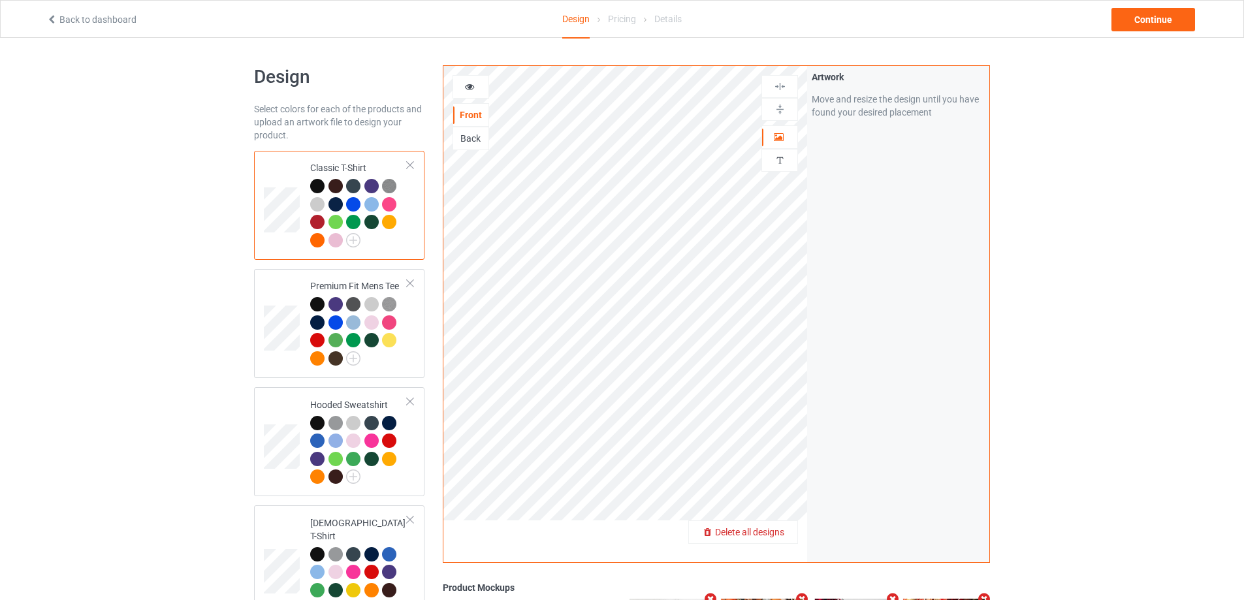
click at [779, 536] on span "Delete all designs" at bounding box center [749, 532] width 69 height 10
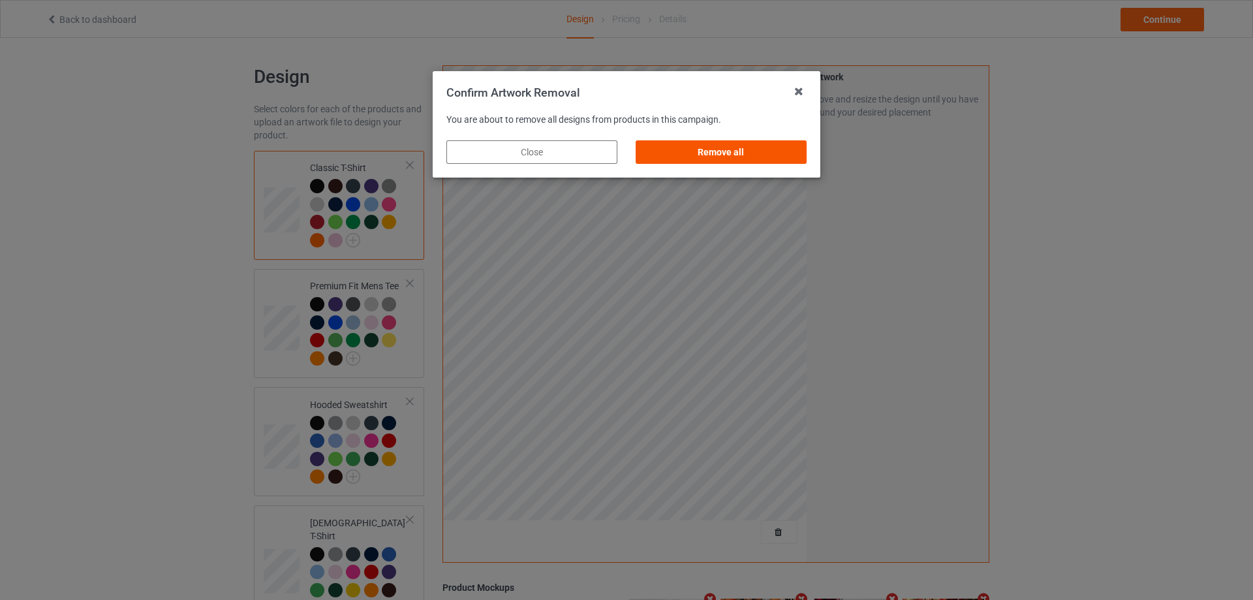
click at [706, 156] on div "Remove all" at bounding box center [721, 152] width 171 height 24
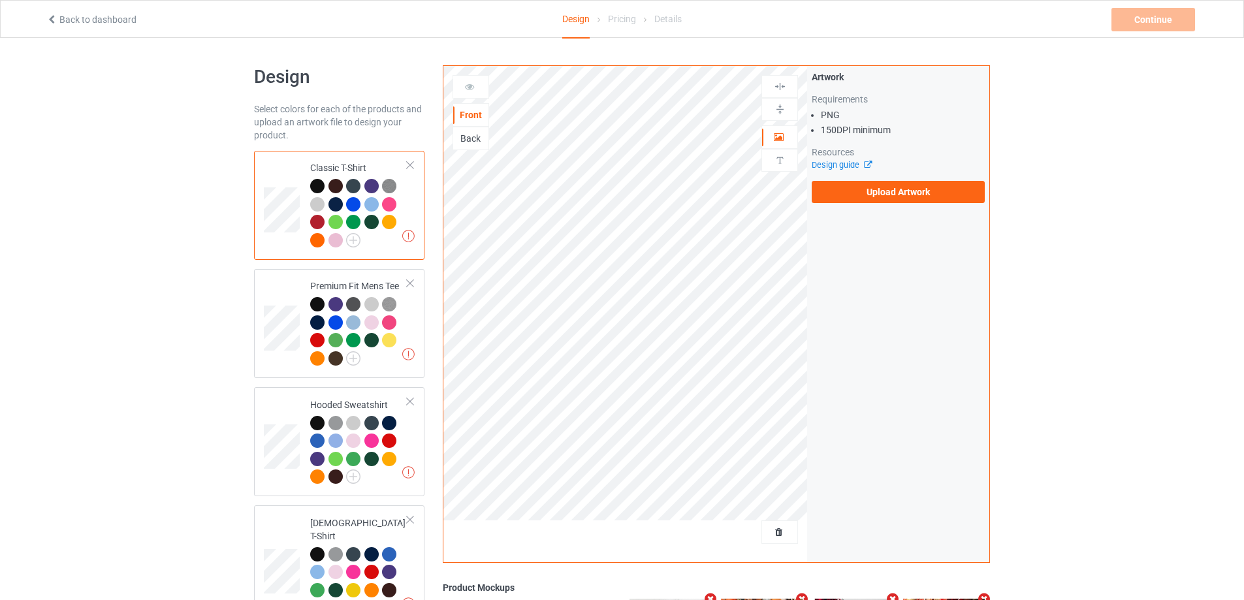
click at [475, 142] on div "Back" at bounding box center [470, 138] width 35 height 13
click at [858, 195] on label "Upload Artwork" at bounding box center [898, 192] width 173 height 22
click at [0, 0] on input "Upload Artwork" at bounding box center [0, 0] width 0 height 0
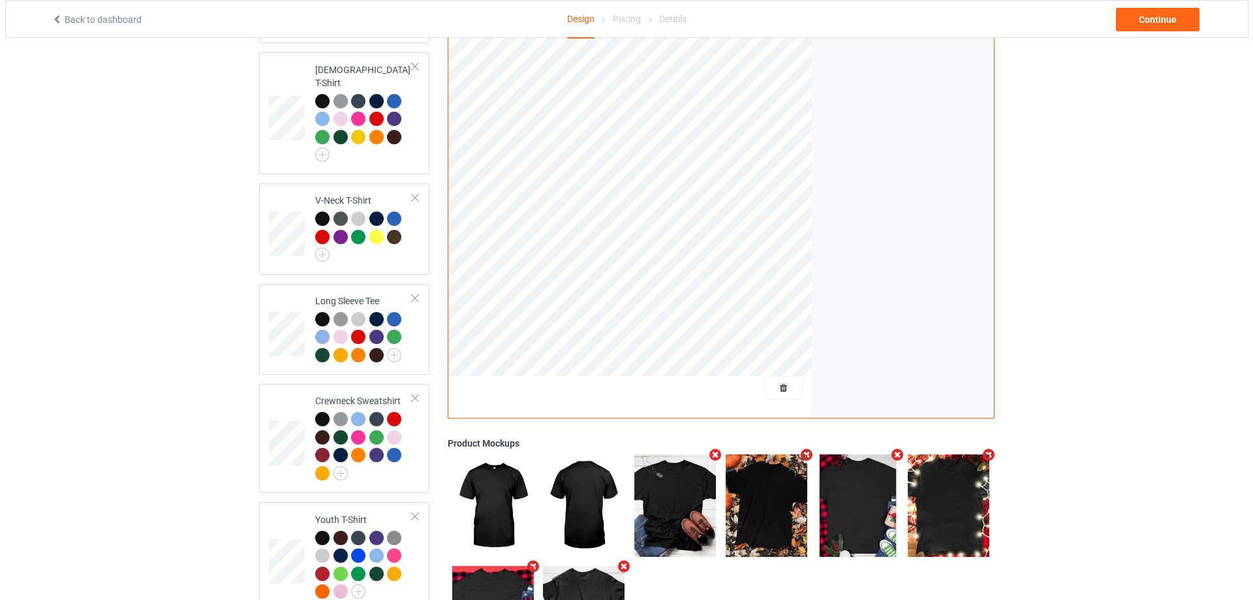
scroll to position [545, 0]
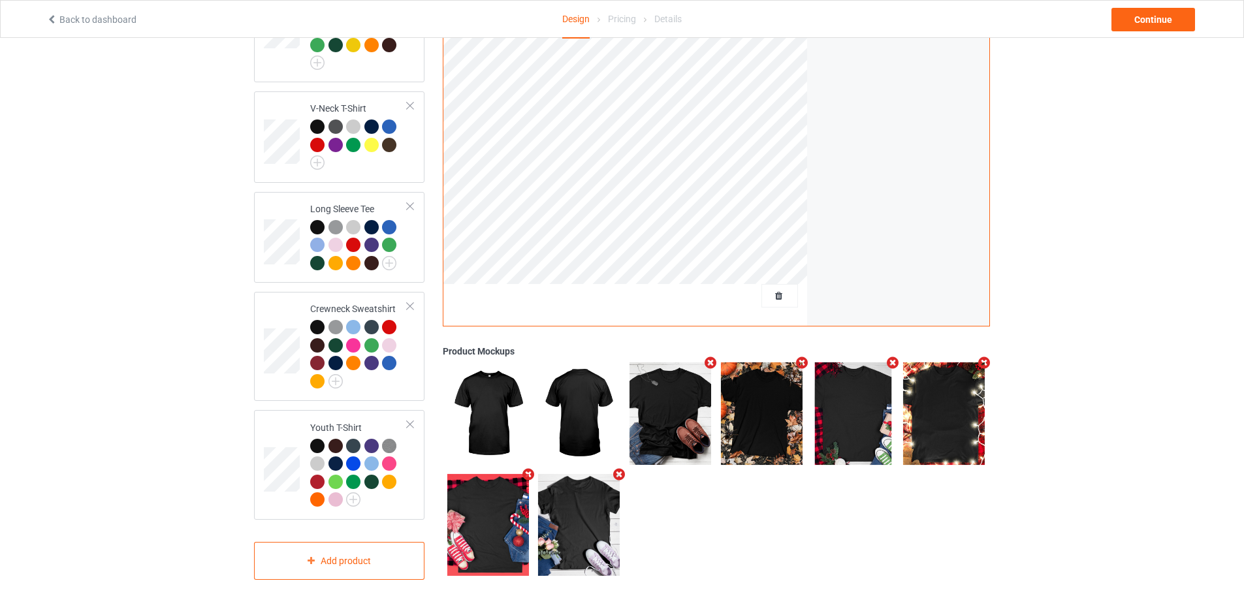
click at [711, 356] on icon "Remove mockup" at bounding box center [710, 363] width 16 height 14
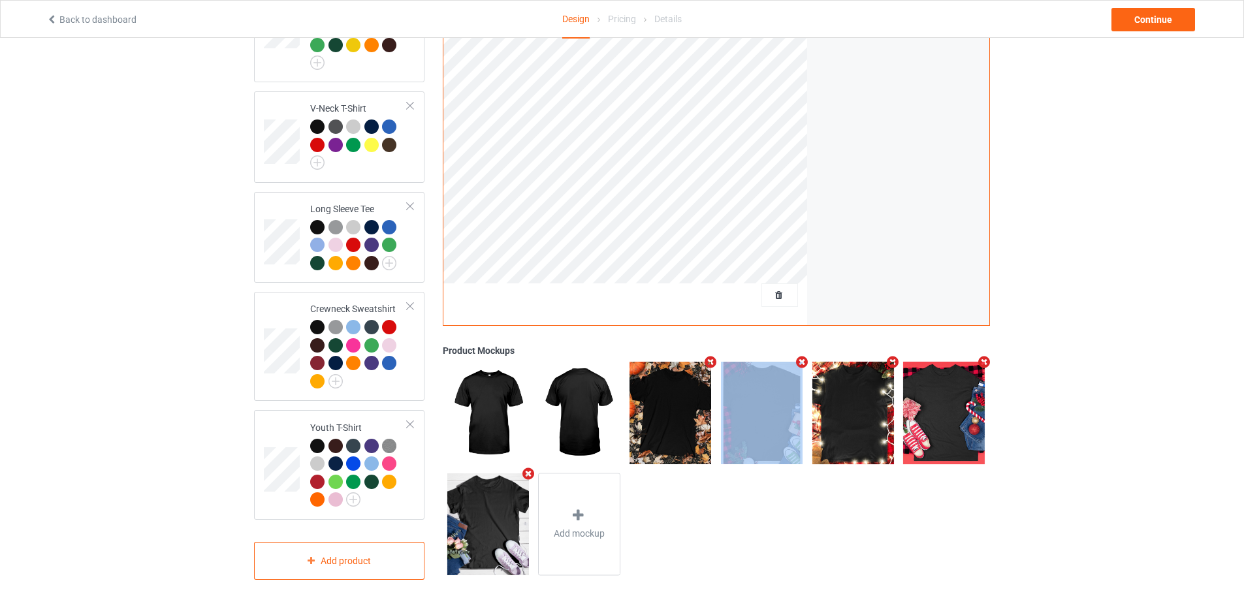
click at [711, 355] on icon "Remove mockup" at bounding box center [710, 362] width 16 height 14
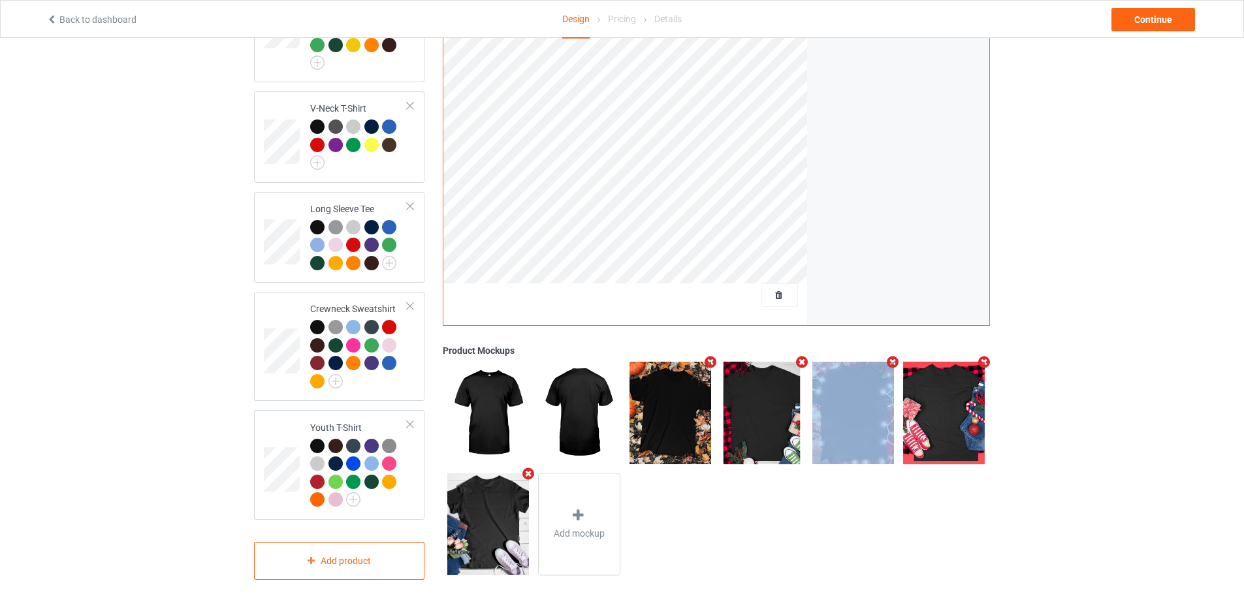
click at [793, 355] on icon "Remove mockup" at bounding box center [801, 362] width 16 height 14
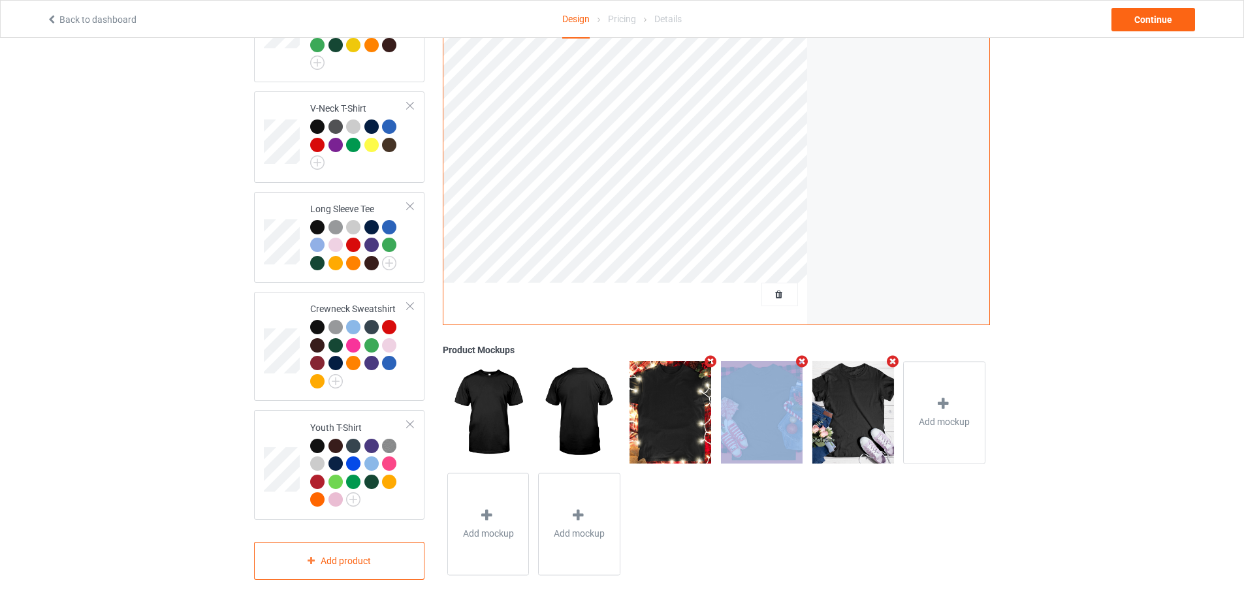
click at [711, 355] on icon "Remove mockup" at bounding box center [710, 362] width 16 height 14
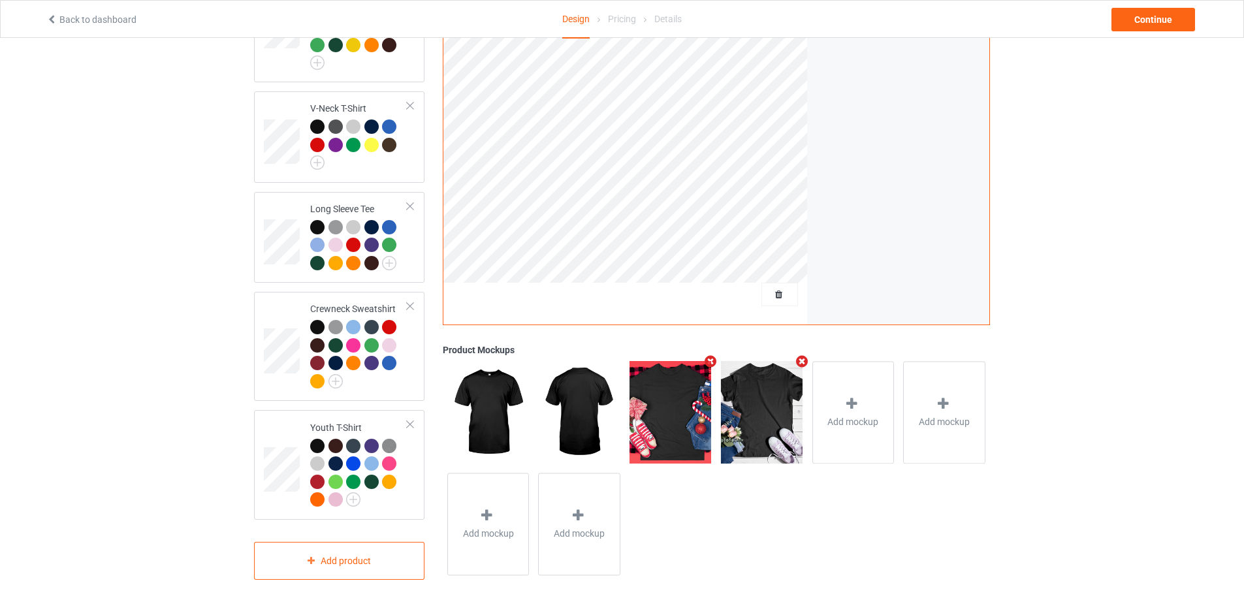
click at [711, 355] on icon "Remove mockup" at bounding box center [710, 362] width 16 height 14
click at [793, 355] on icon "Remove mockup" at bounding box center [801, 362] width 16 height 14
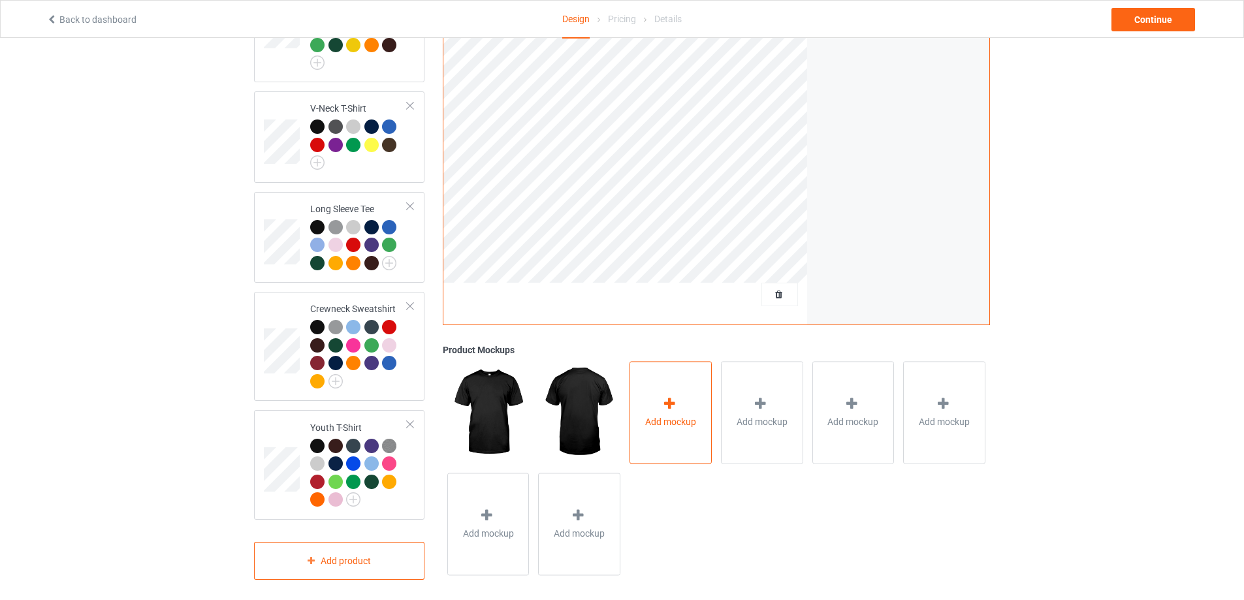
click at [673, 400] on icon at bounding box center [669, 404] width 16 height 14
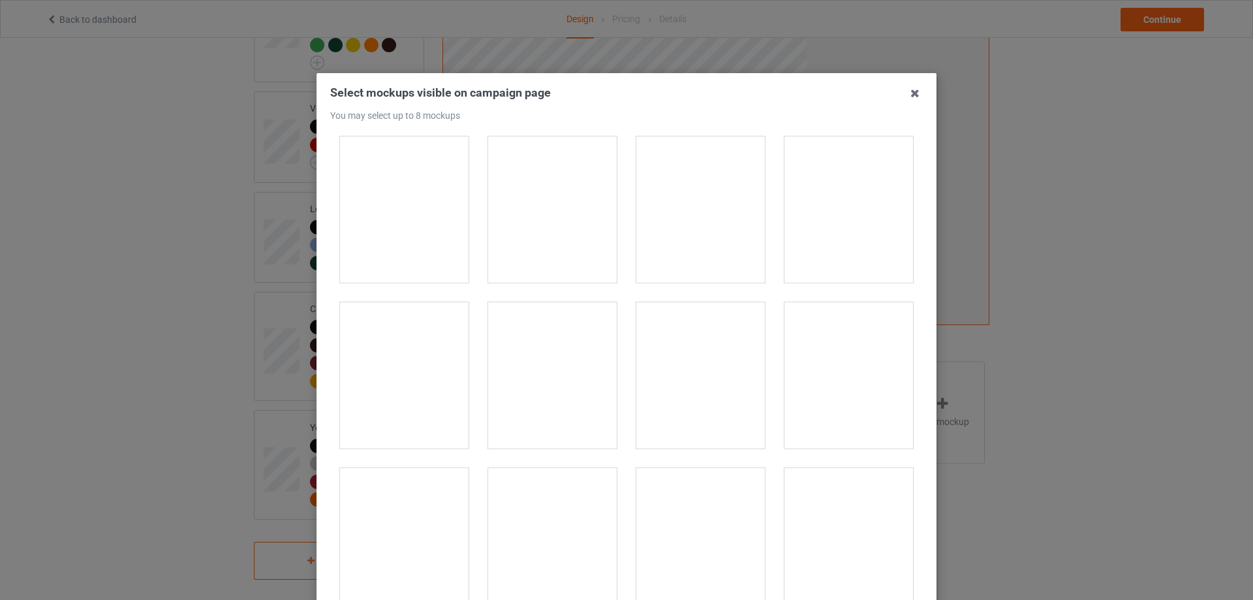
scroll to position [1045, 0]
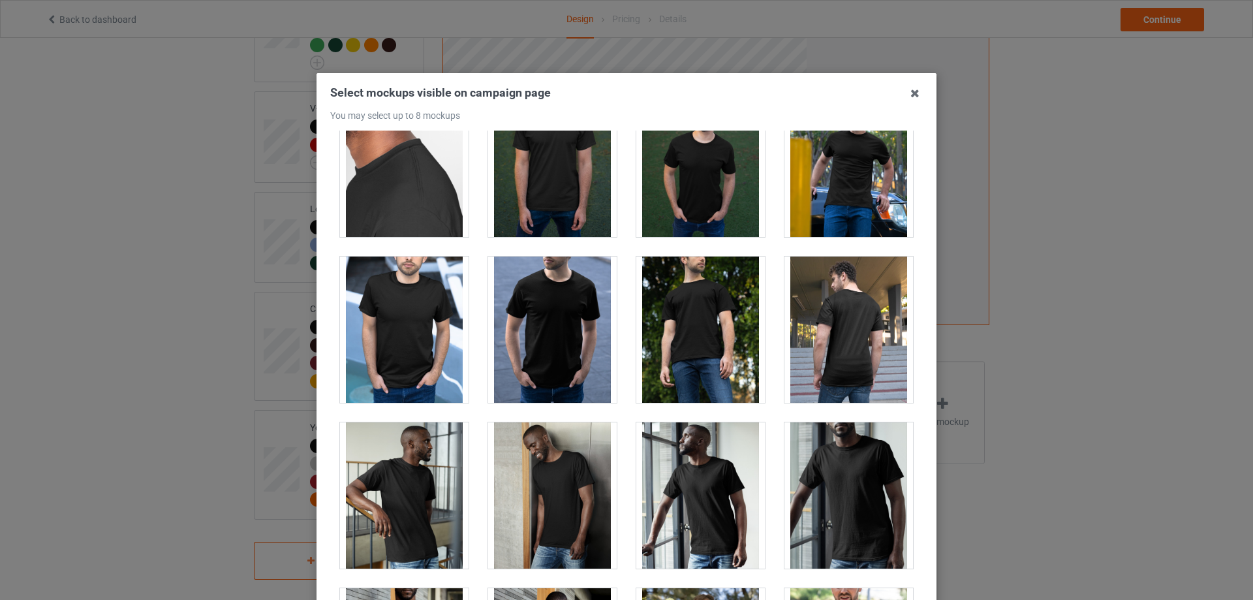
click at [847, 341] on div at bounding box center [849, 330] width 129 height 146
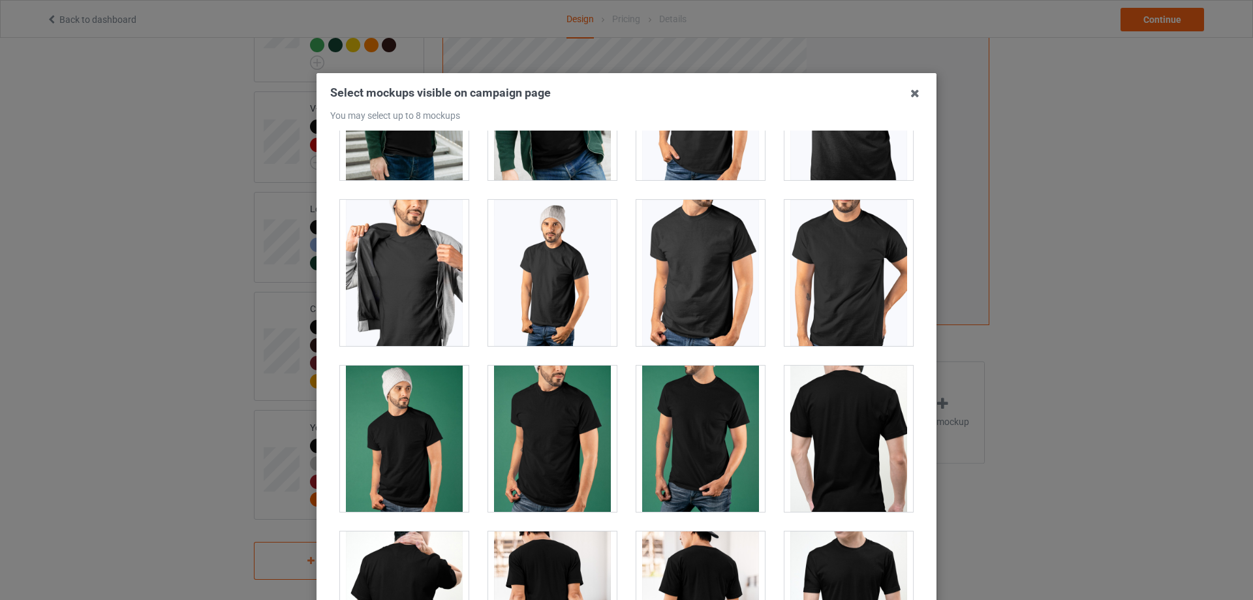
scroll to position [2611, 0]
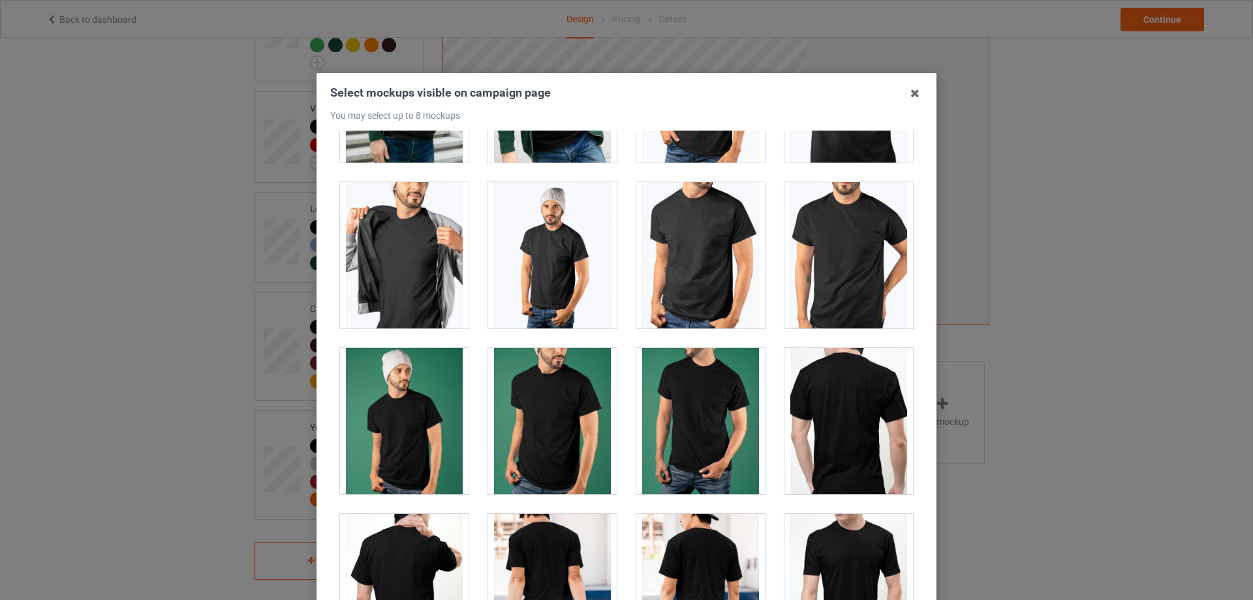
click at [839, 399] on div at bounding box center [849, 421] width 129 height 146
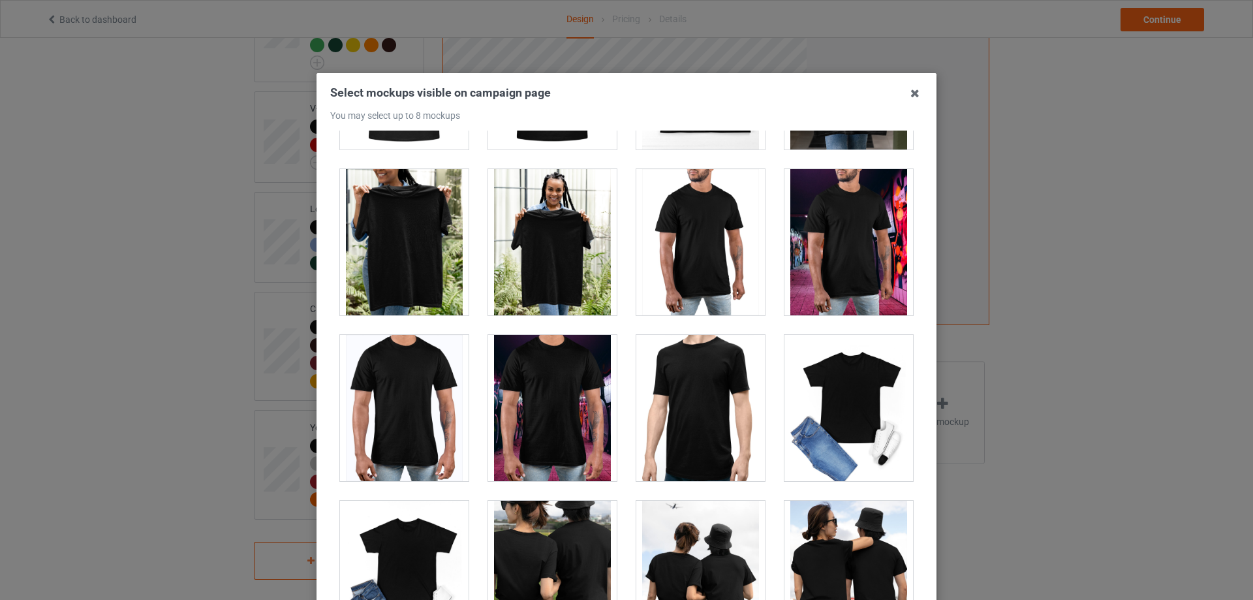
scroll to position [6267, 0]
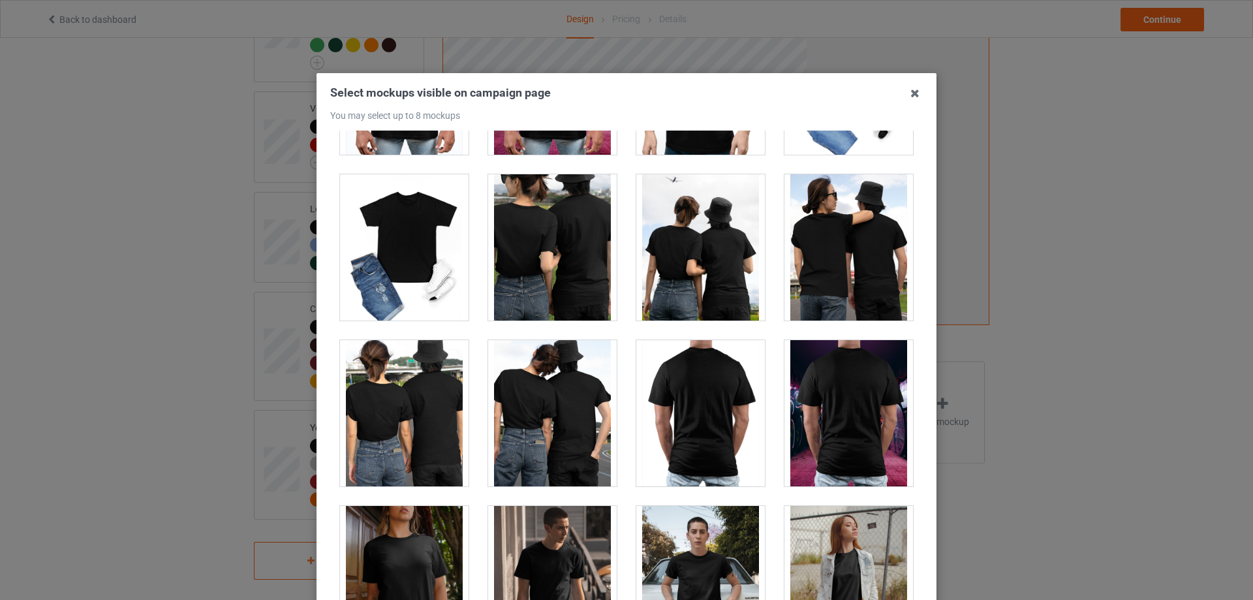
click at [858, 422] on div at bounding box center [849, 413] width 129 height 146
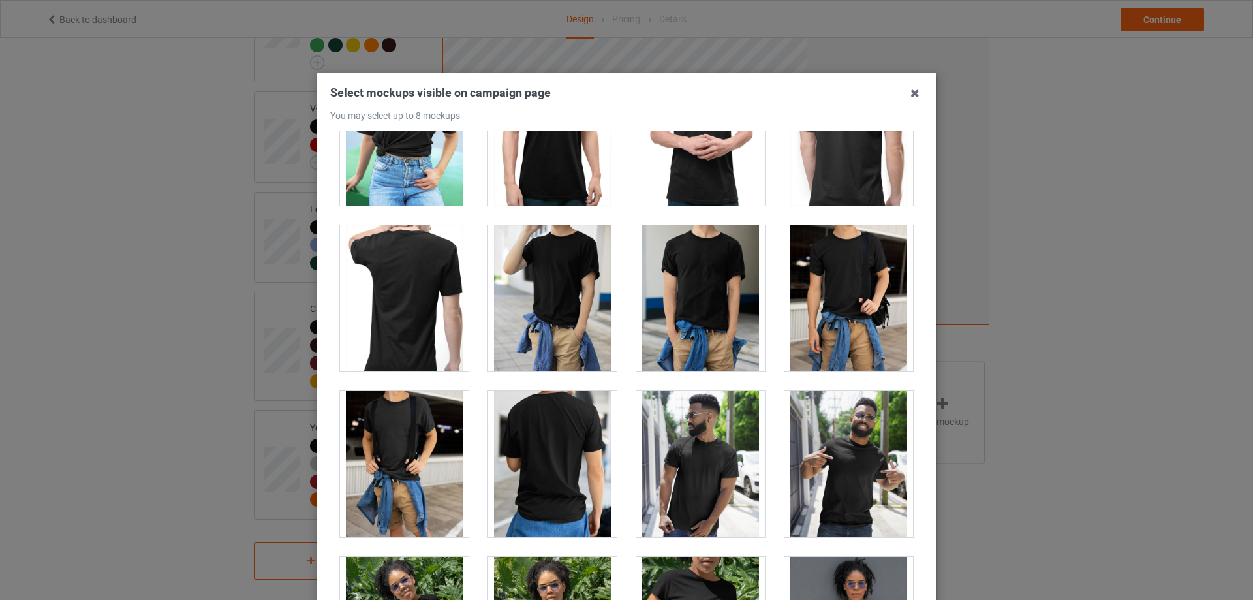
scroll to position [7573, 0]
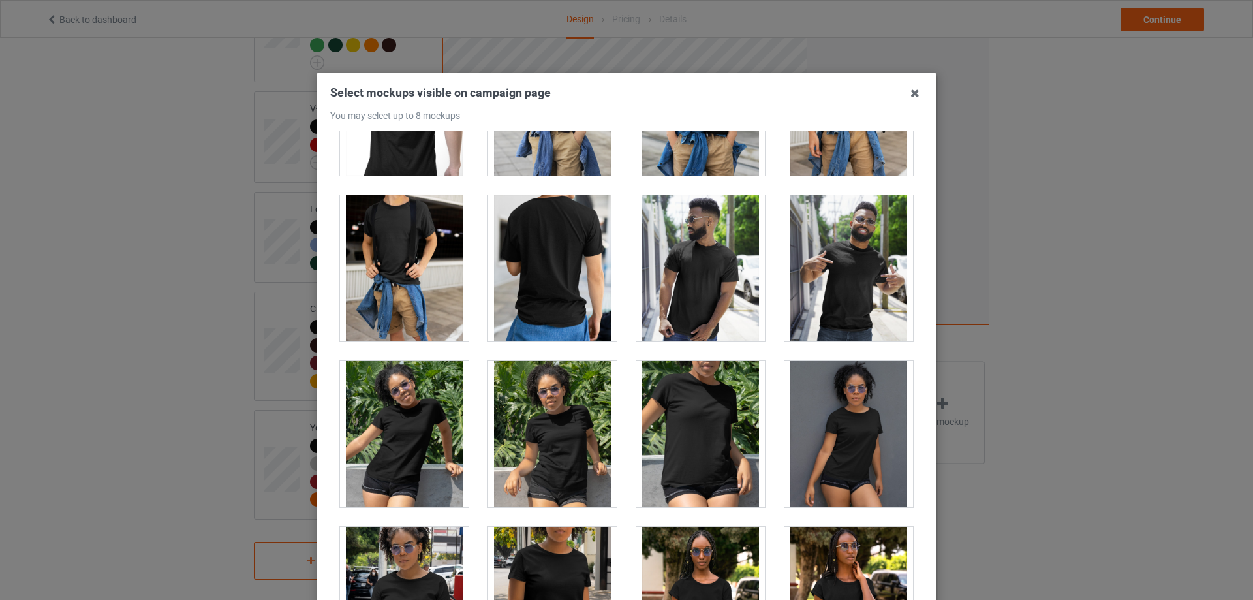
click at [558, 327] on div at bounding box center [552, 268] width 129 height 146
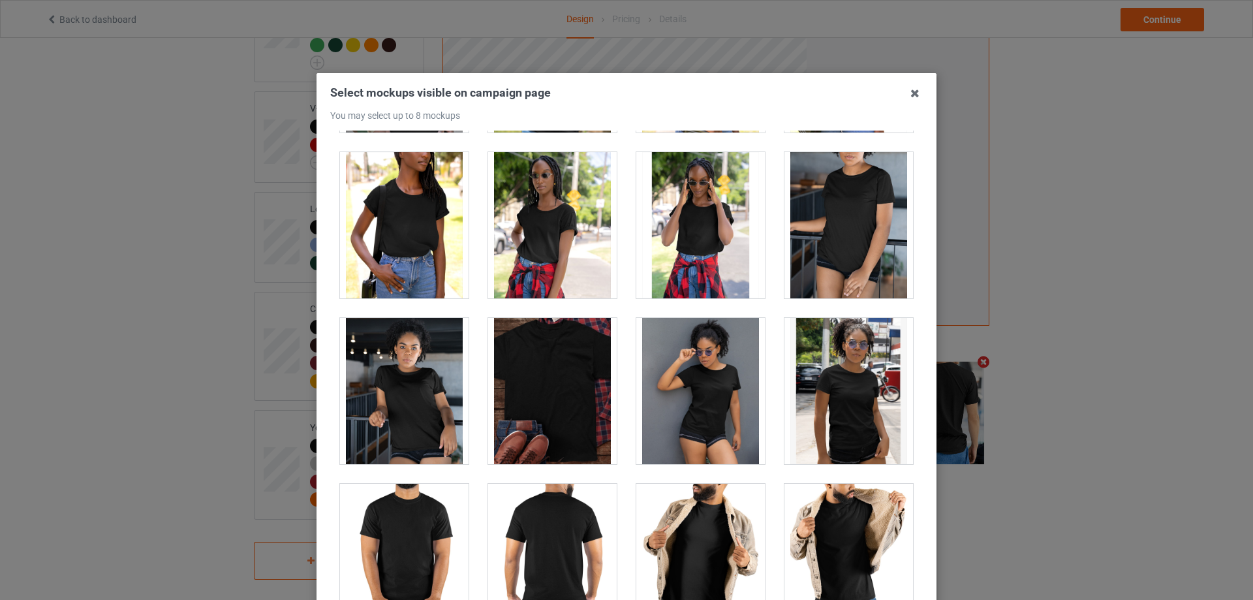
scroll to position [9597, 0]
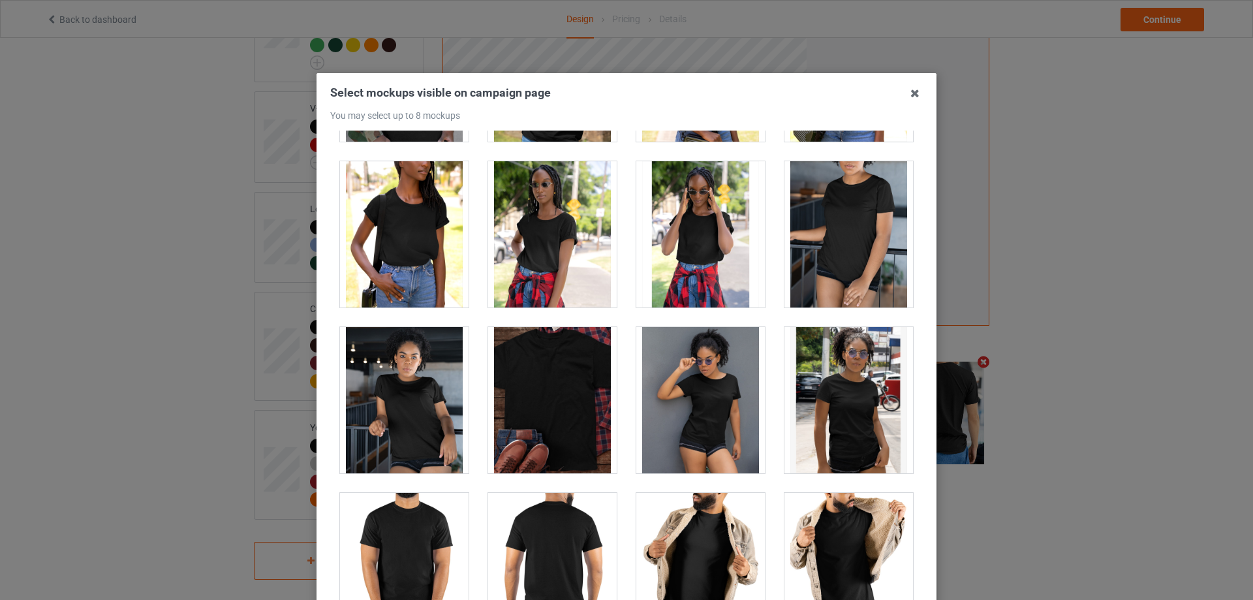
click at [563, 422] on div at bounding box center [552, 400] width 129 height 146
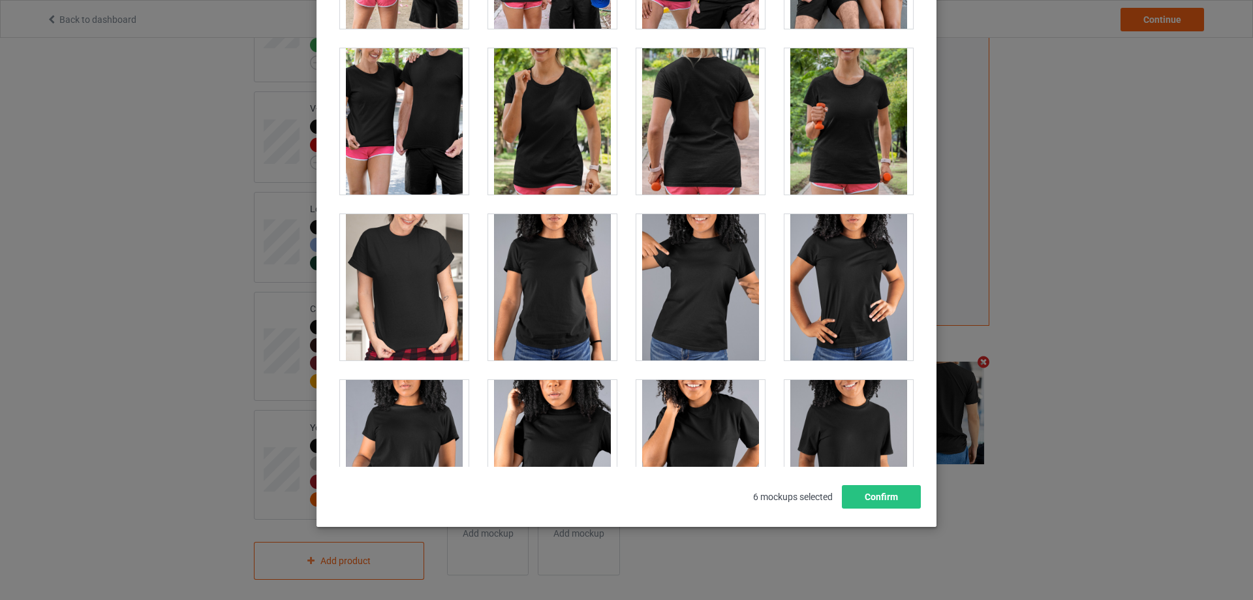
scroll to position [16632, 0]
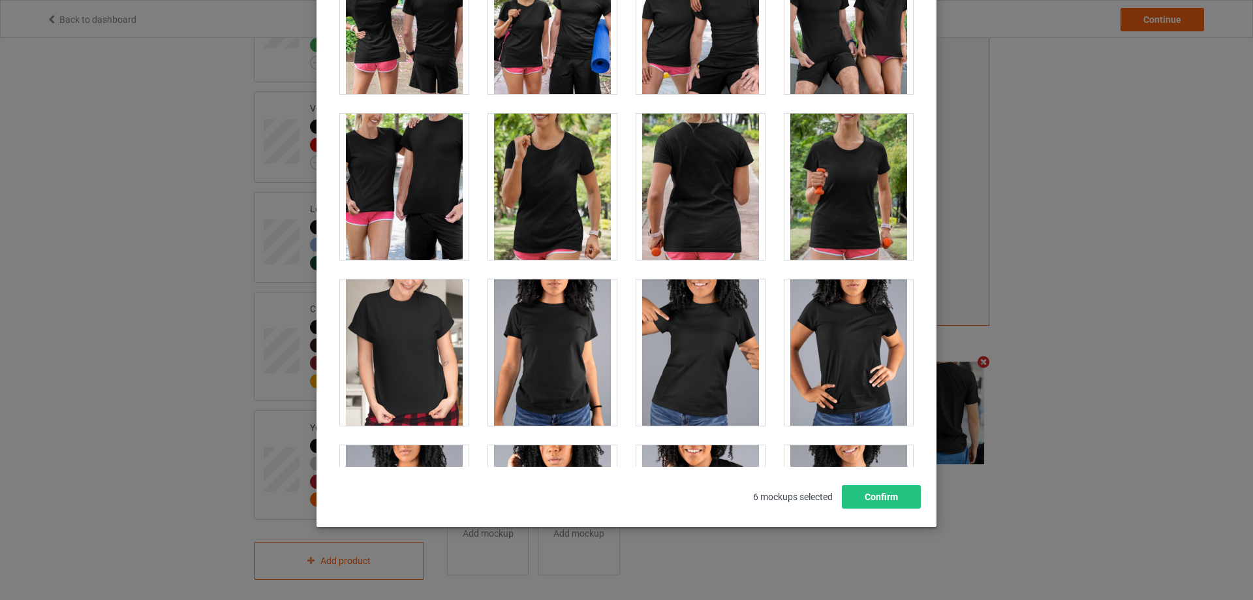
click at [678, 209] on div at bounding box center [701, 187] width 129 height 146
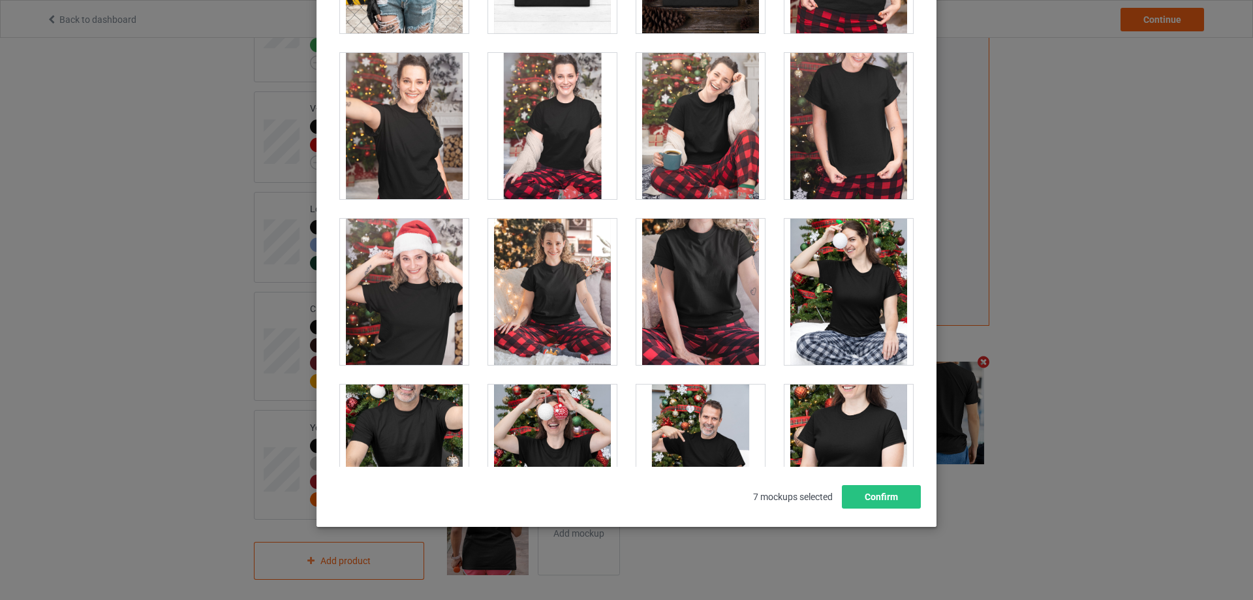
scroll to position [13694, 0]
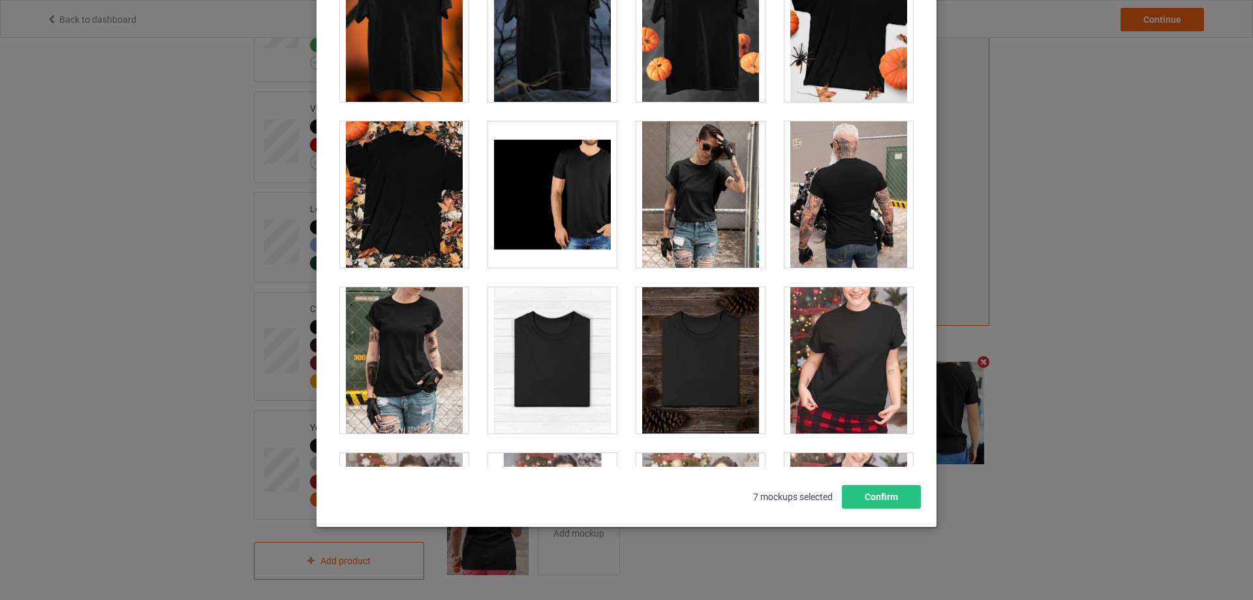
click at [799, 173] on div at bounding box center [849, 194] width 129 height 146
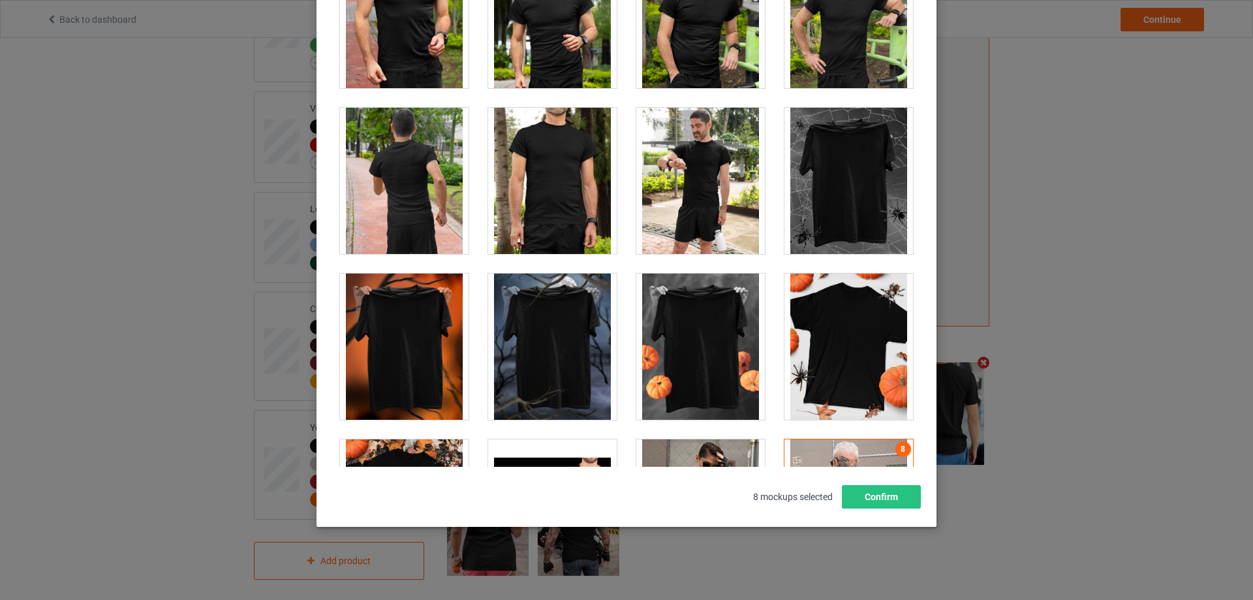
scroll to position [12584, 0]
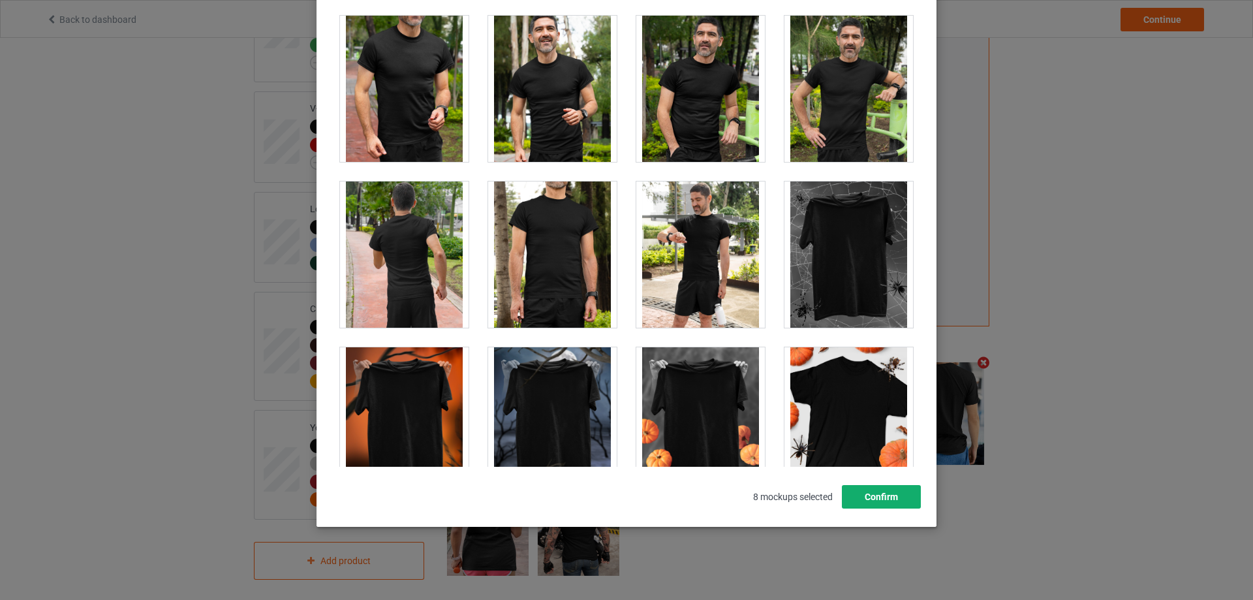
click at [889, 496] on button "Confirm" at bounding box center [881, 497] width 79 height 24
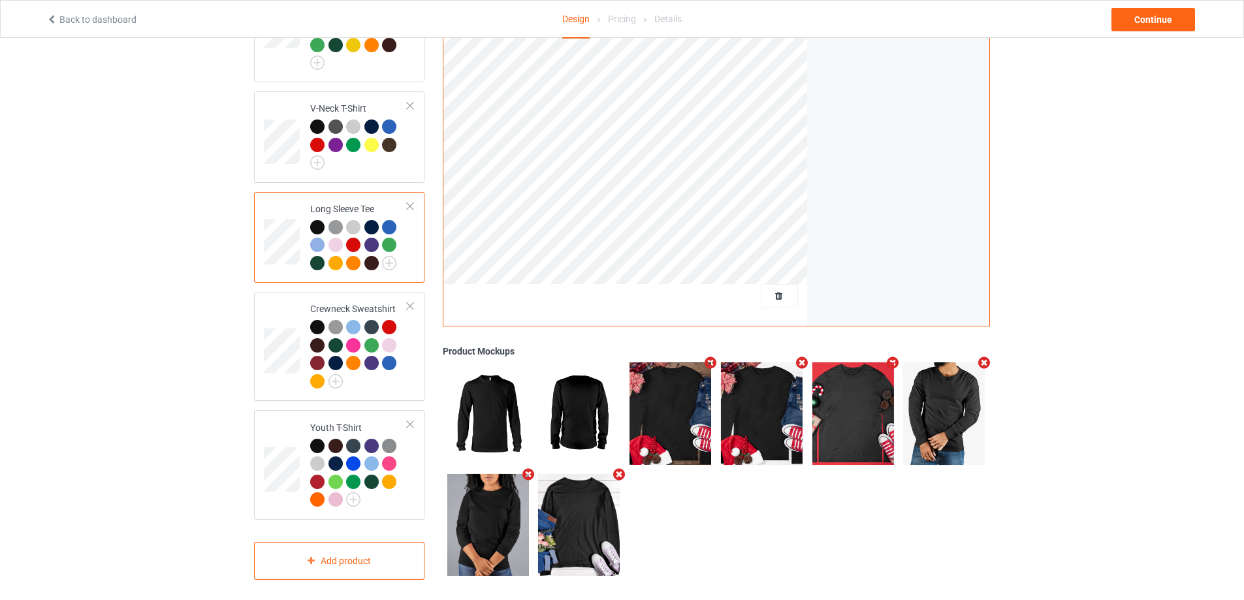
click at [709, 356] on icon "Remove mockup" at bounding box center [710, 363] width 16 height 14
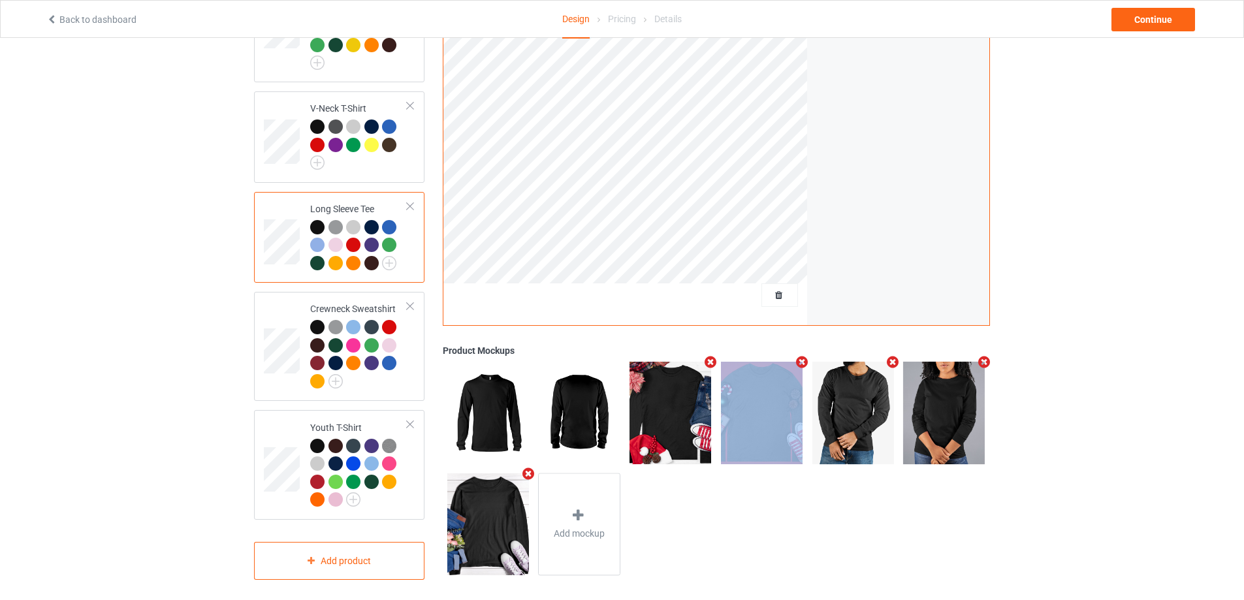
click at [709, 355] on icon "Remove mockup" at bounding box center [710, 362] width 16 height 14
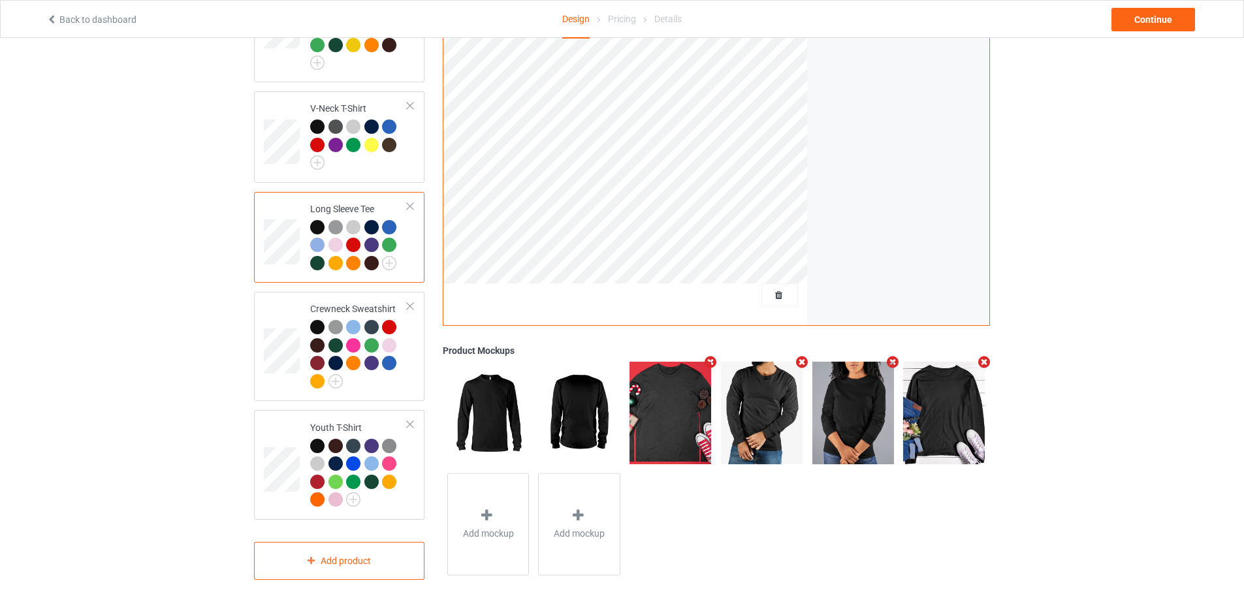
click at [709, 355] on icon "Remove mockup" at bounding box center [710, 362] width 16 height 14
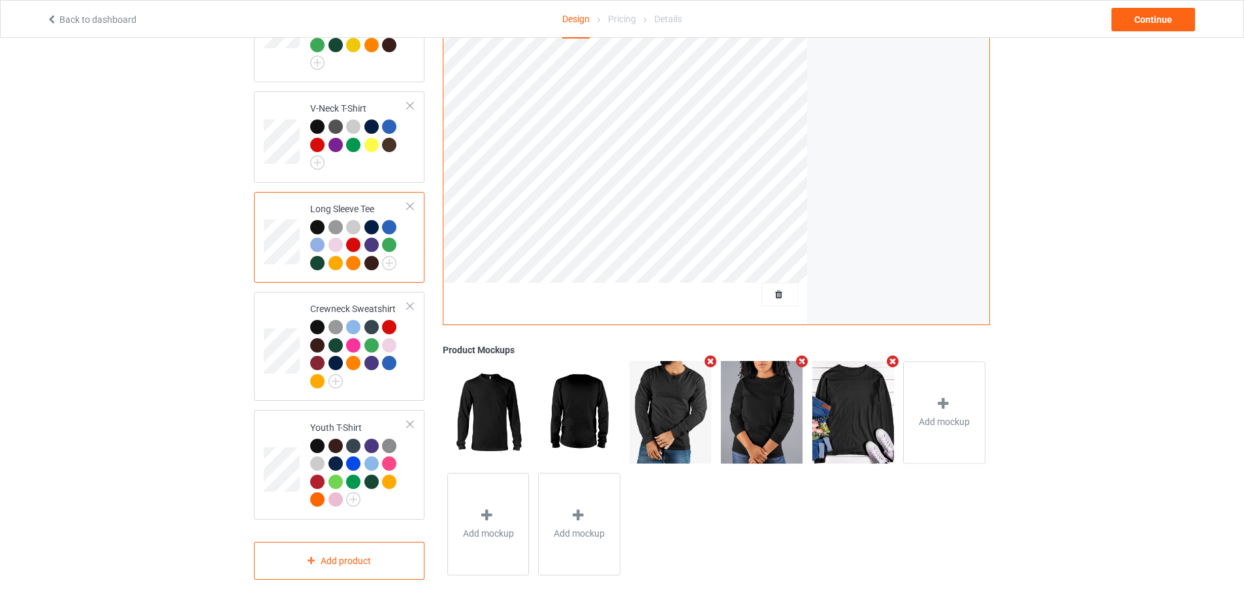
click at [713, 355] on icon "Remove mockup" at bounding box center [710, 362] width 16 height 14
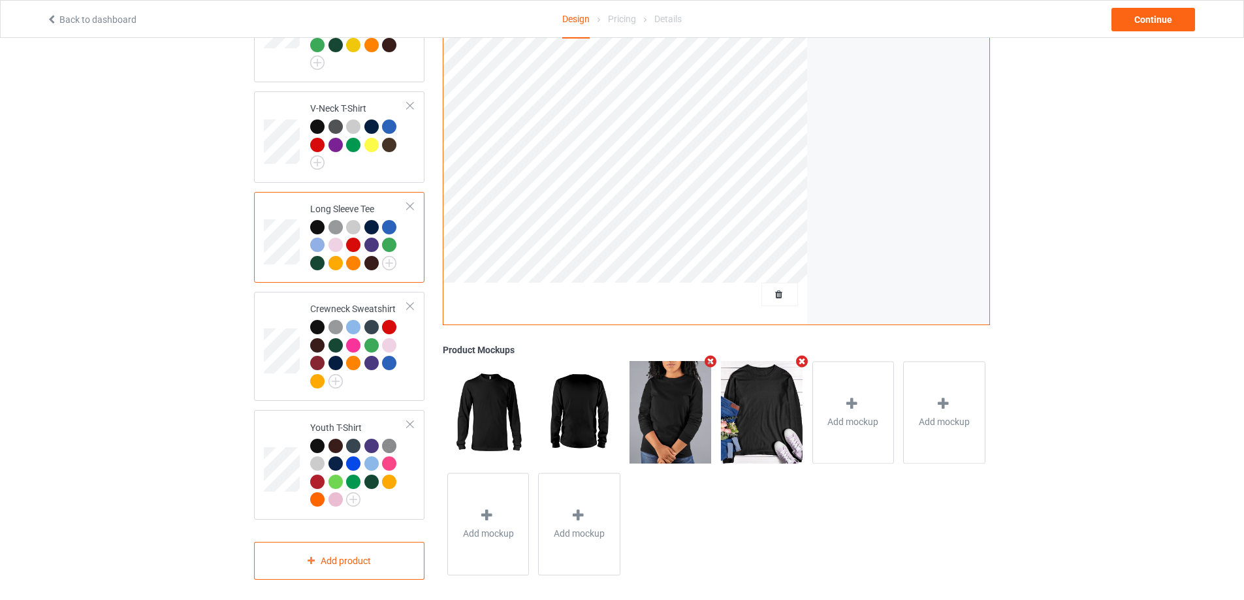
click at [710, 355] on icon "Remove mockup" at bounding box center [710, 362] width 16 height 14
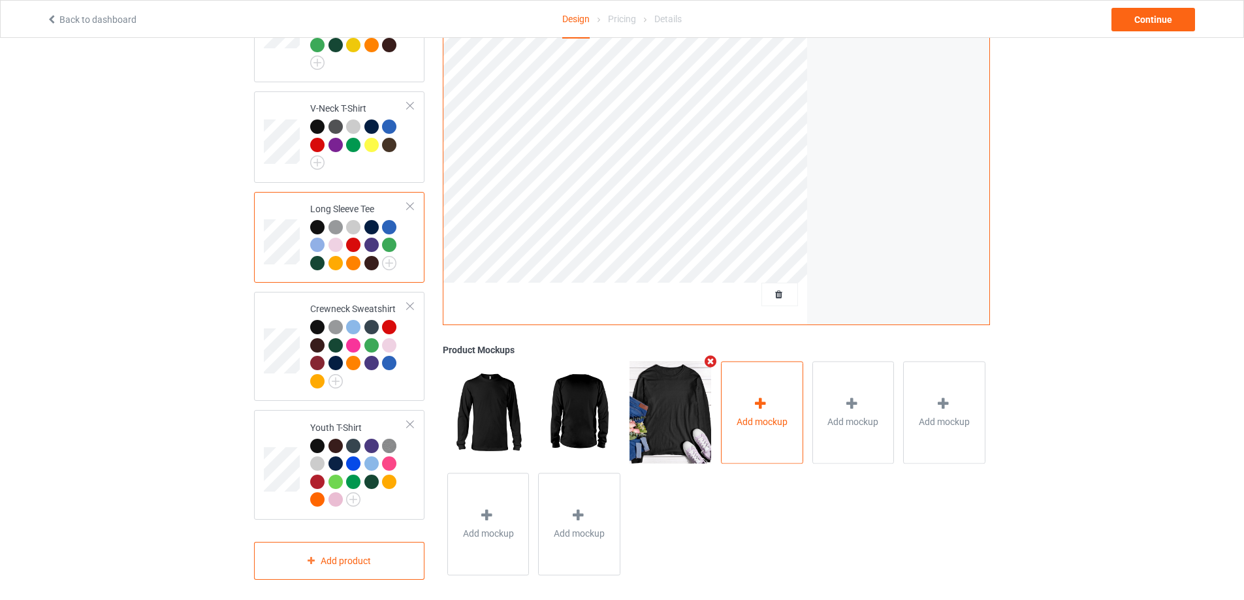
click at [761, 406] on div at bounding box center [762, 405] width 18 height 19
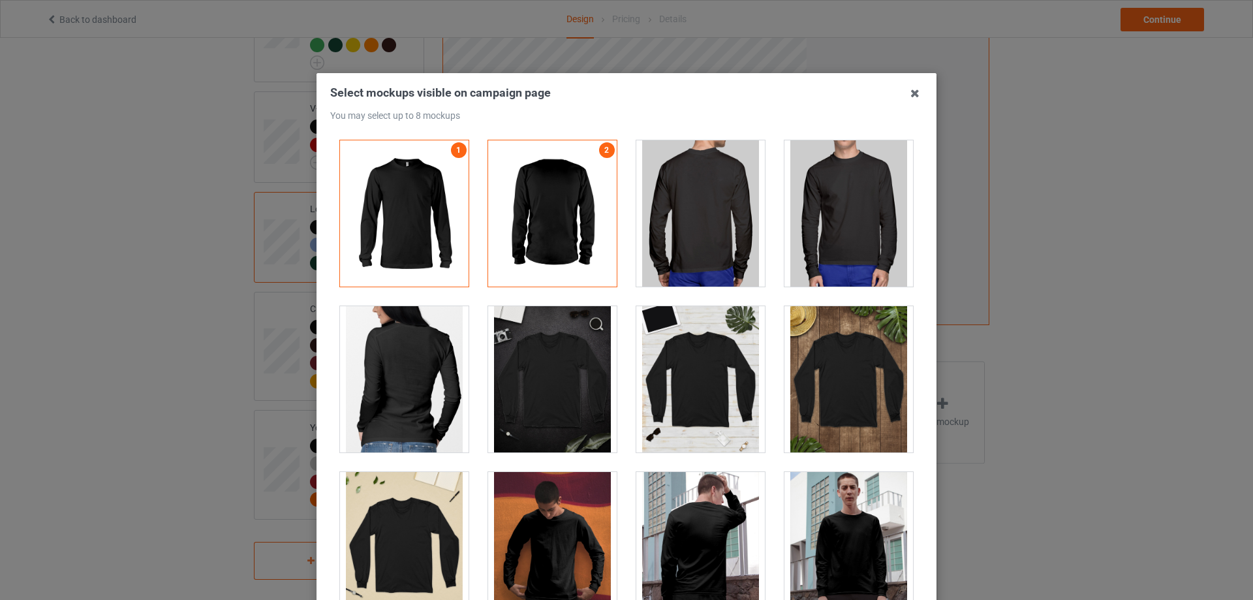
click at [719, 254] on div at bounding box center [701, 213] width 129 height 146
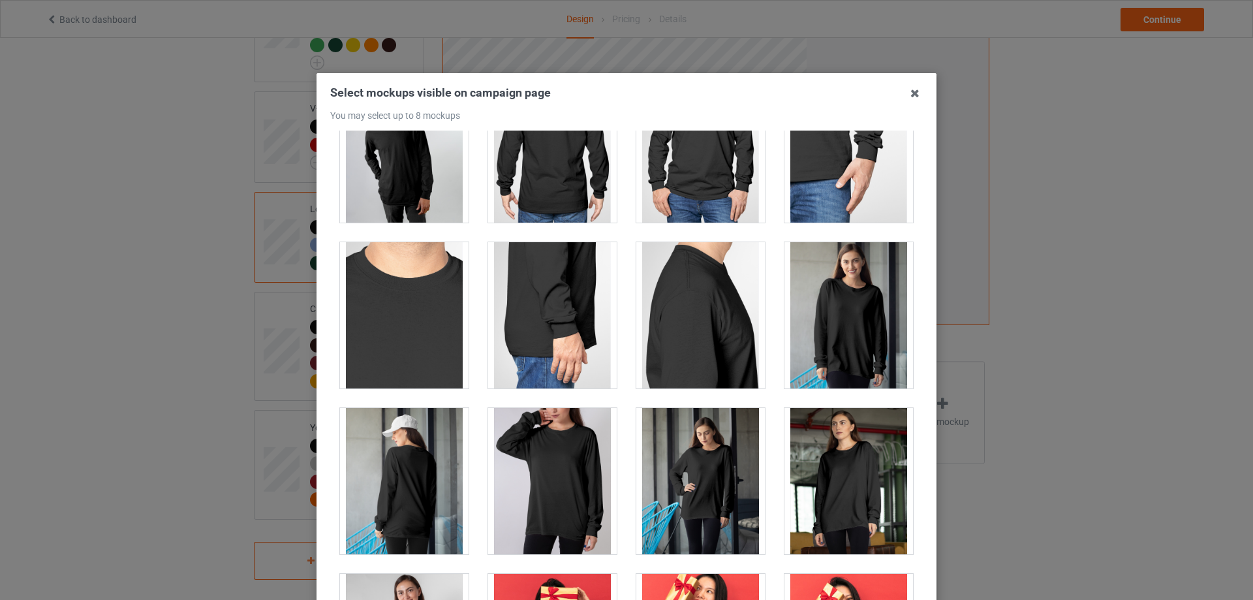
scroll to position [1045, 0]
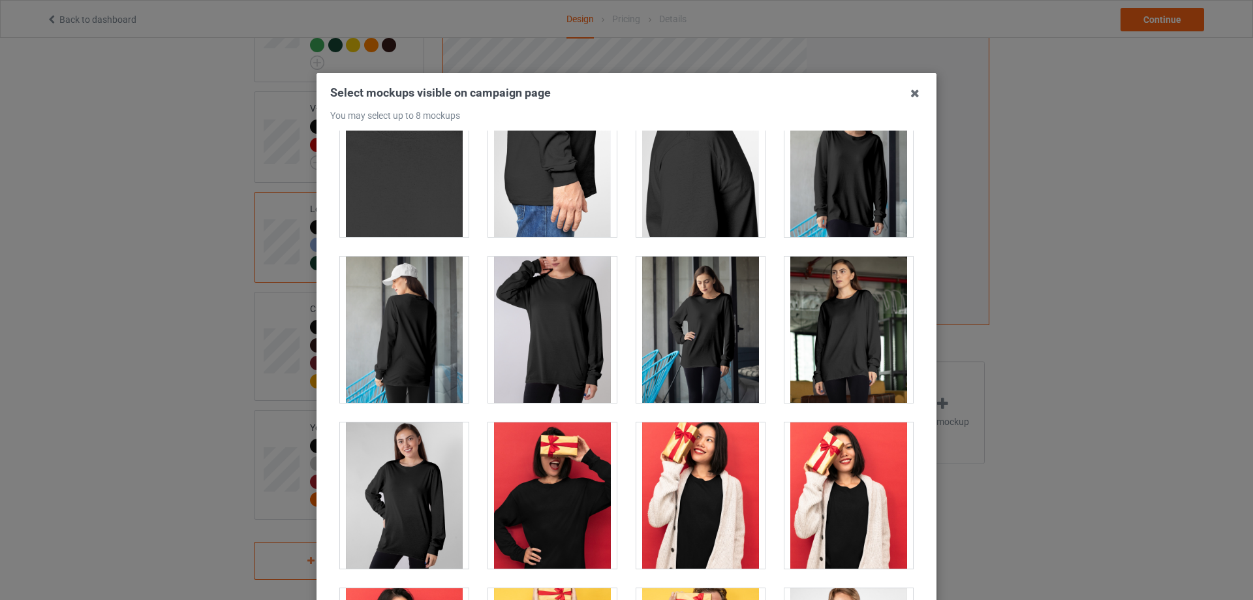
click at [393, 365] on div at bounding box center [404, 330] width 129 height 146
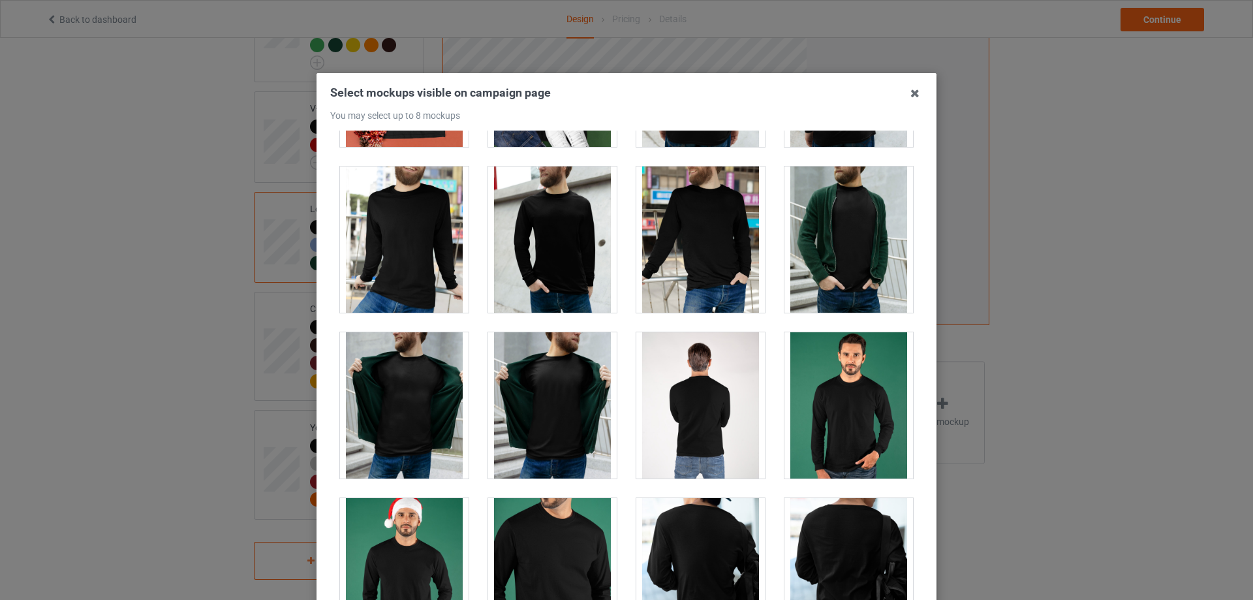
scroll to position [2154, 0]
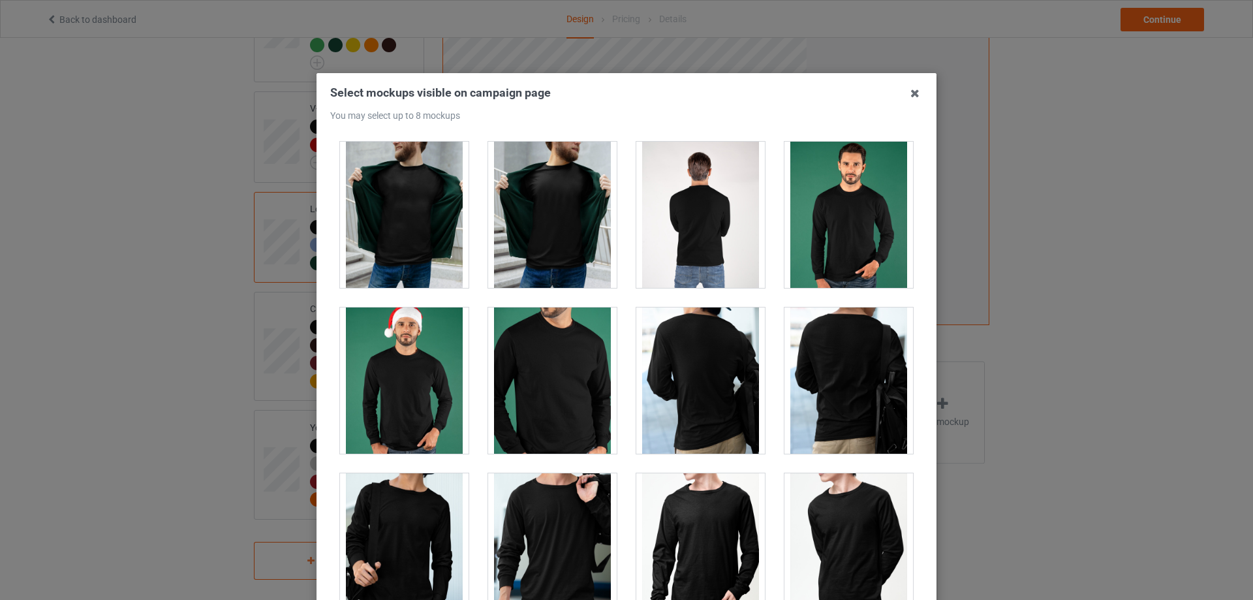
click at [785, 394] on div at bounding box center [849, 380] width 129 height 146
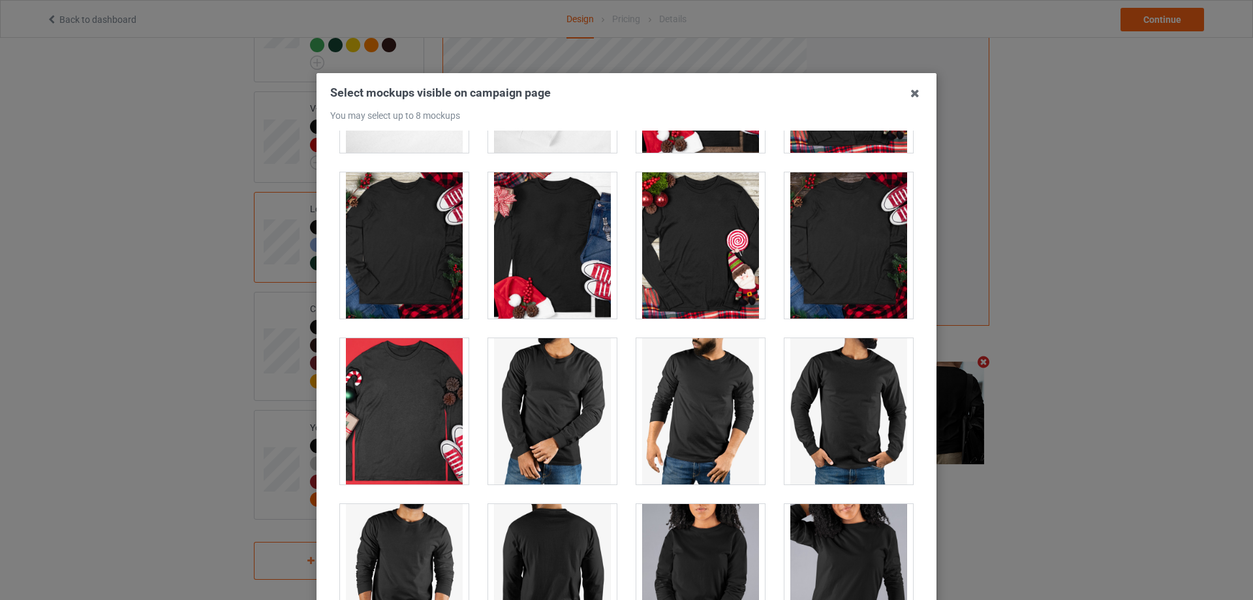
scroll to position [3500, 0]
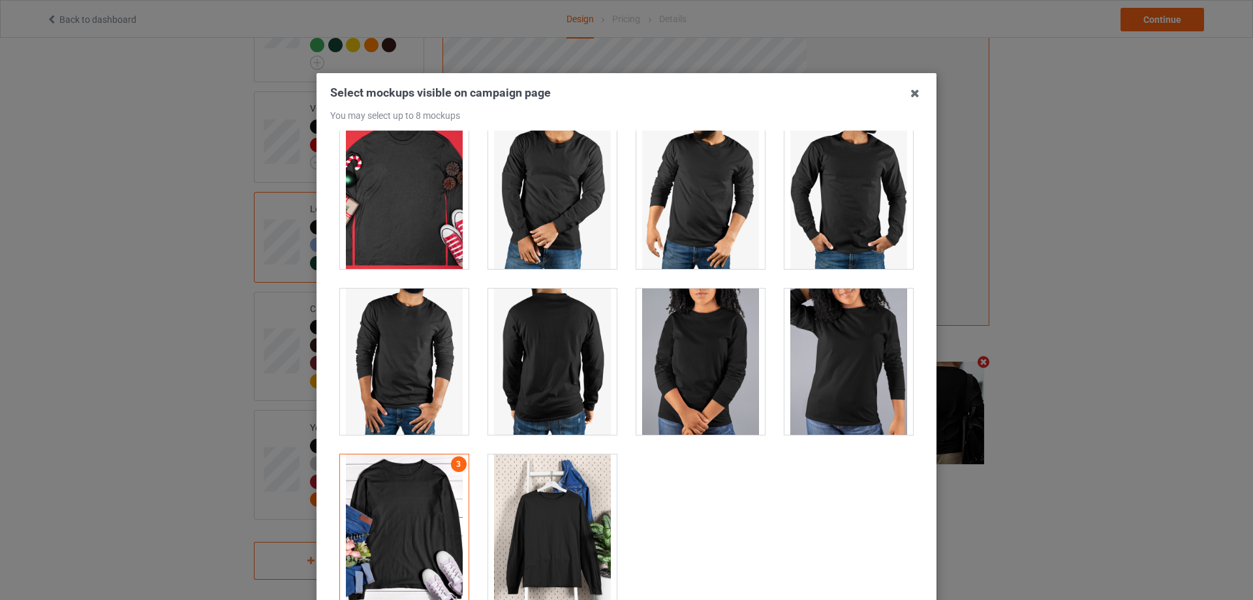
click at [546, 390] on div at bounding box center [552, 362] width 129 height 146
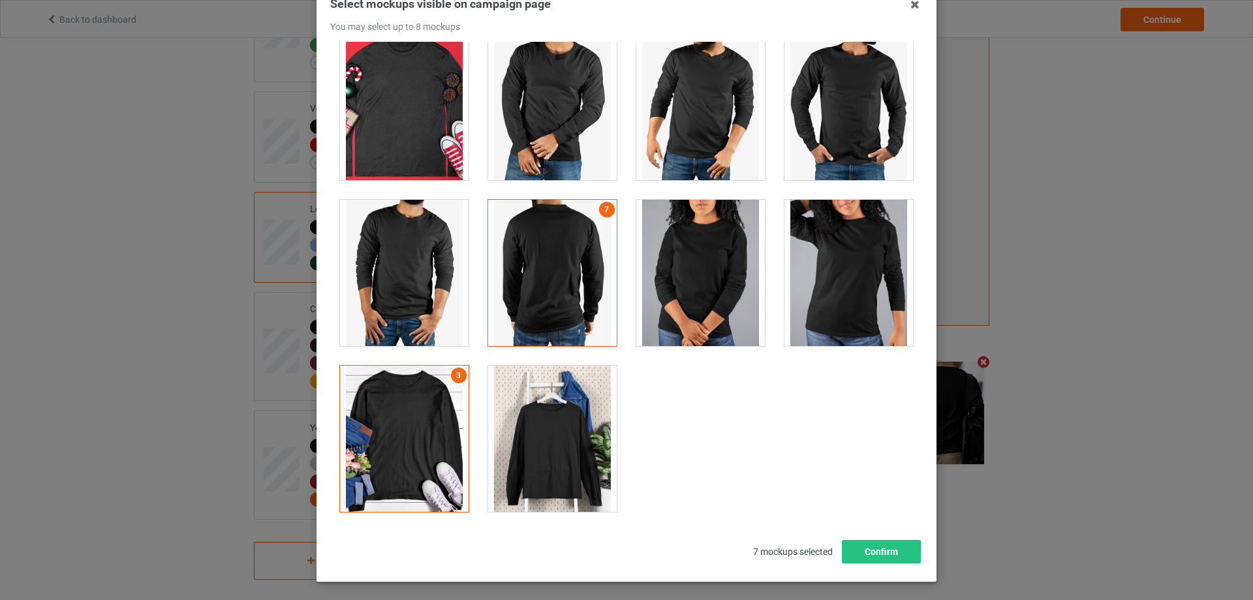
scroll to position [144, 0]
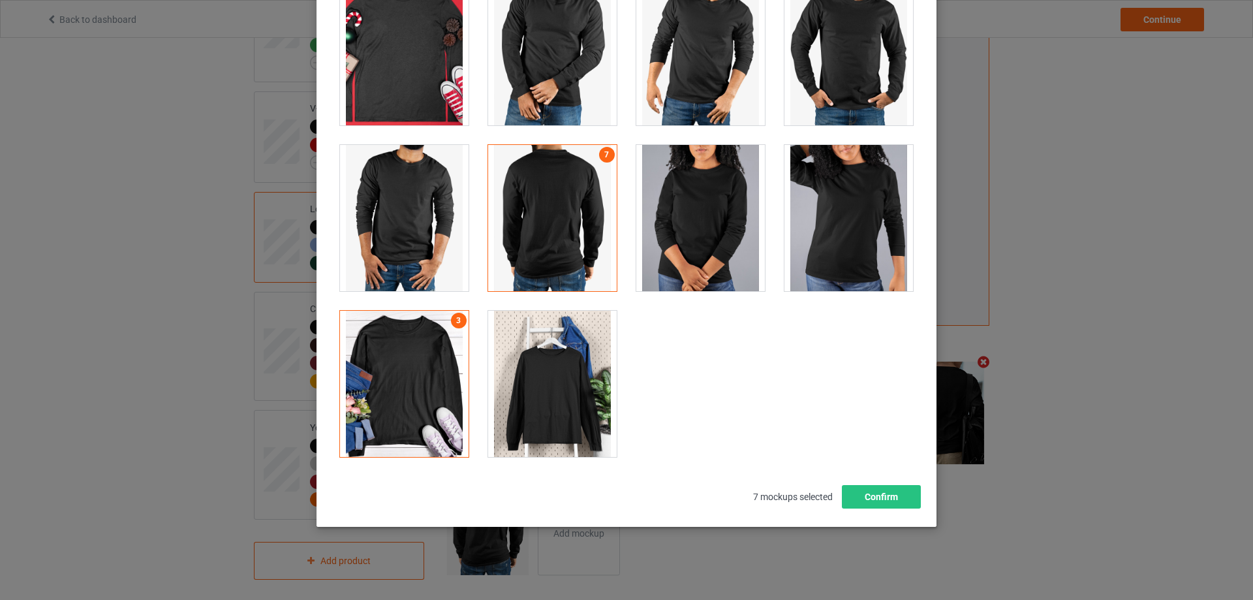
click at [565, 405] on div at bounding box center [552, 384] width 129 height 146
click at [896, 494] on button "Confirm" at bounding box center [881, 497] width 79 height 24
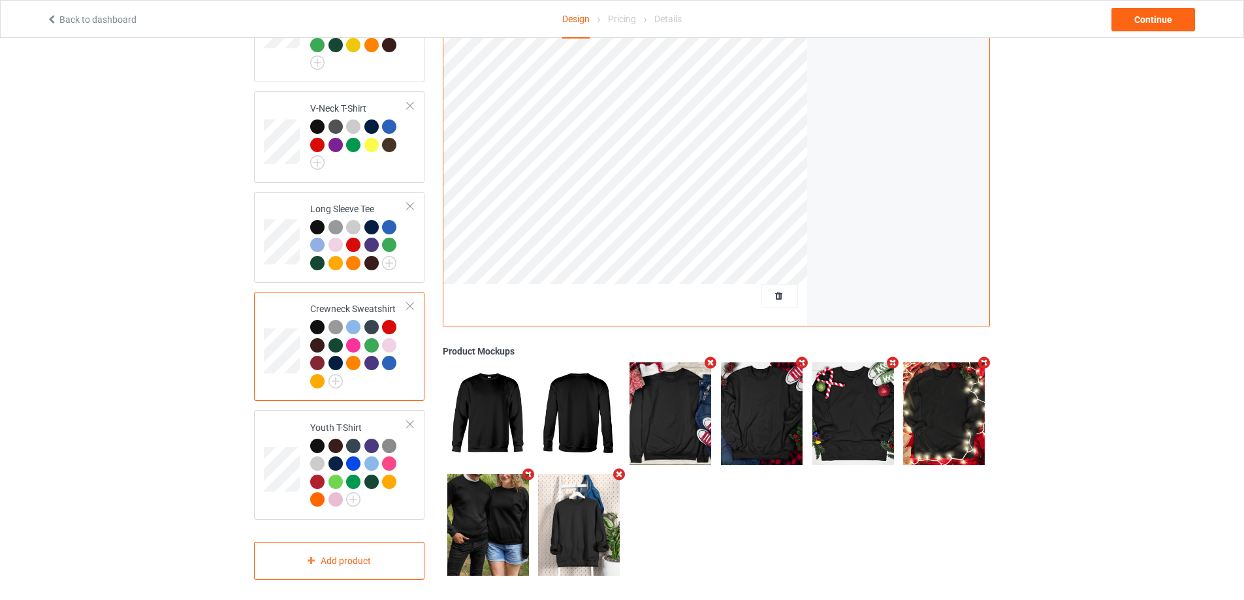
click at [710, 357] on icon "Remove mockup" at bounding box center [710, 363] width 16 height 14
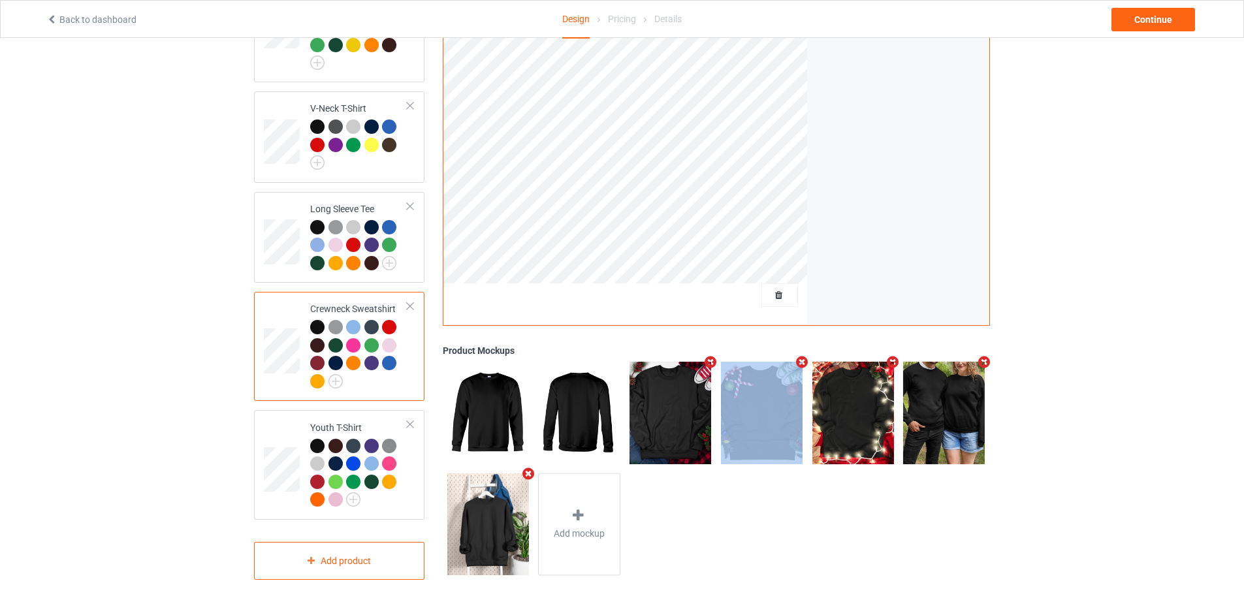
click at [710, 357] on icon "Remove mockup" at bounding box center [710, 362] width 16 height 14
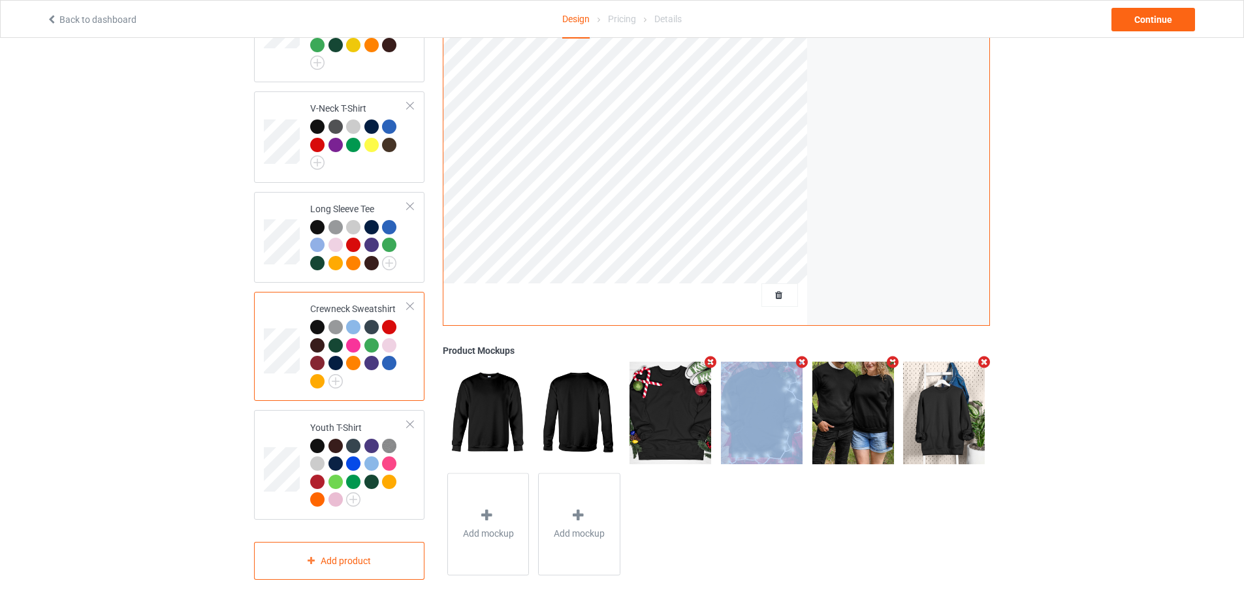
click at [710, 357] on icon "Remove mockup" at bounding box center [710, 362] width 16 height 14
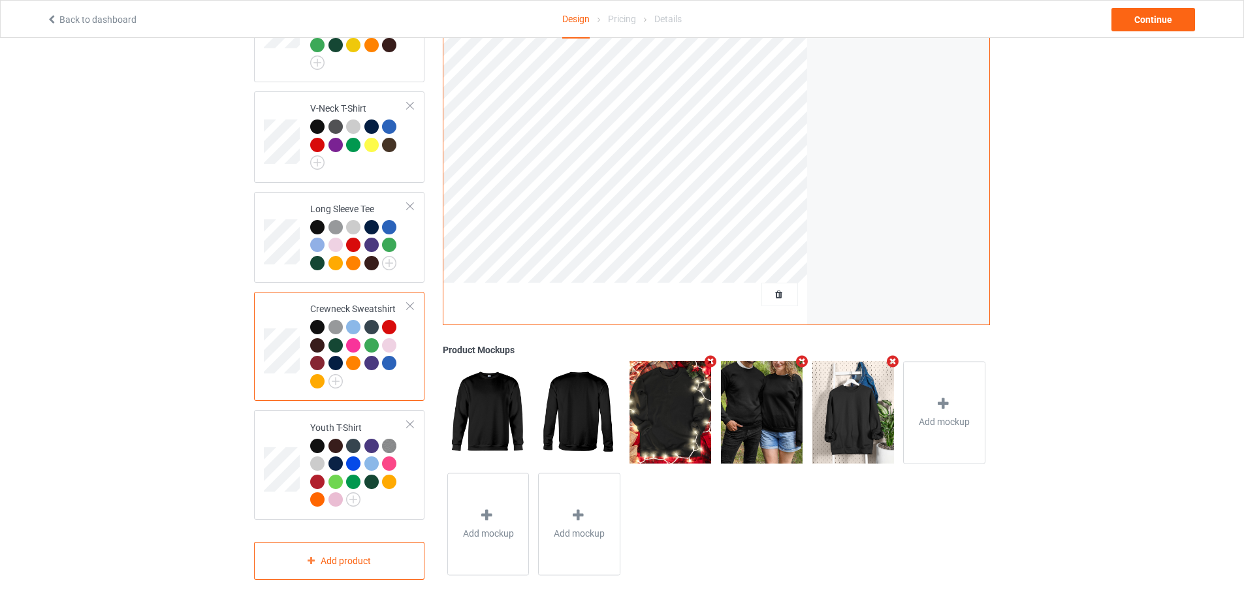
click at [710, 357] on icon "Remove mockup" at bounding box center [710, 362] width 16 height 14
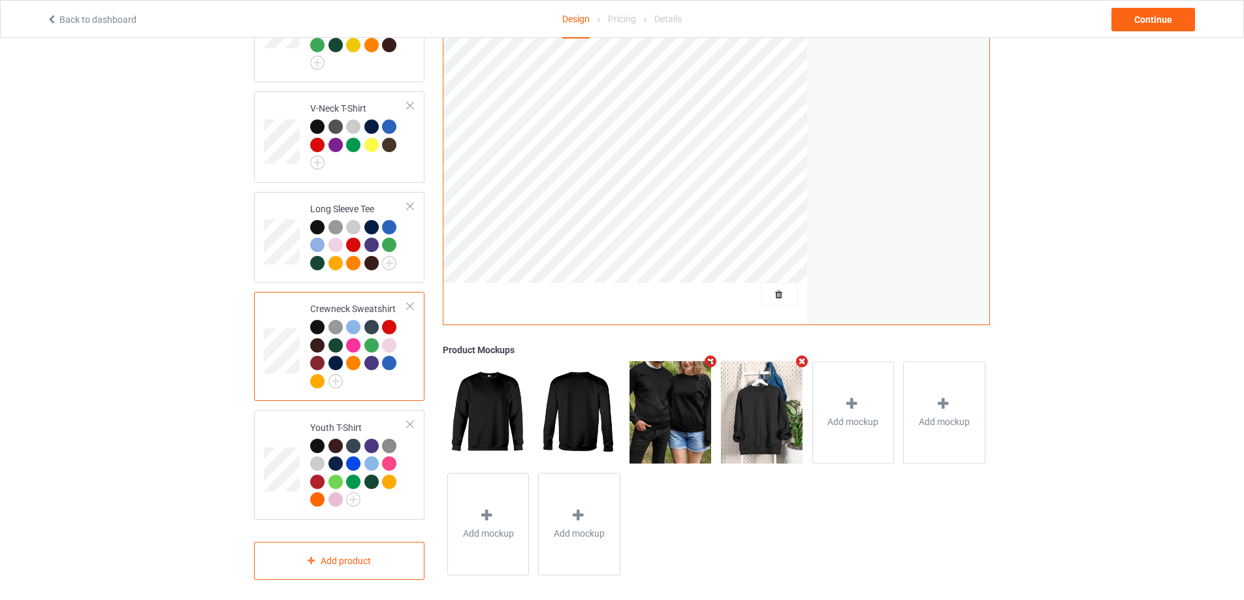
click at [710, 357] on icon "Remove mockup" at bounding box center [710, 362] width 16 height 14
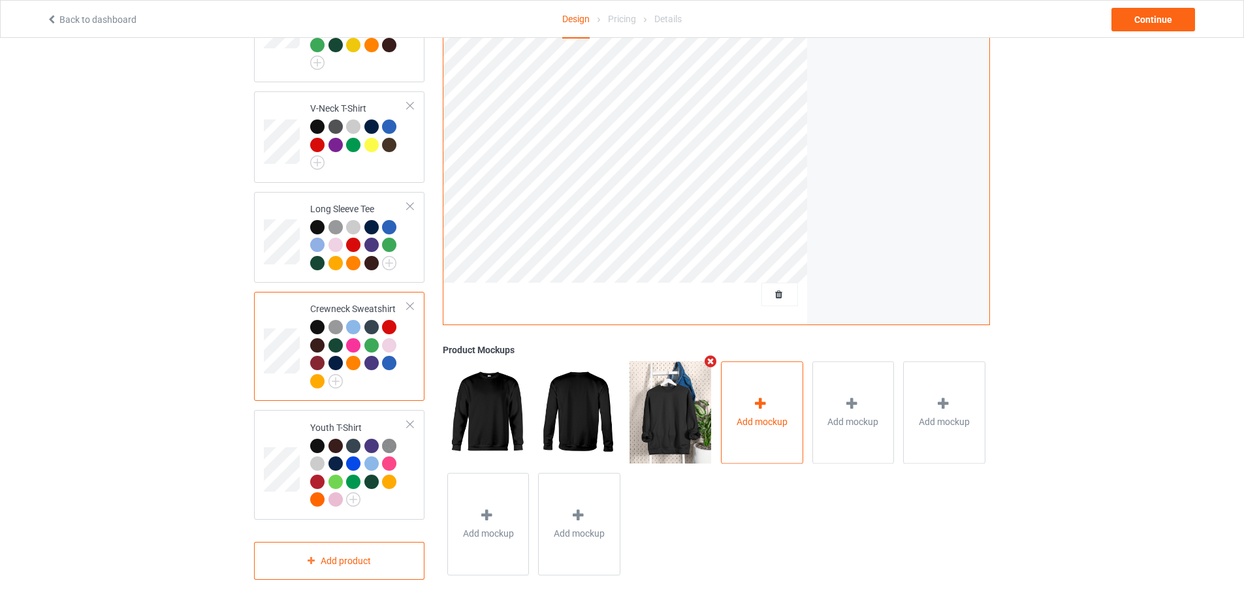
click at [751, 415] on span "Add mockup" at bounding box center [761, 421] width 51 height 13
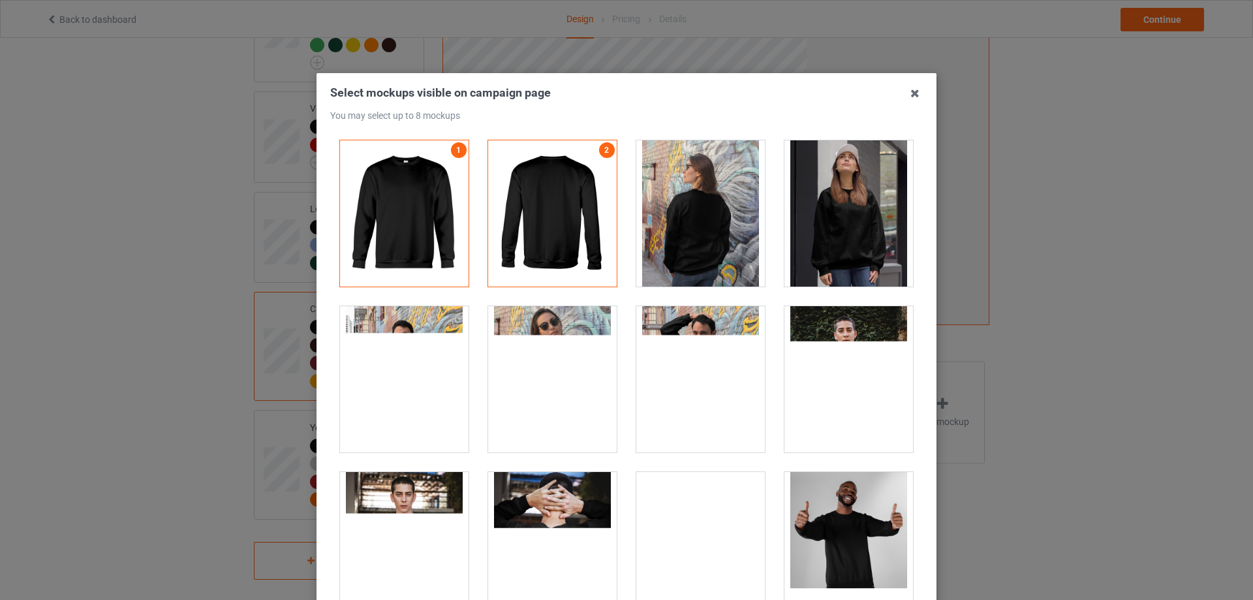
click at [694, 234] on div at bounding box center [701, 213] width 129 height 146
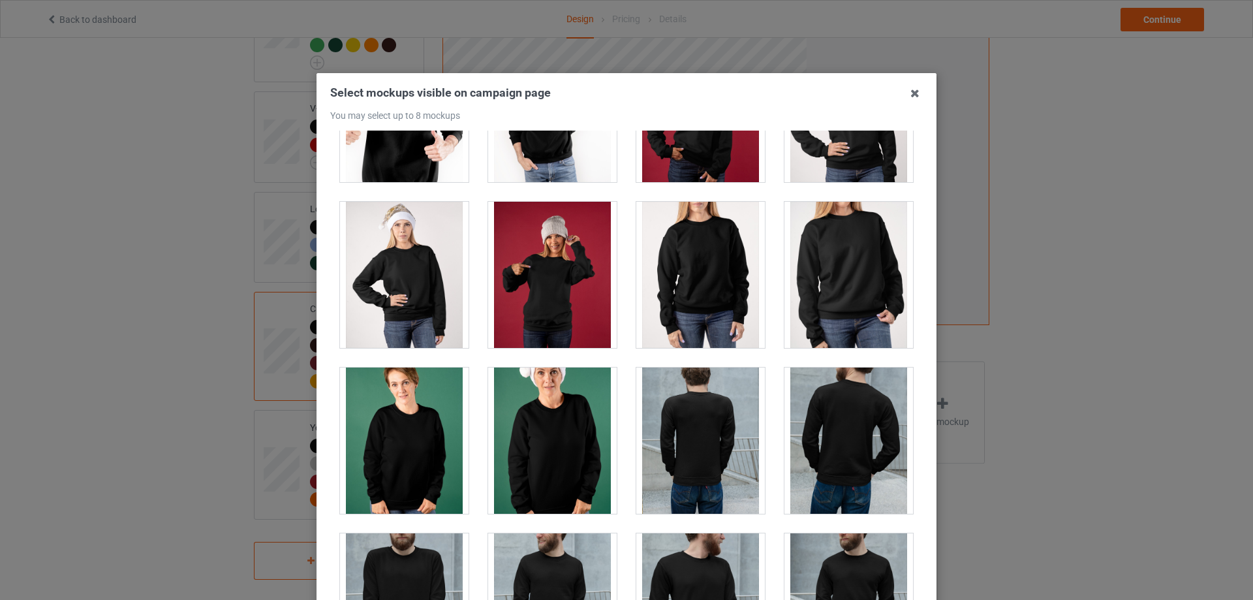
scroll to position [1959, 0]
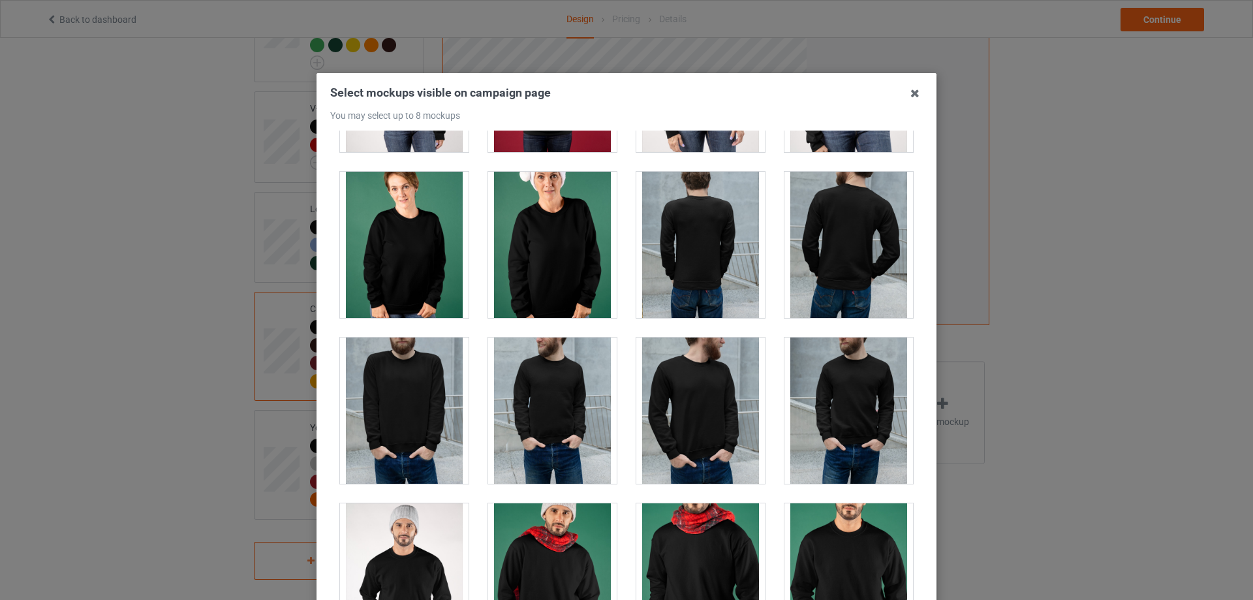
click at [836, 265] on div at bounding box center [849, 245] width 129 height 146
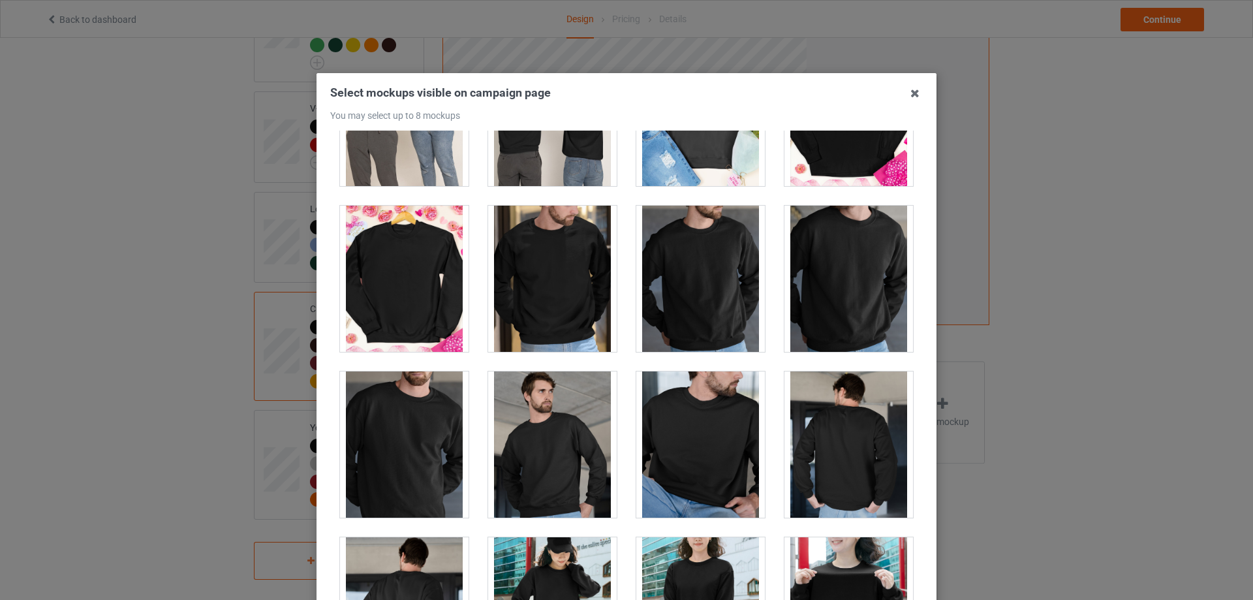
scroll to position [3134, 0]
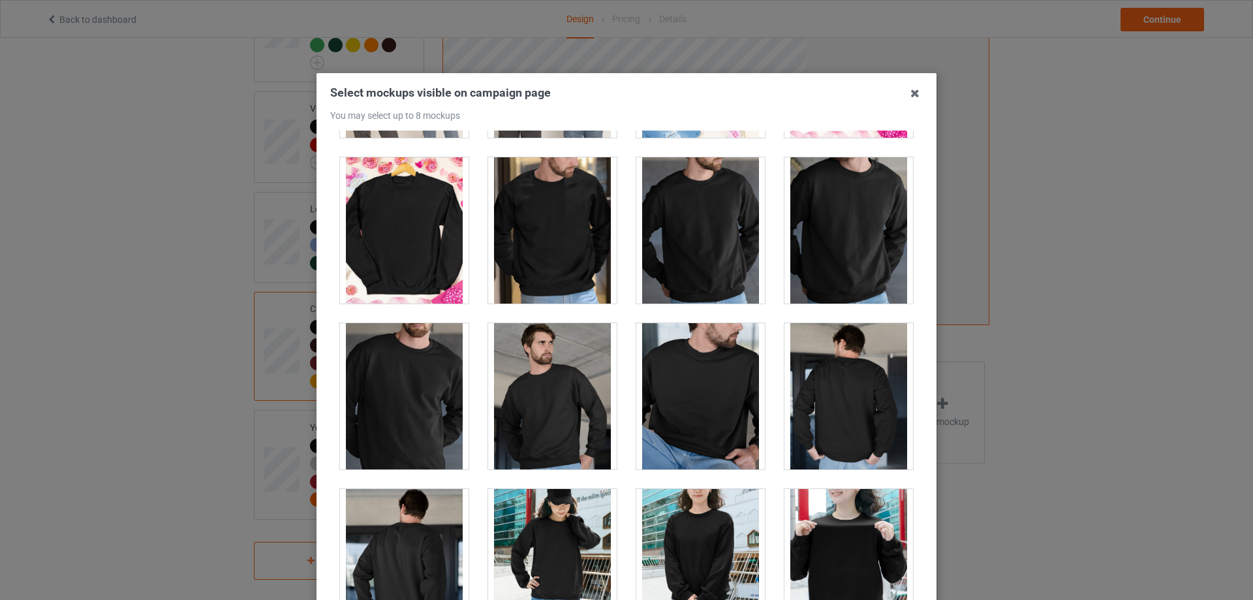
click at [876, 430] on div at bounding box center [849, 396] width 129 height 146
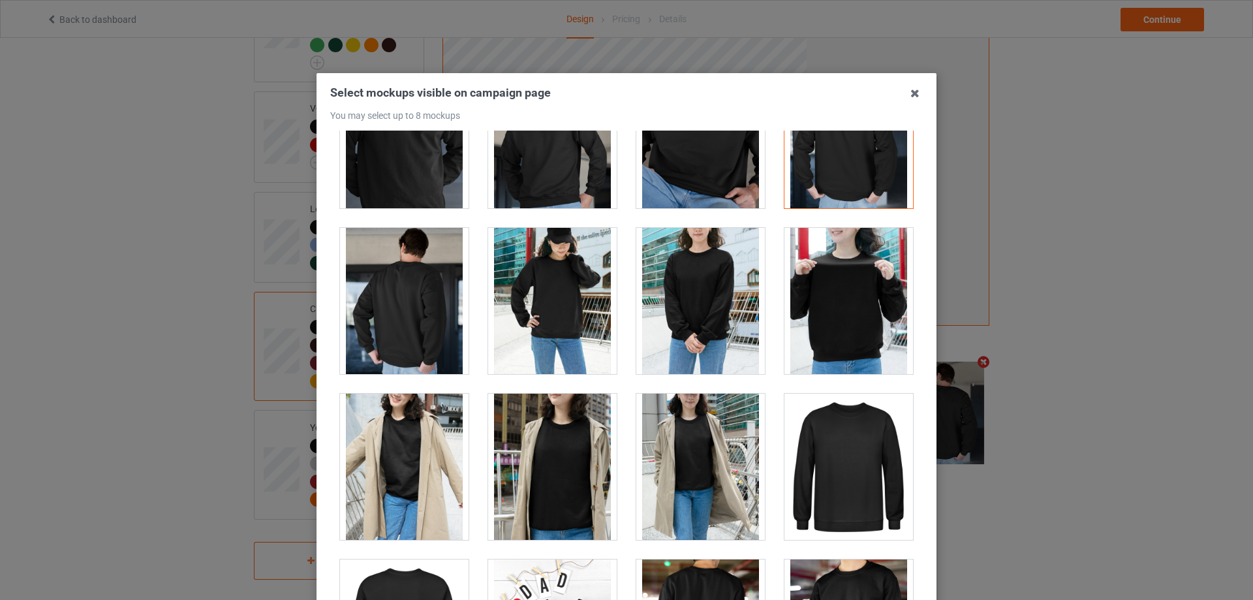
click at [392, 300] on div at bounding box center [404, 301] width 129 height 146
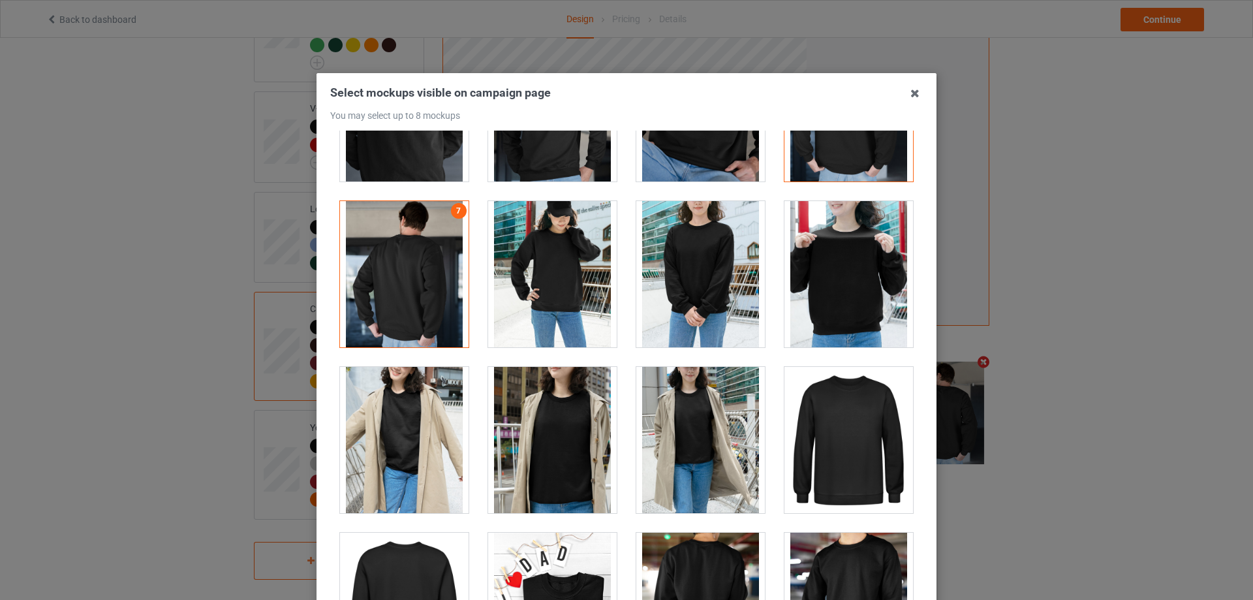
scroll to position [3721, 0]
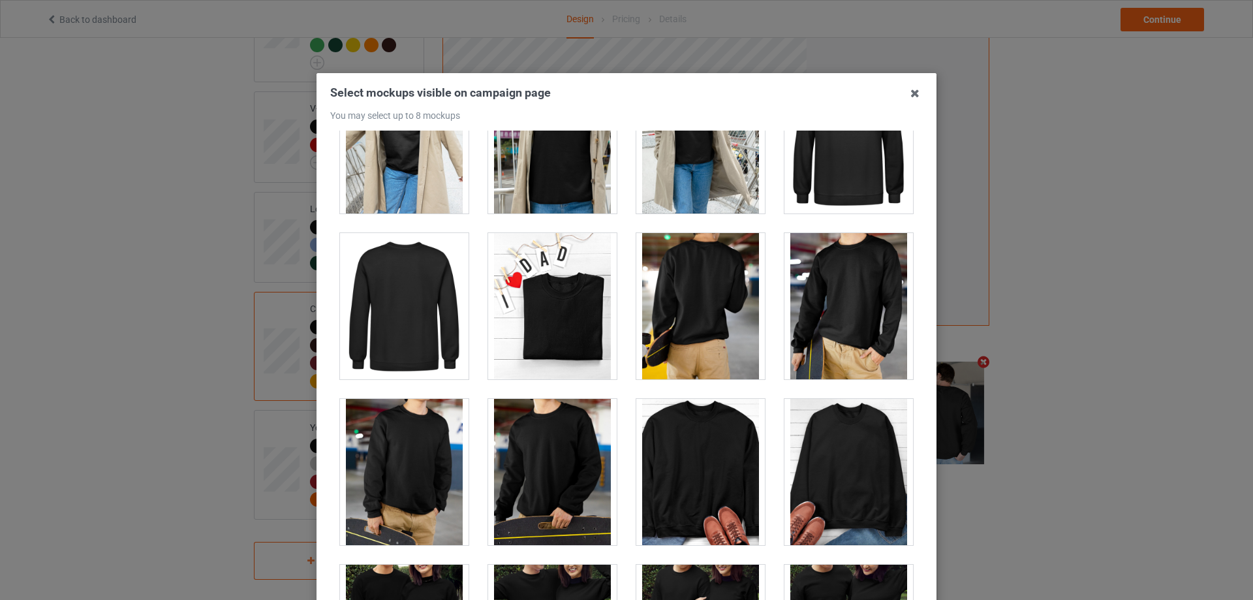
click at [684, 357] on div at bounding box center [701, 306] width 129 height 146
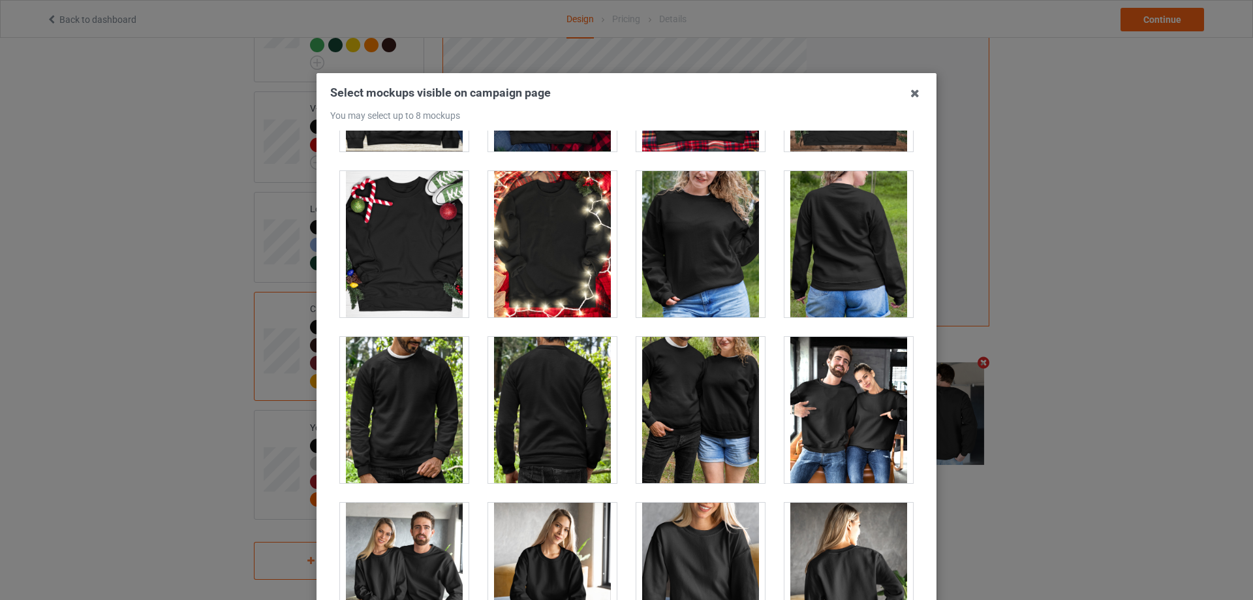
scroll to position [6072, 0]
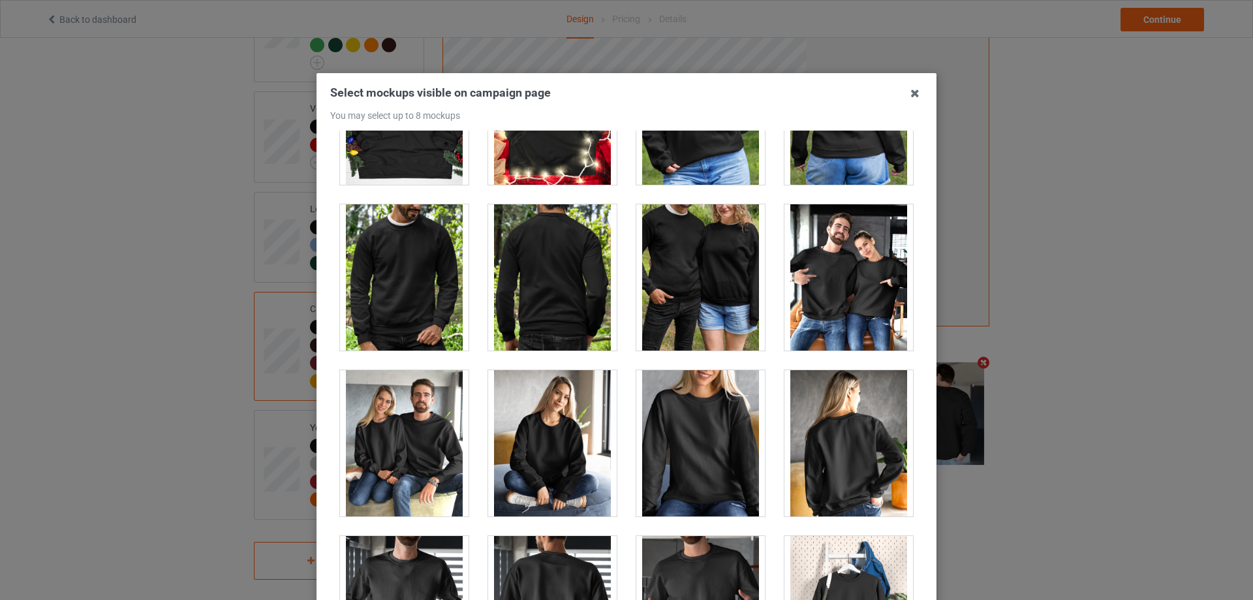
click at [836, 460] on div at bounding box center [849, 443] width 129 height 146
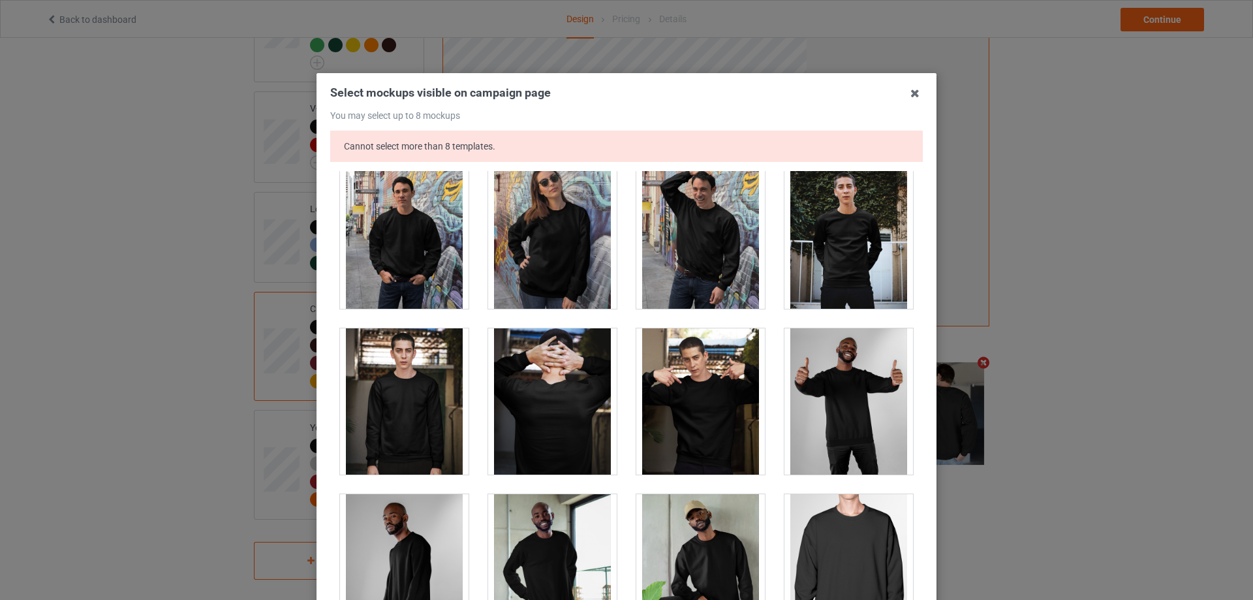
scroll to position [0, 0]
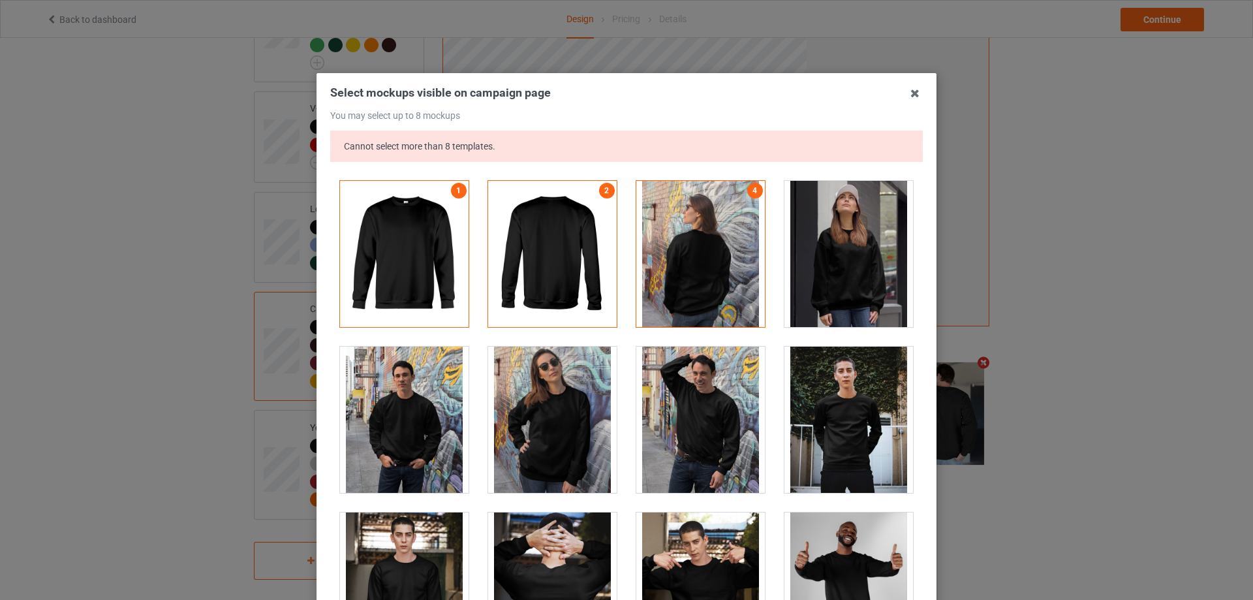
click at [697, 277] on div at bounding box center [701, 254] width 129 height 146
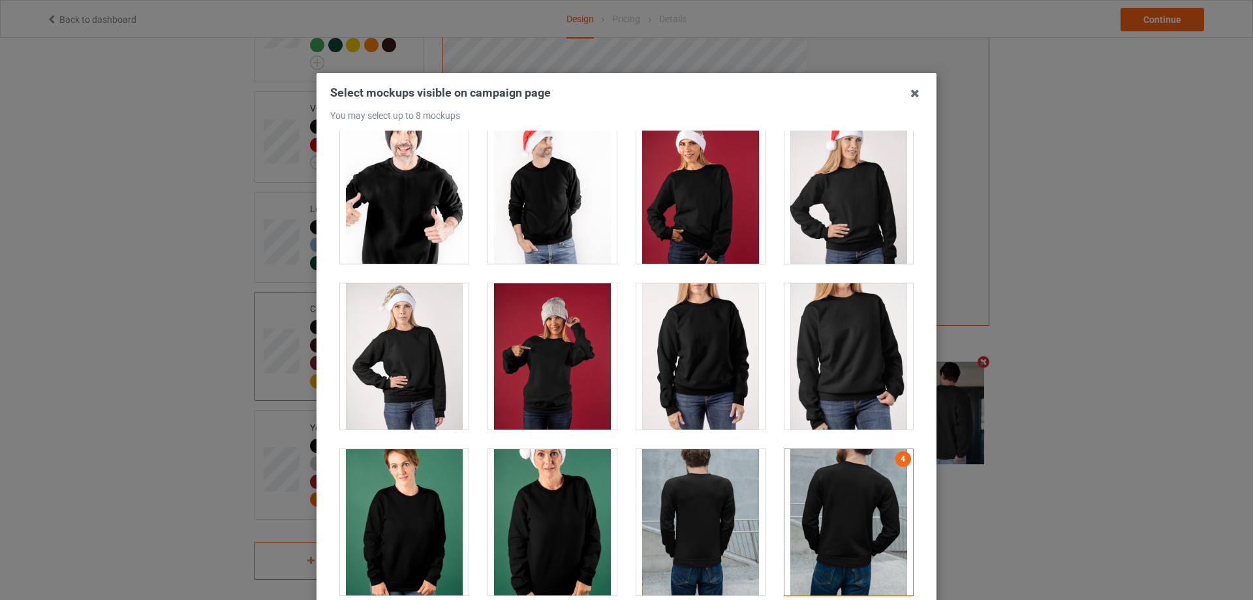
scroll to position [1828, 0]
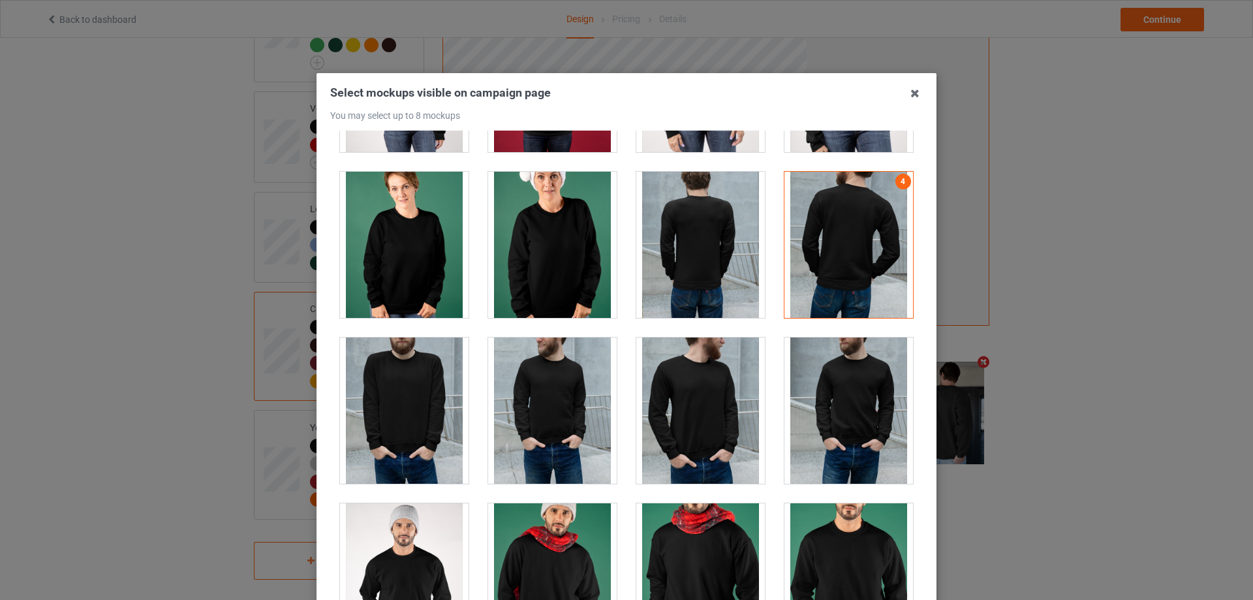
click at [836, 306] on div at bounding box center [849, 245] width 129 height 146
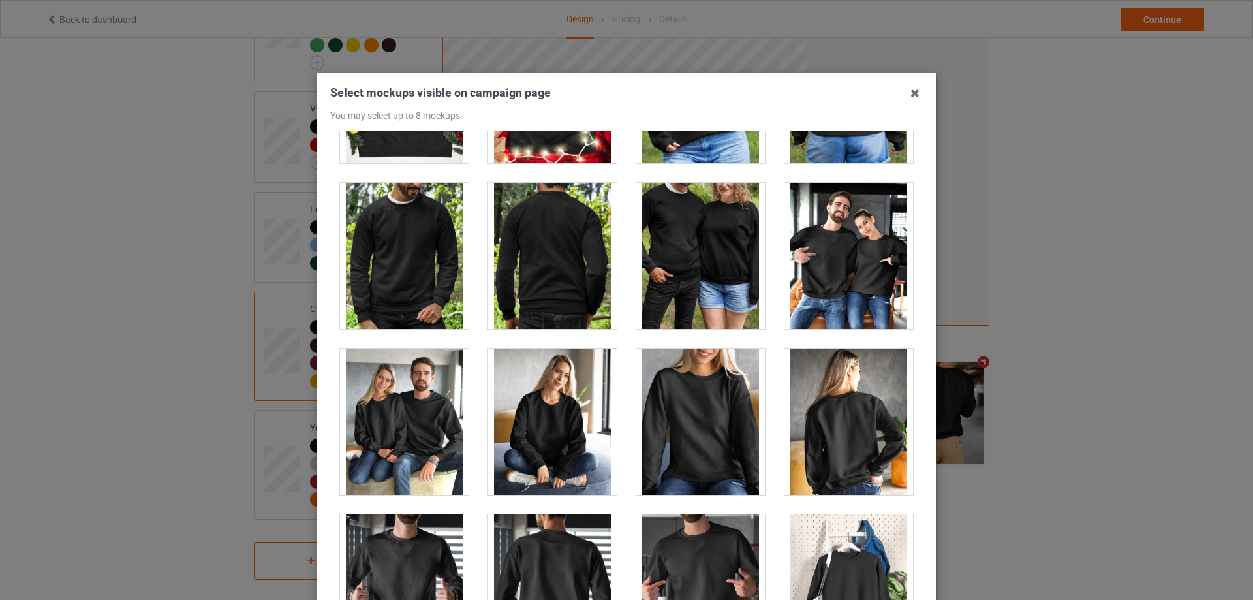
scroll to position [5904, 0]
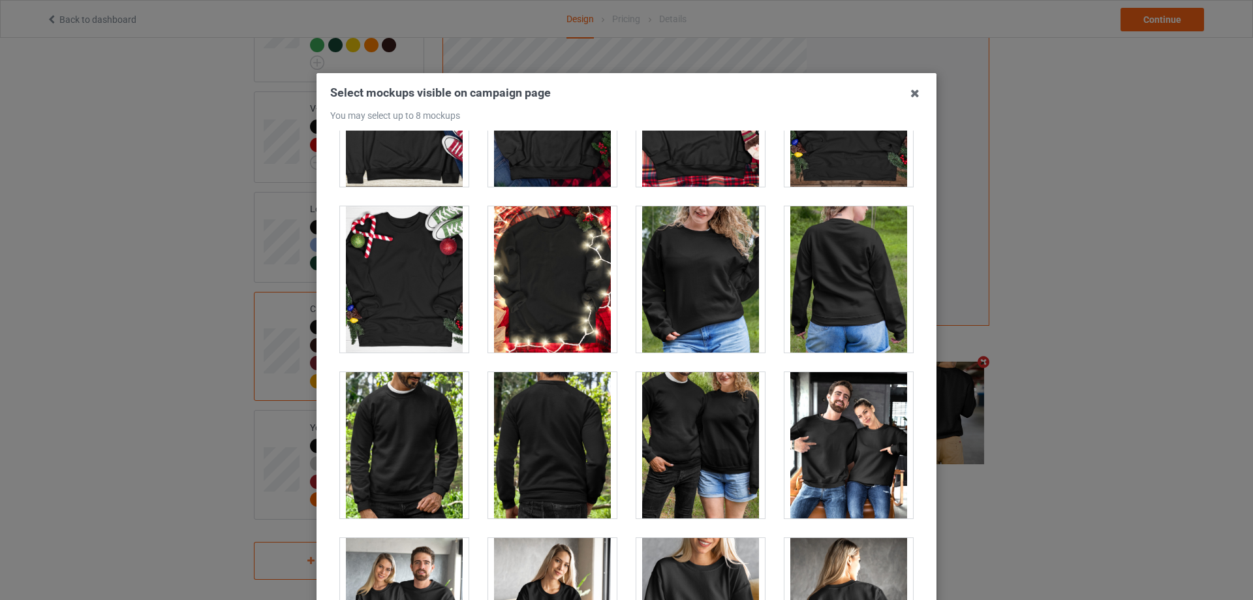
click at [571, 450] on div at bounding box center [552, 445] width 129 height 146
click at [832, 307] on div at bounding box center [849, 279] width 129 height 146
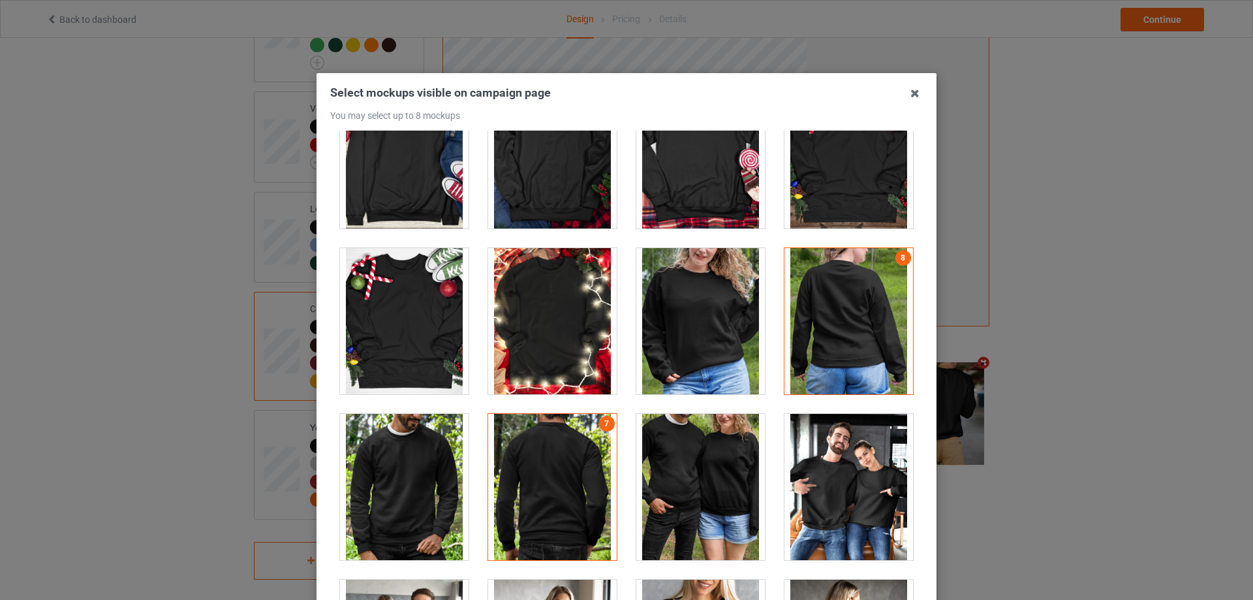
click at [817, 311] on div at bounding box center [849, 321] width 129 height 146
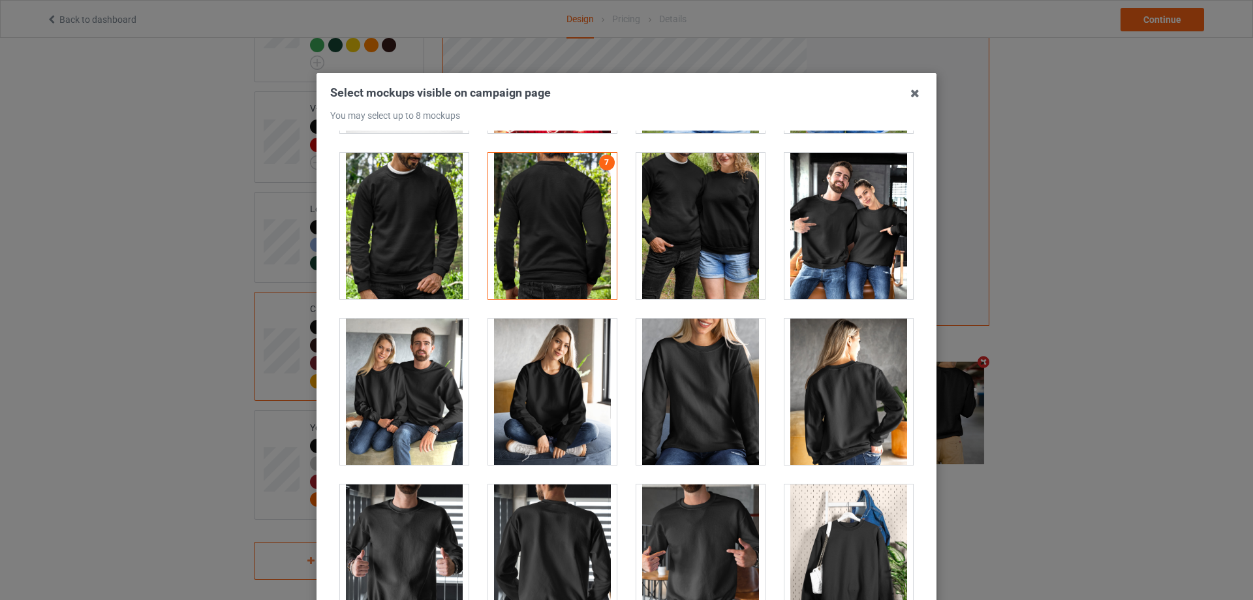
click at [825, 437] on div at bounding box center [849, 392] width 129 height 146
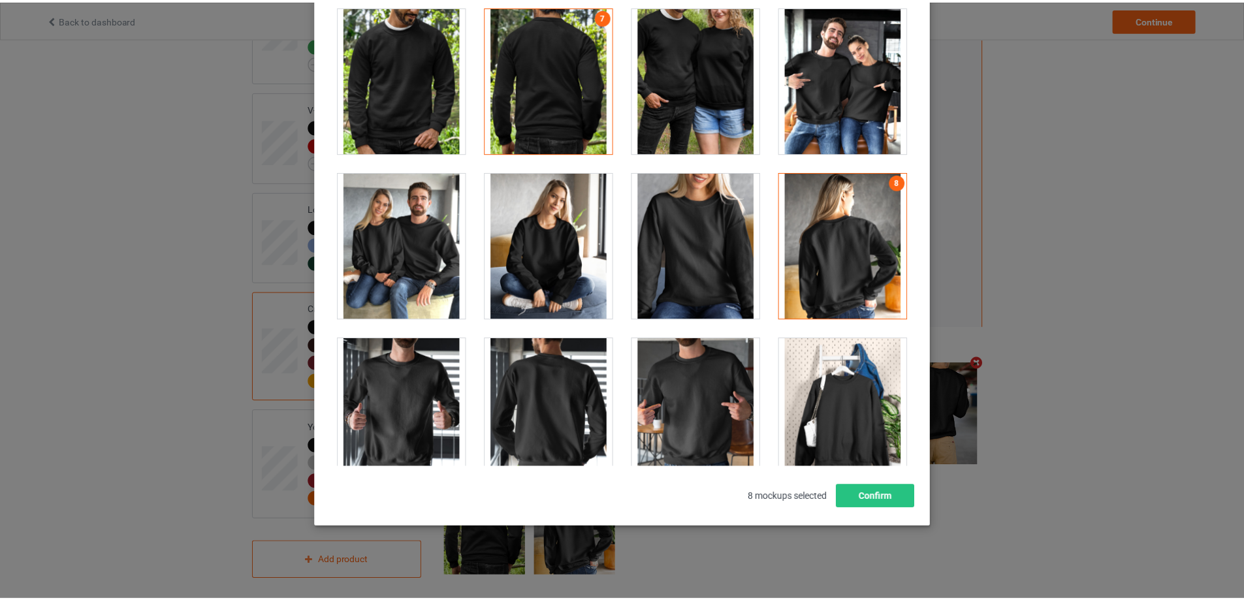
scroll to position [6319, 0]
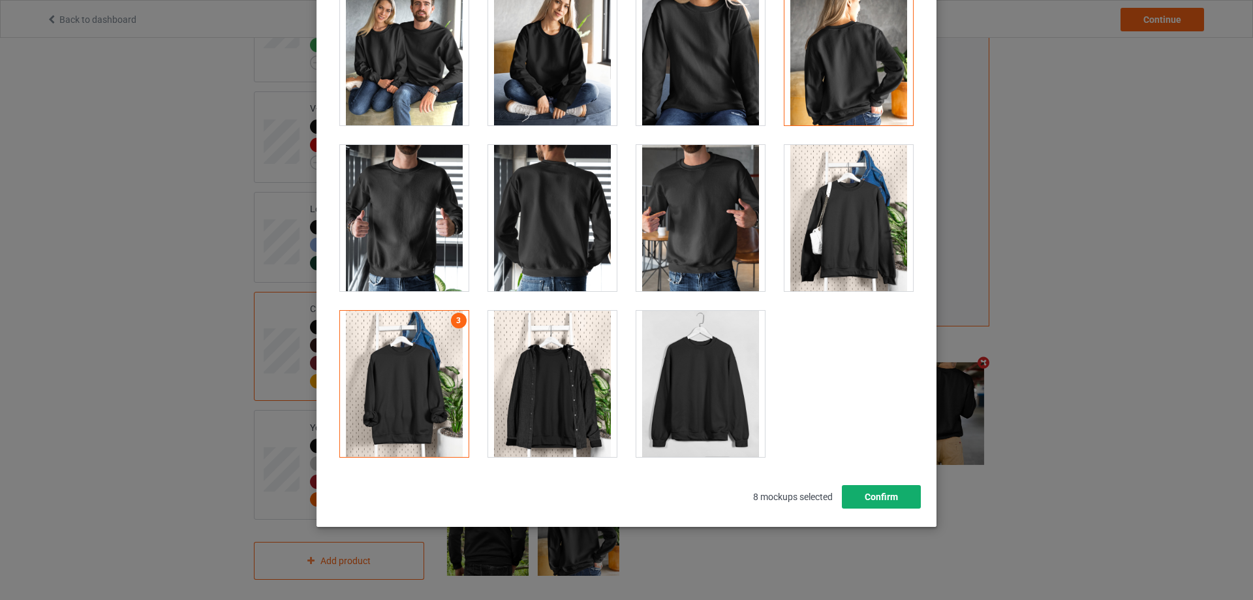
click at [883, 502] on button "Confirm" at bounding box center [881, 497] width 79 height 24
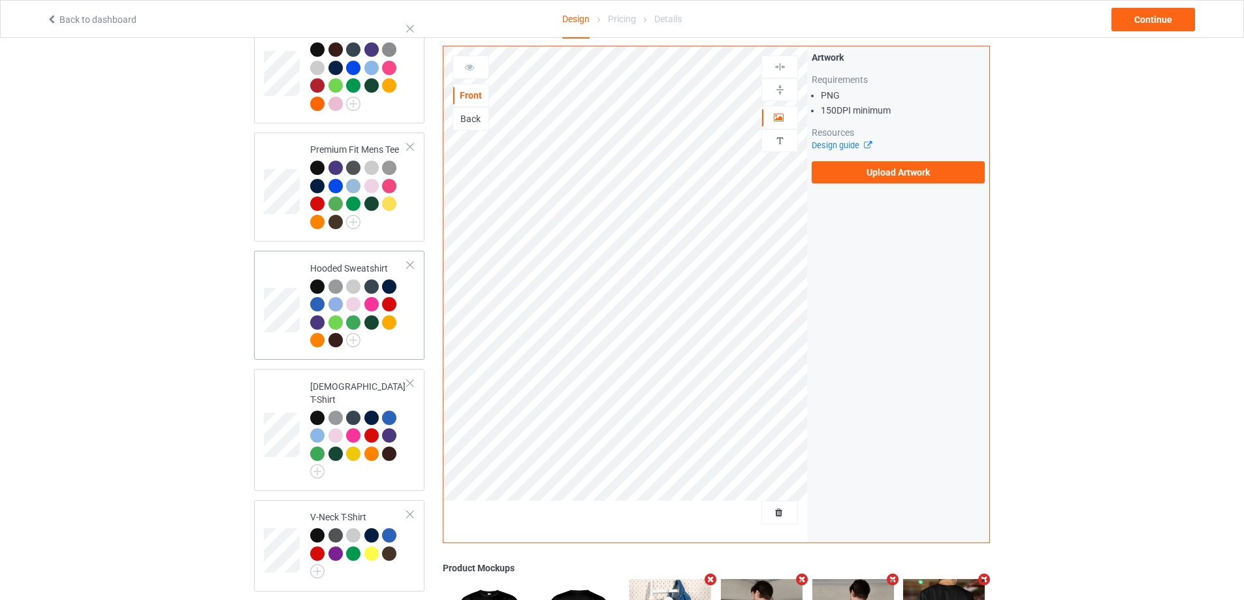
scroll to position [88, 0]
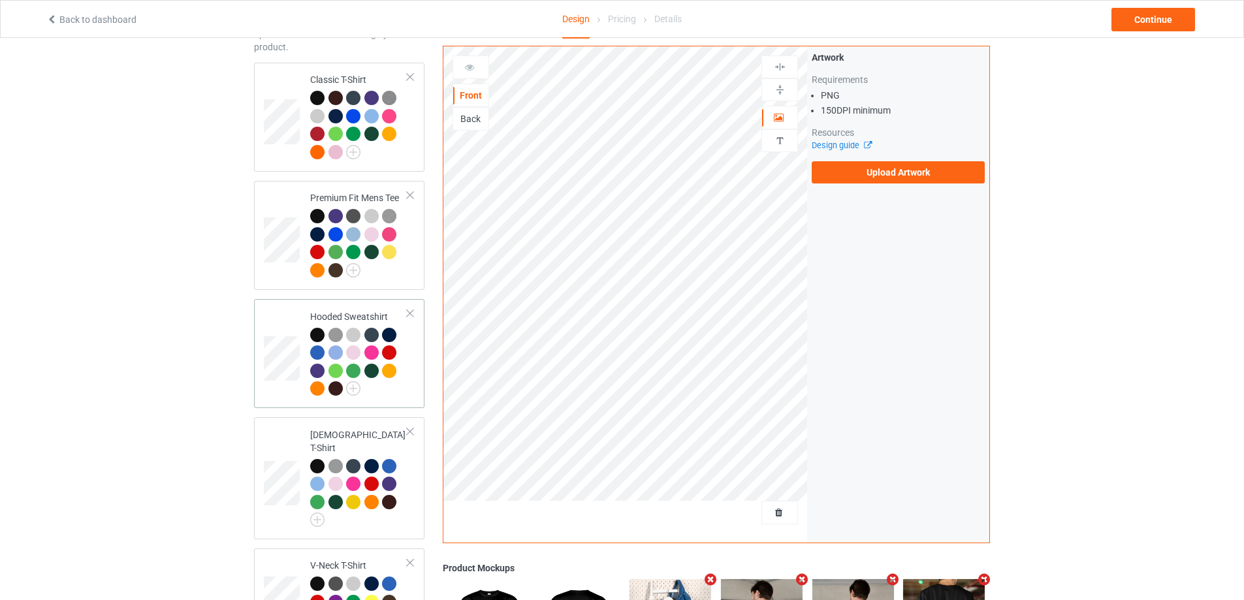
click at [277, 332] on td at bounding box center [283, 353] width 39 height 99
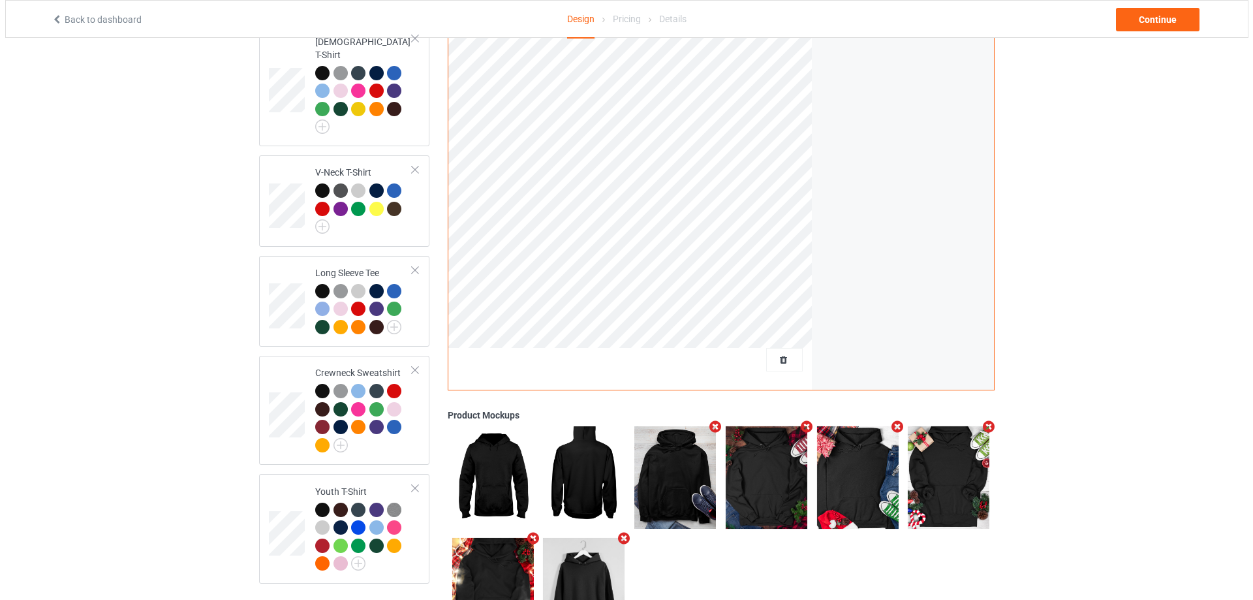
scroll to position [545, 0]
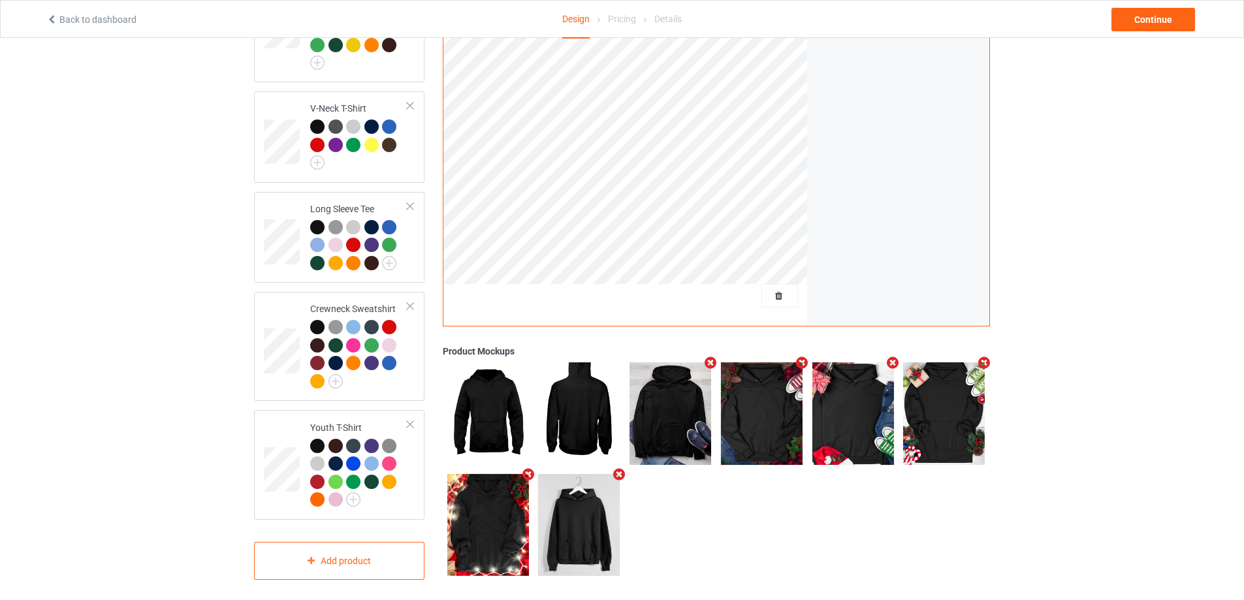
click at [801, 358] on icon "Remove mockup" at bounding box center [801, 363] width 16 height 14
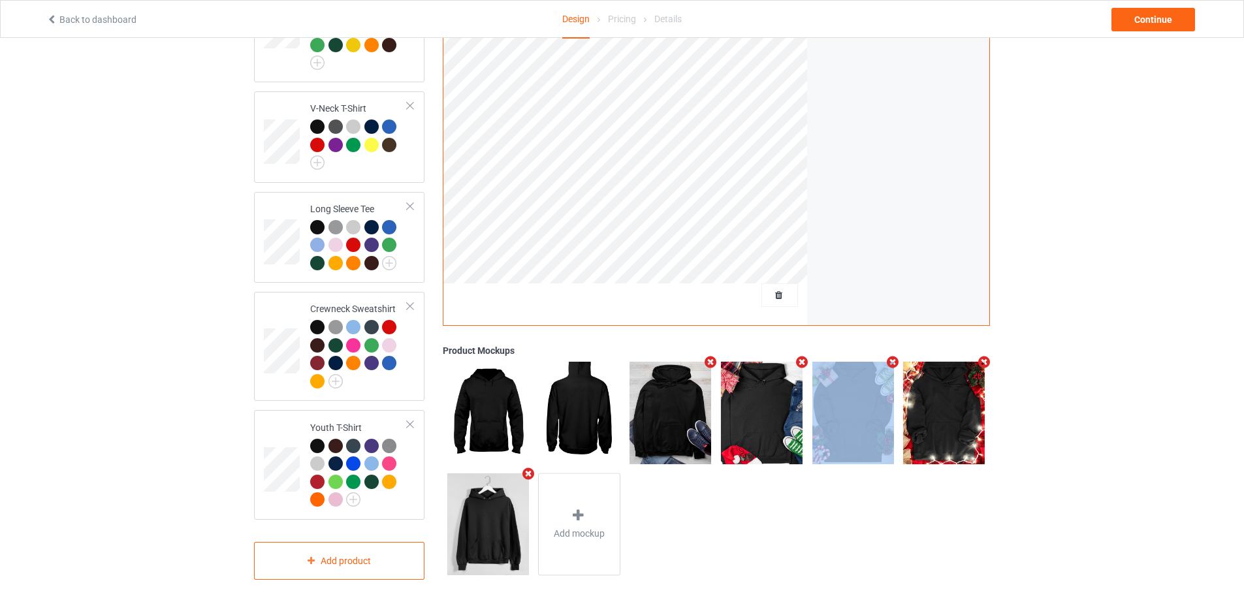
click at [801, 358] on icon "Remove mockup" at bounding box center [801, 362] width 16 height 14
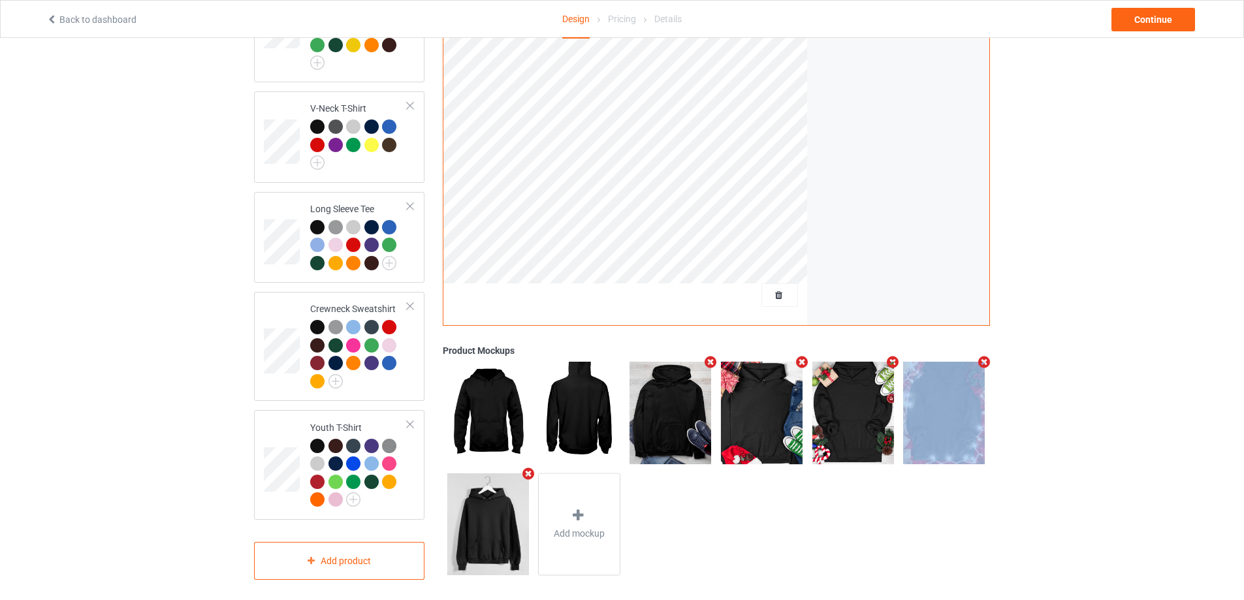
click at [885, 358] on icon "Remove mockup" at bounding box center [893, 362] width 16 height 14
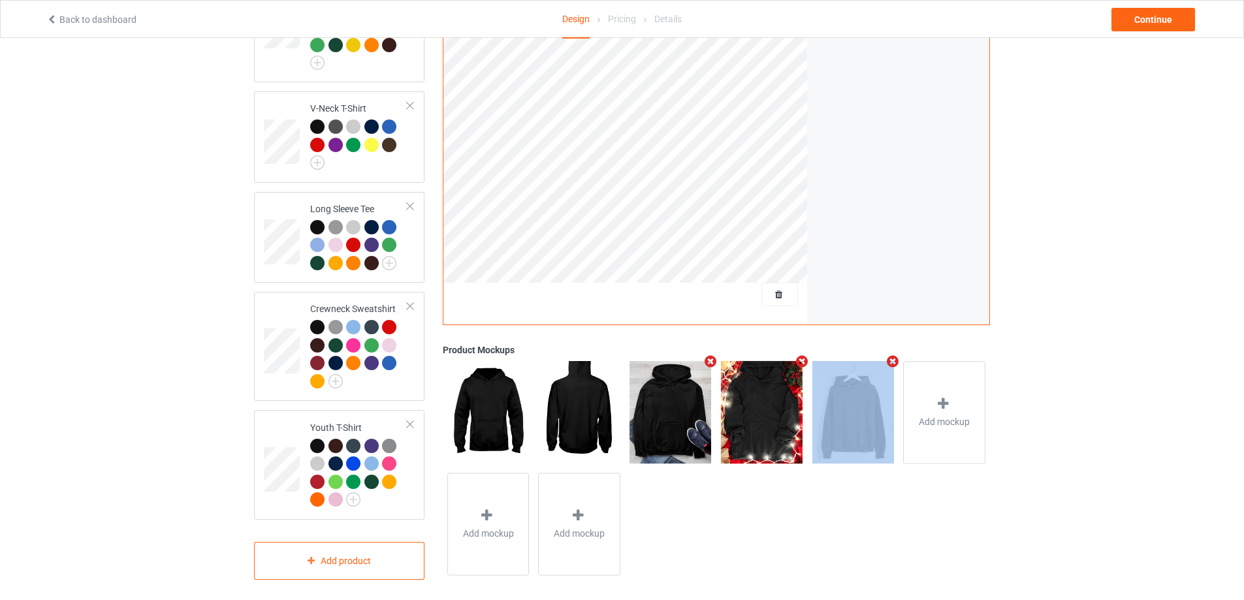
click at [801, 358] on icon "Remove mockup" at bounding box center [801, 362] width 16 height 14
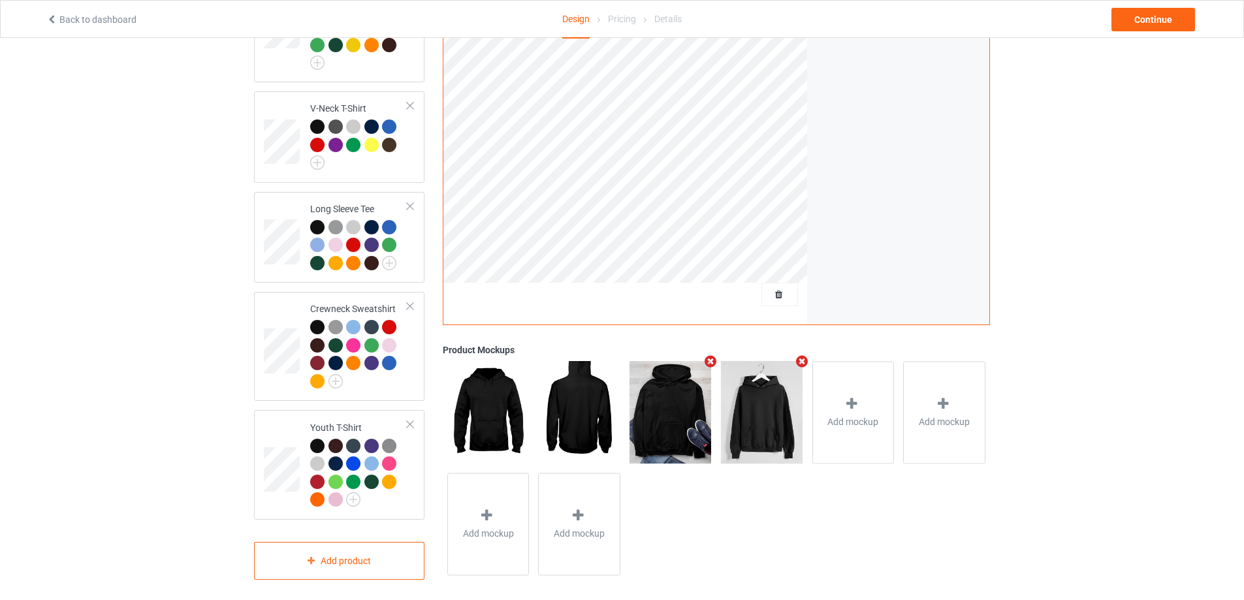
click at [801, 358] on icon "Remove mockup" at bounding box center [801, 362] width 16 height 14
click at [770, 415] on span "Add mockup" at bounding box center [761, 421] width 51 height 13
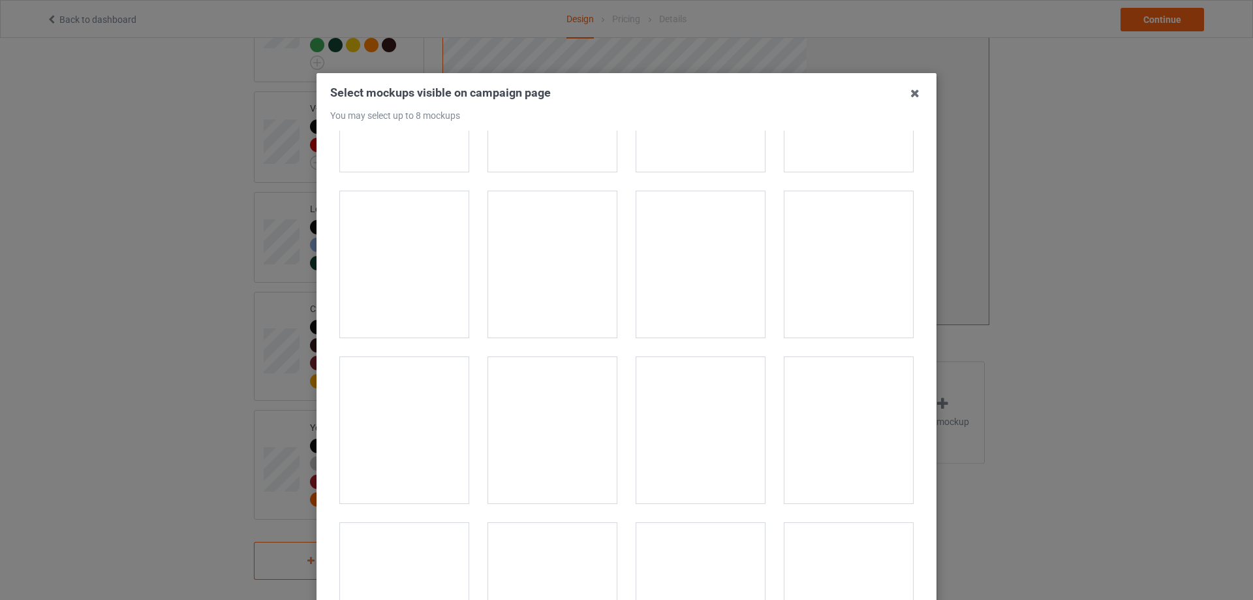
scroll to position [1436, 0]
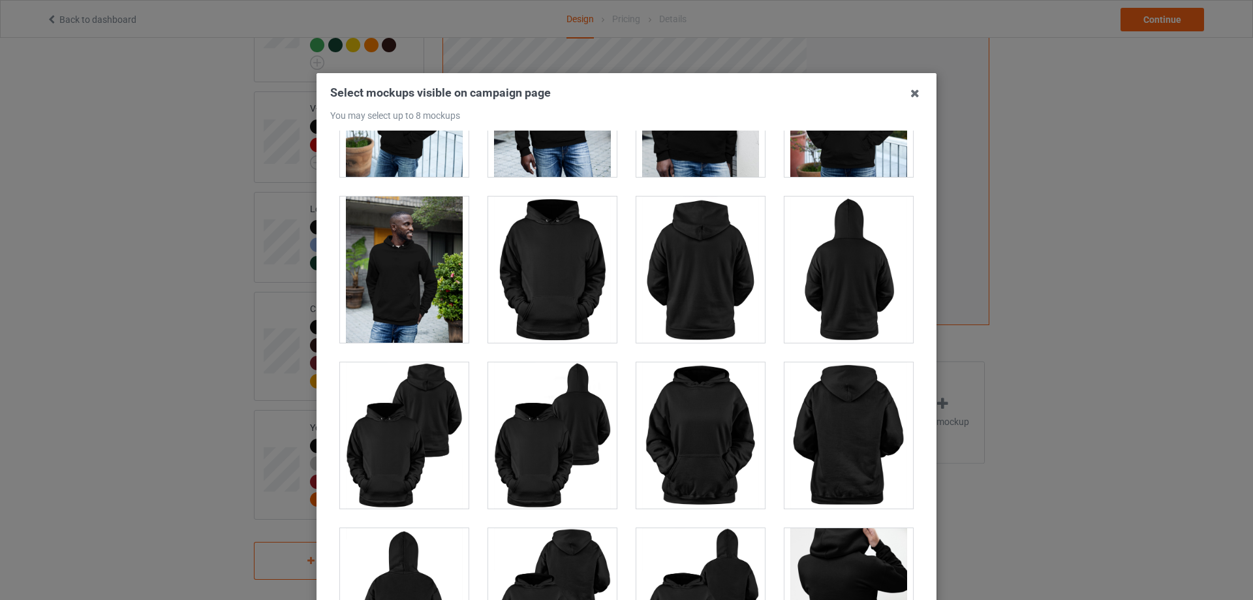
click at [706, 279] on div at bounding box center [701, 270] width 129 height 146
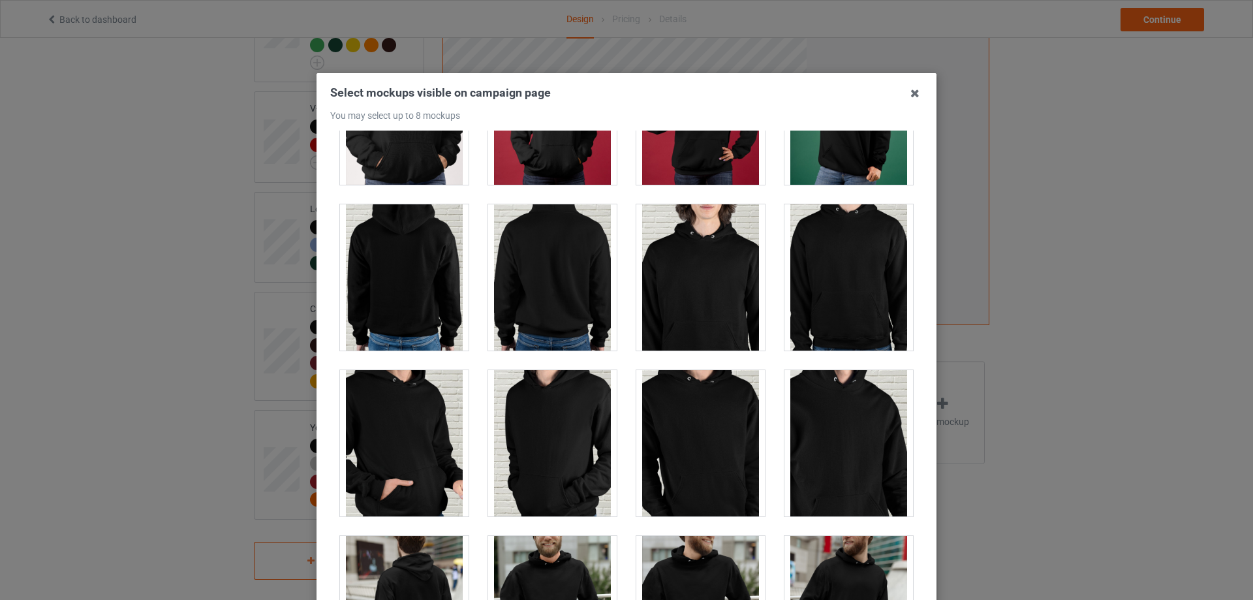
scroll to position [2873, 0]
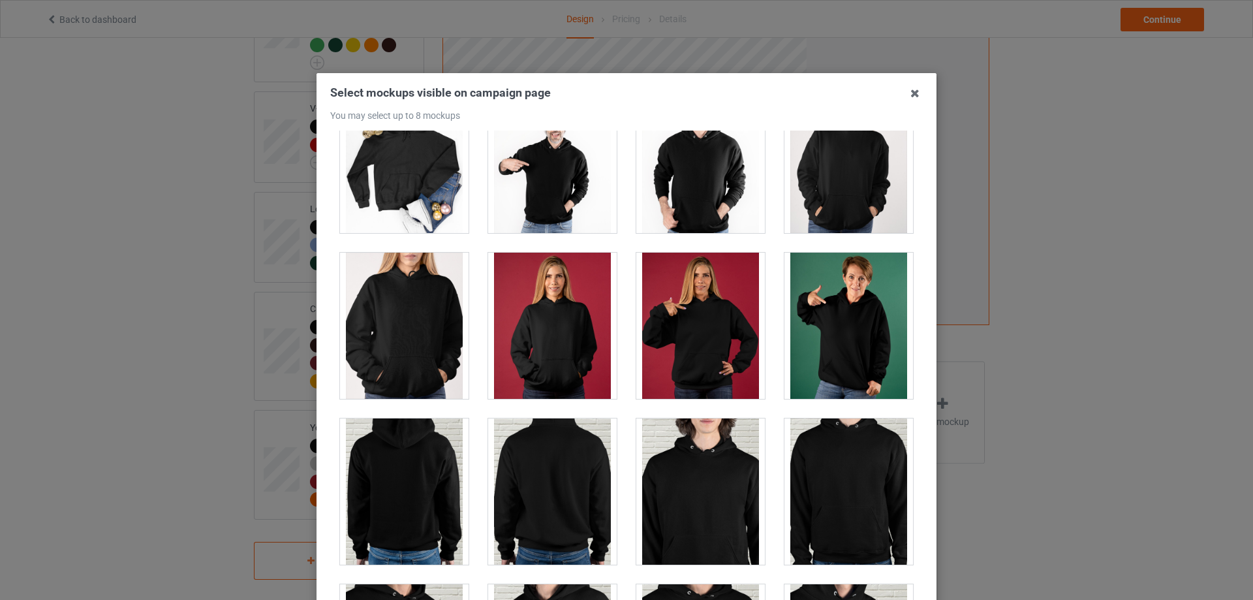
click at [431, 497] on div at bounding box center [404, 491] width 129 height 146
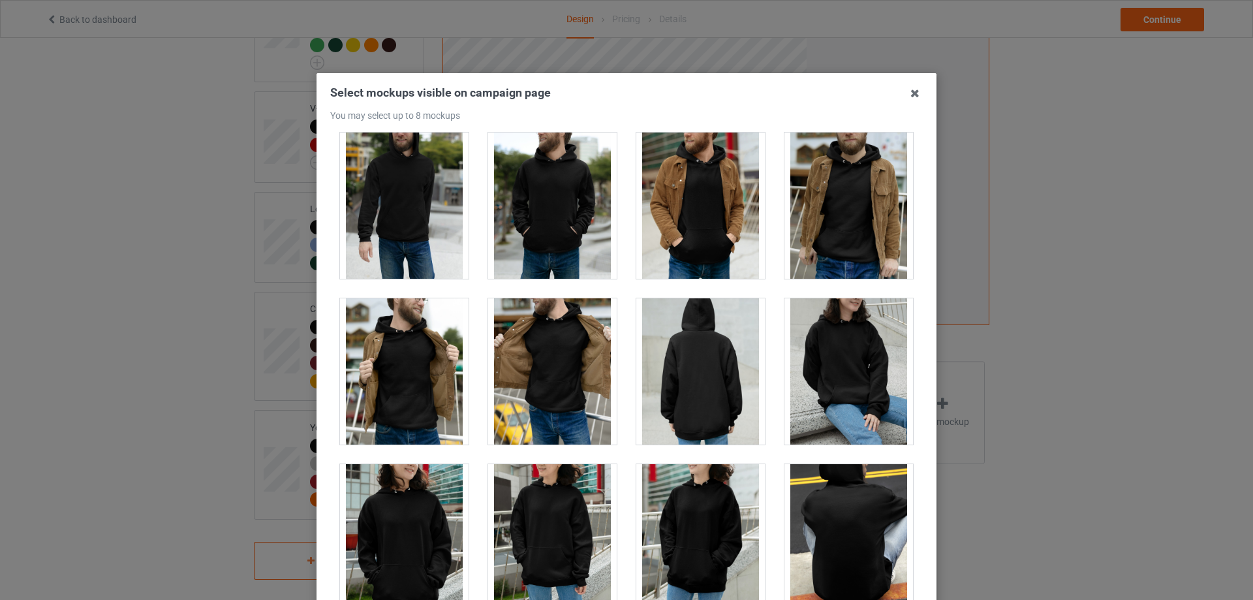
scroll to position [3917, 0]
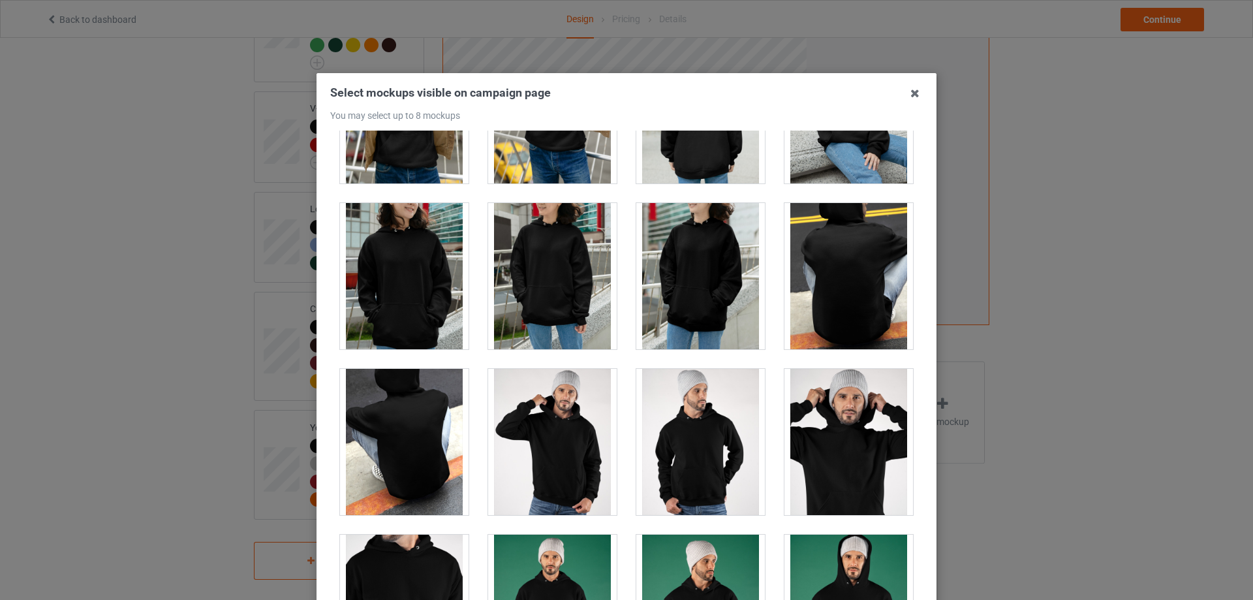
click at [821, 300] on div at bounding box center [849, 276] width 129 height 146
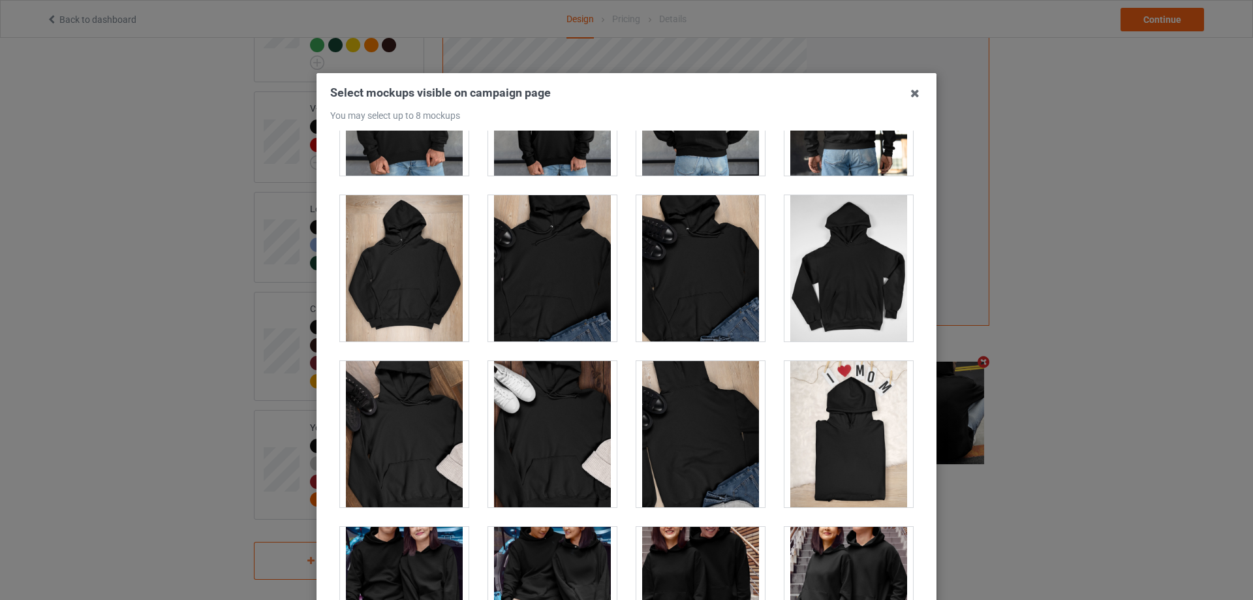
scroll to position [5680, 0]
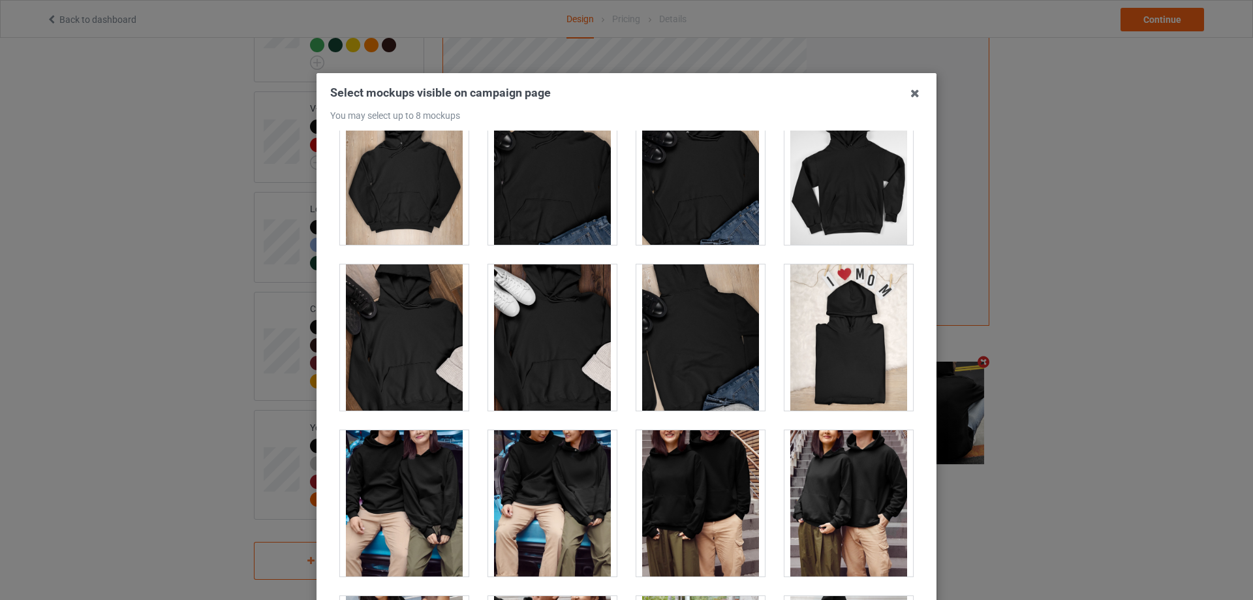
click at [703, 371] on div at bounding box center [701, 337] width 129 height 146
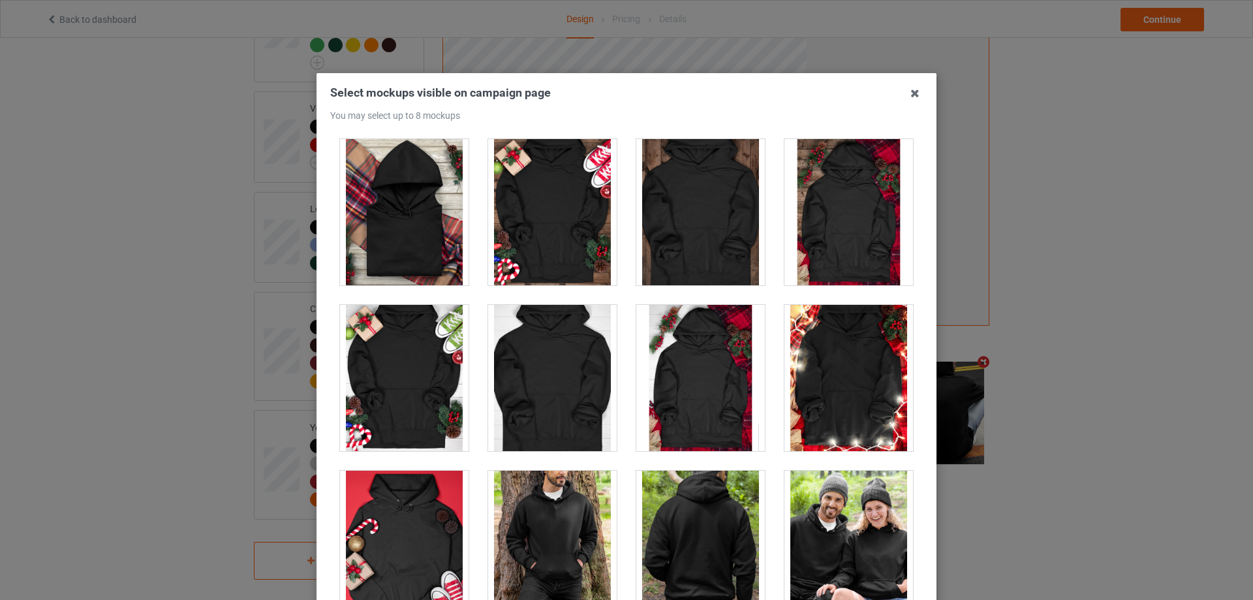
scroll to position [9401, 0]
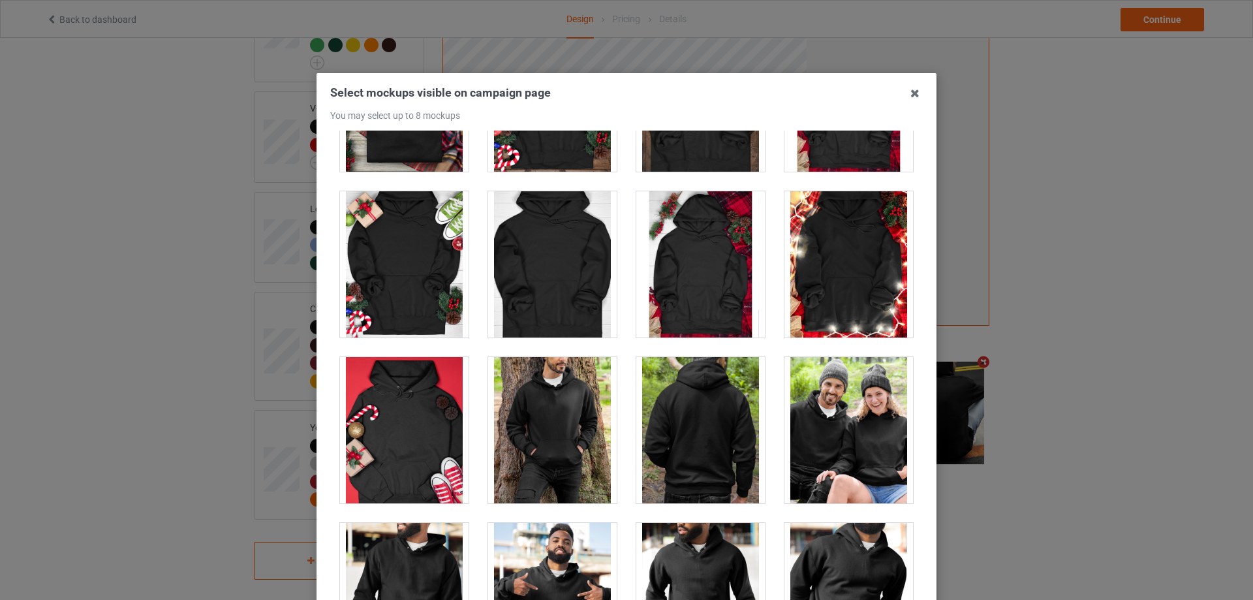
click at [716, 447] on div at bounding box center [701, 430] width 129 height 146
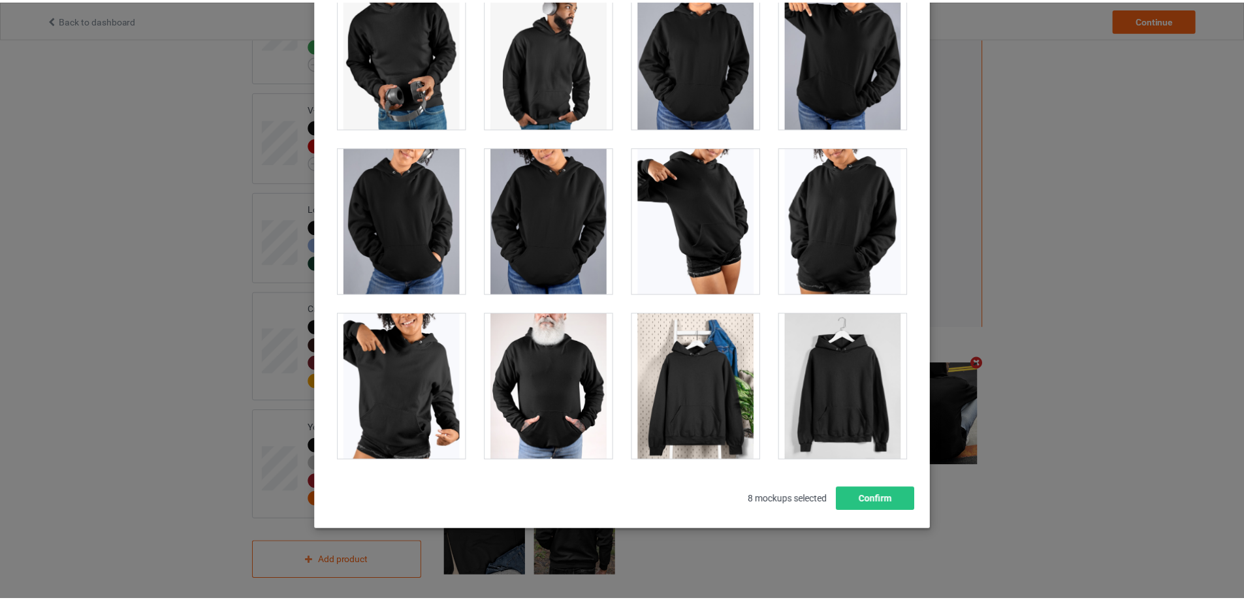
scroll to position [144, 0]
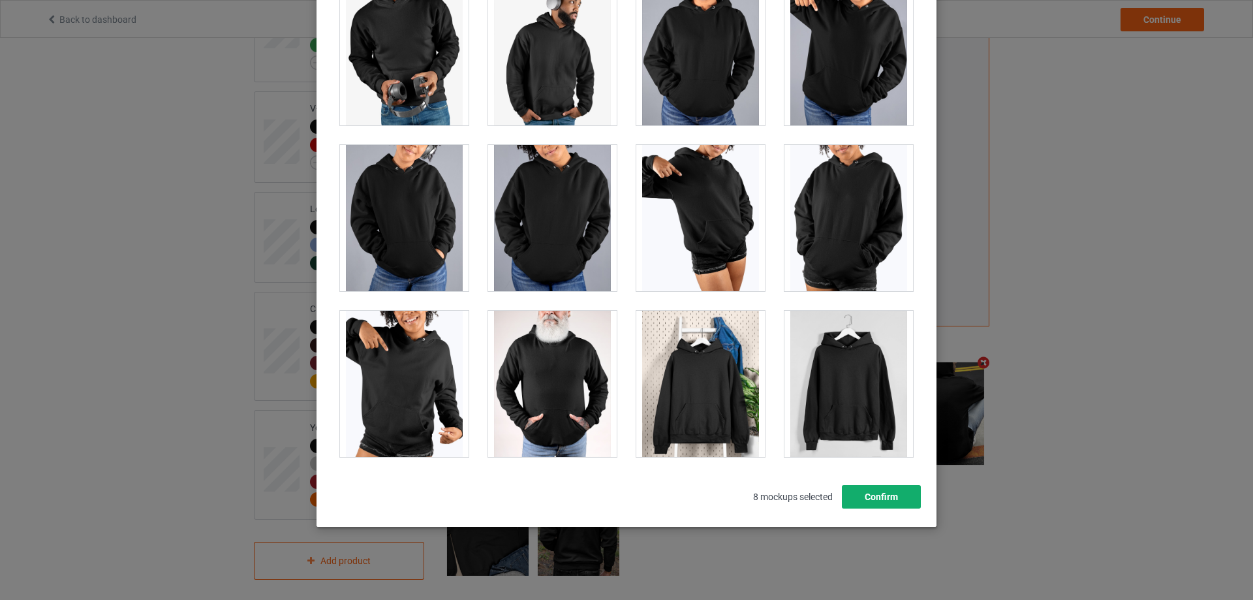
click at [873, 490] on button "Confirm" at bounding box center [881, 497] width 79 height 24
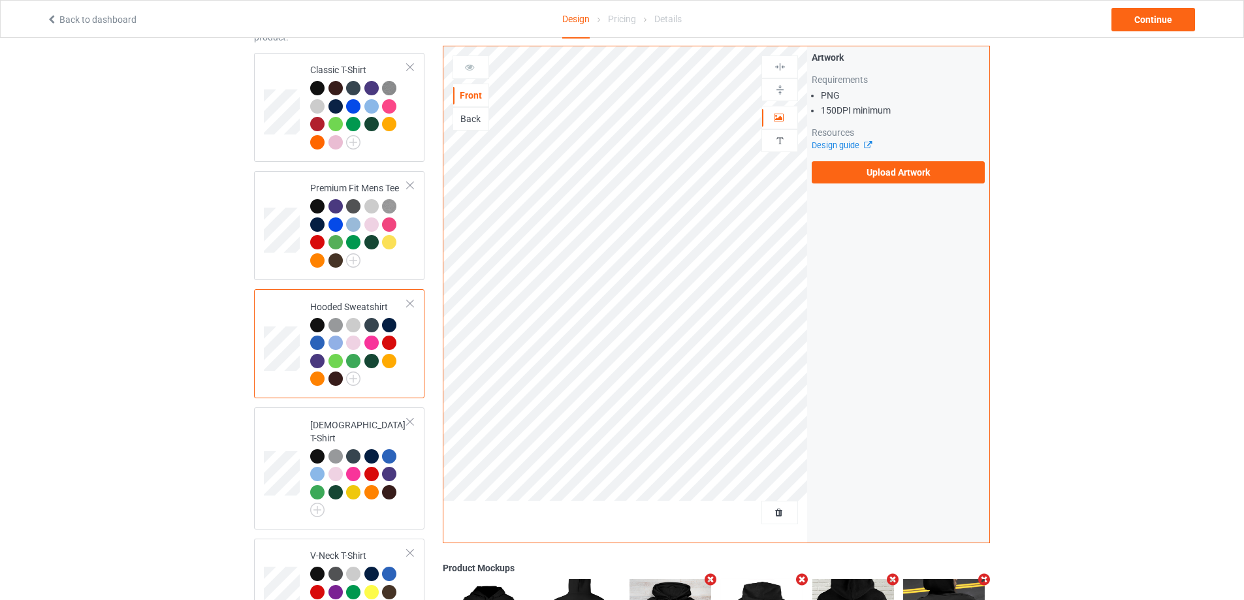
scroll to position [88, 0]
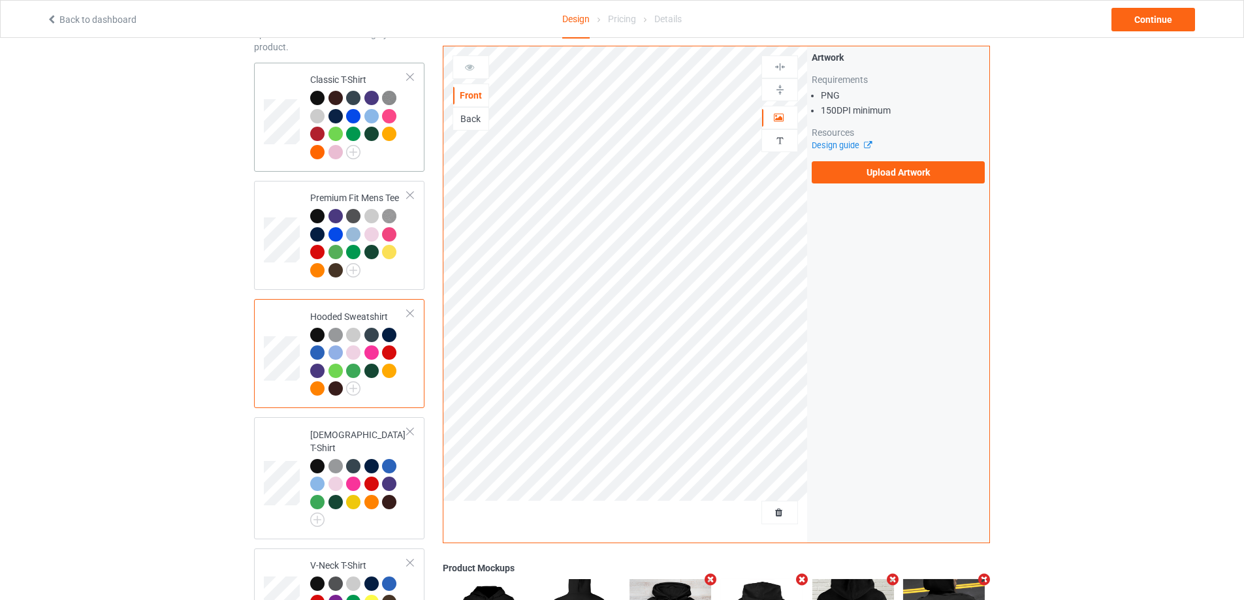
click at [287, 86] on td at bounding box center [283, 117] width 39 height 99
click at [473, 115] on div "Back" at bounding box center [470, 118] width 35 height 13
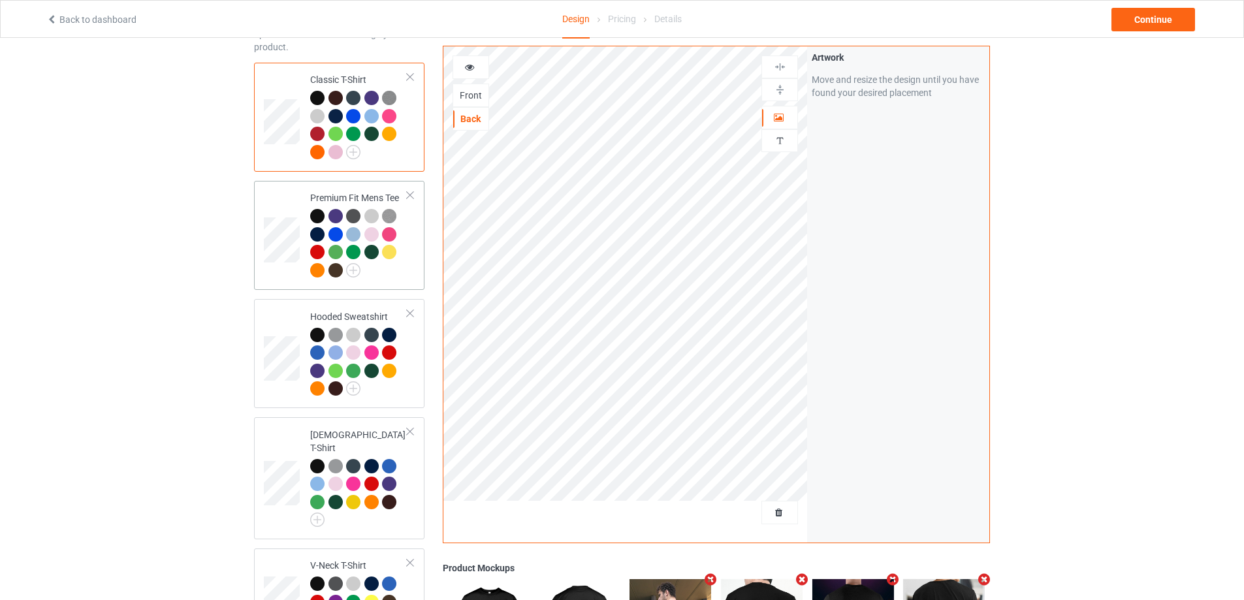
click at [281, 197] on td at bounding box center [283, 235] width 39 height 99
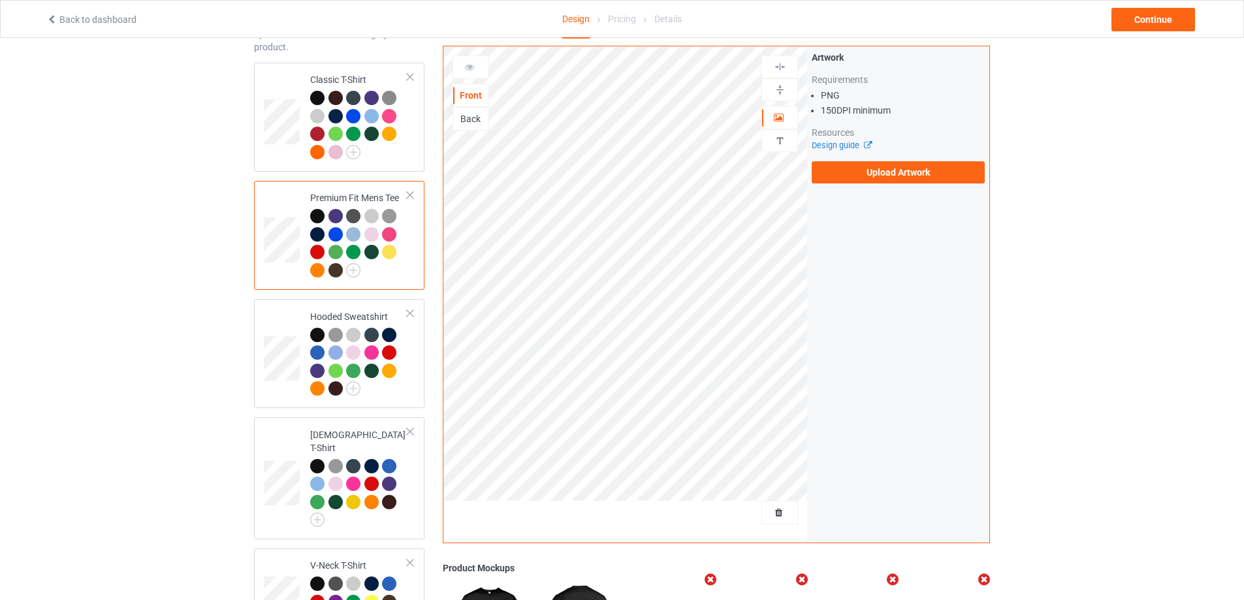
click at [474, 113] on div "Back" at bounding box center [470, 118] width 35 height 13
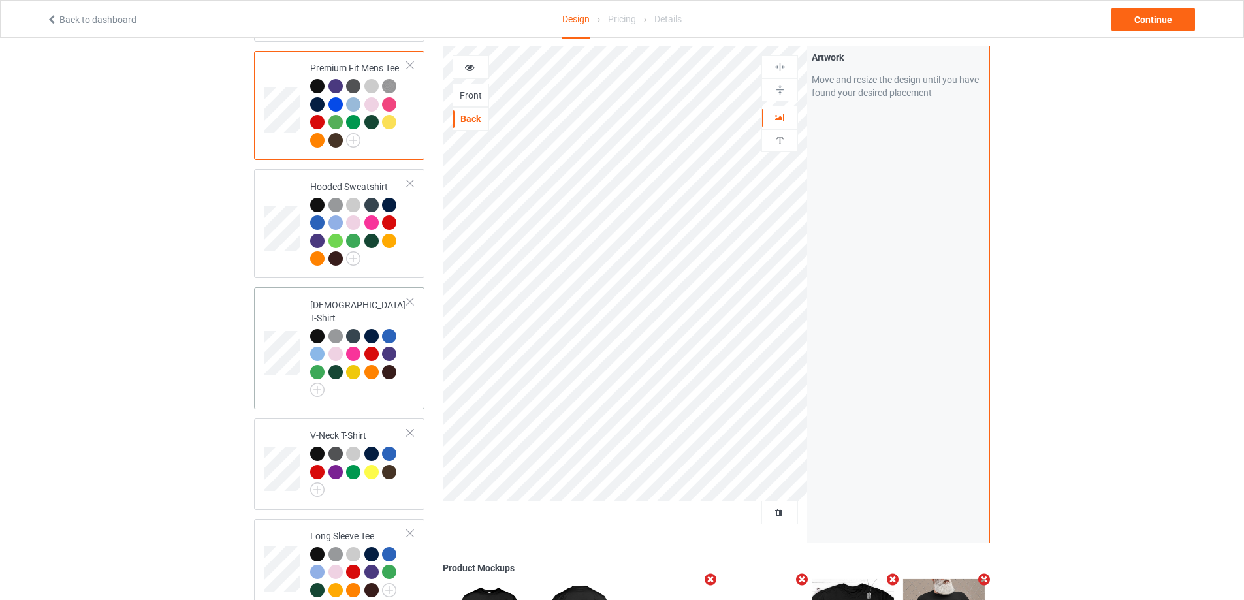
scroll to position [219, 0]
click at [279, 261] on td at bounding box center [283, 223] width 39 height 99
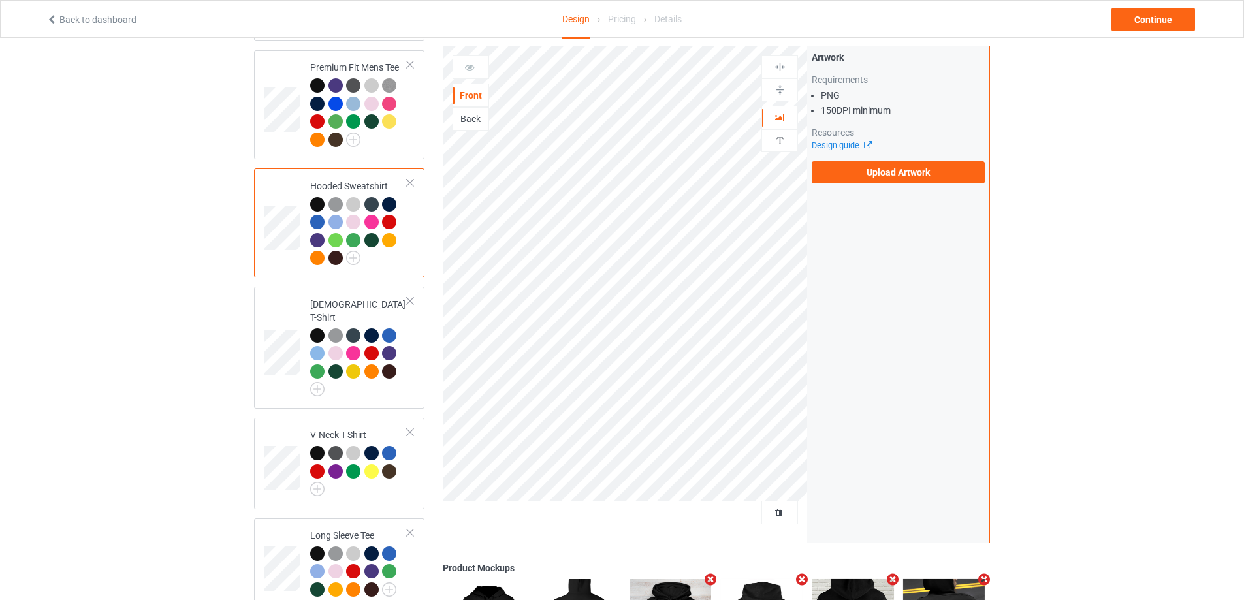
click at [470, 124] on div "Back" at bounding box center [470, 118] width 35 height 13
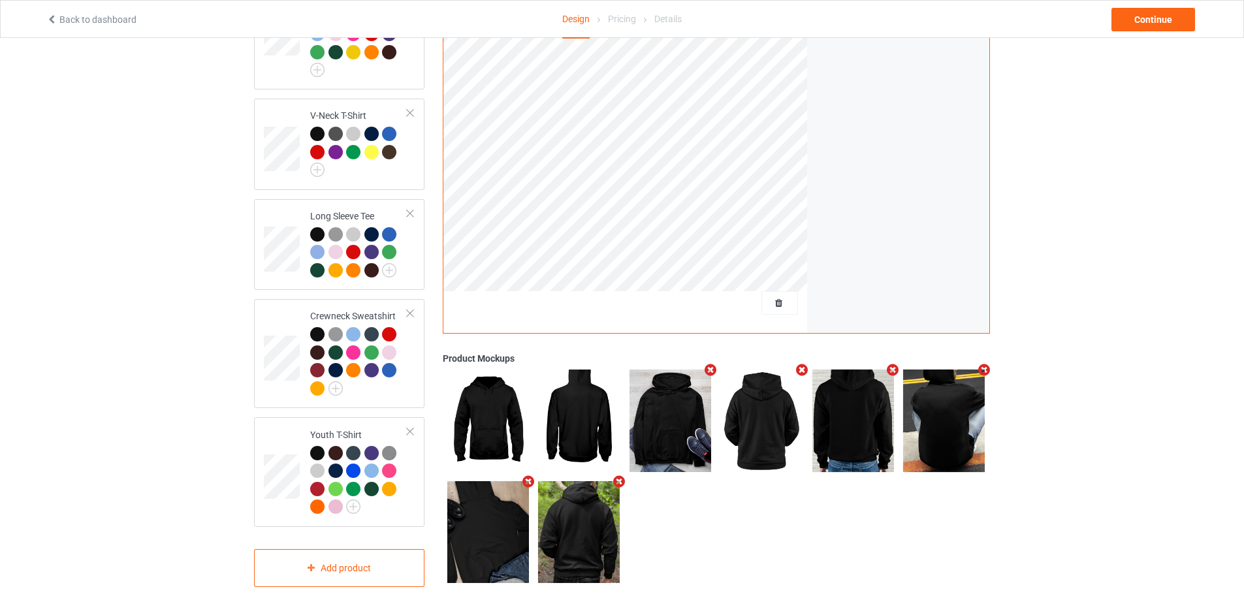
scroll to position [545, 0]
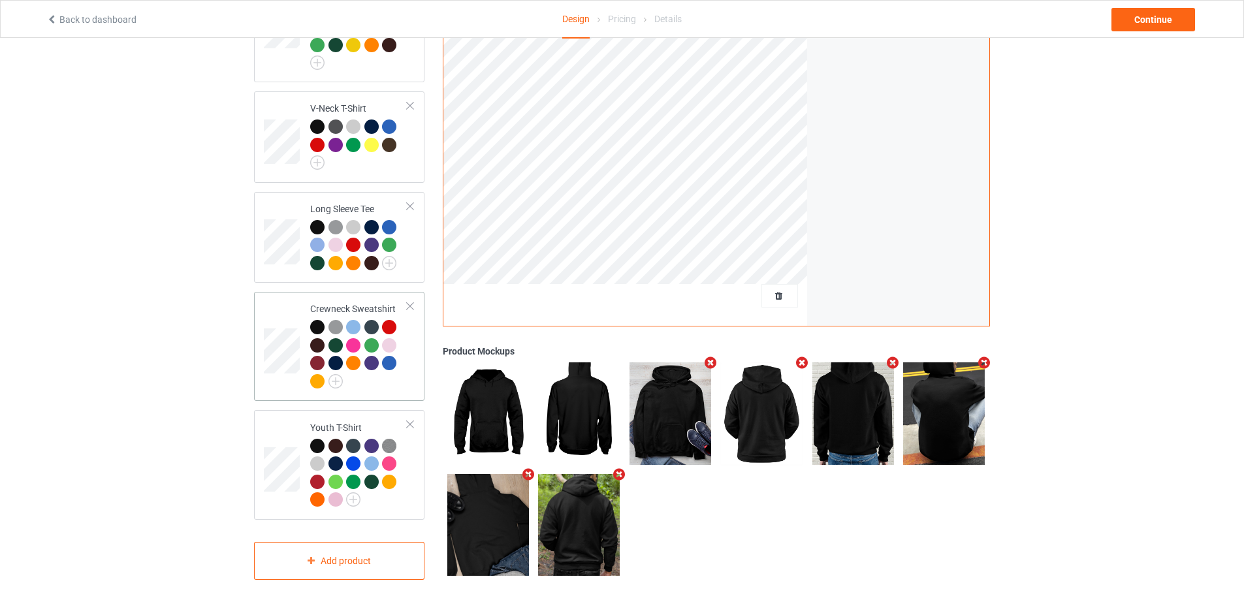
click at [309, 328] on td "Crewneck Sweatshirt" at bounding box center [359, 346] width 112 height 99
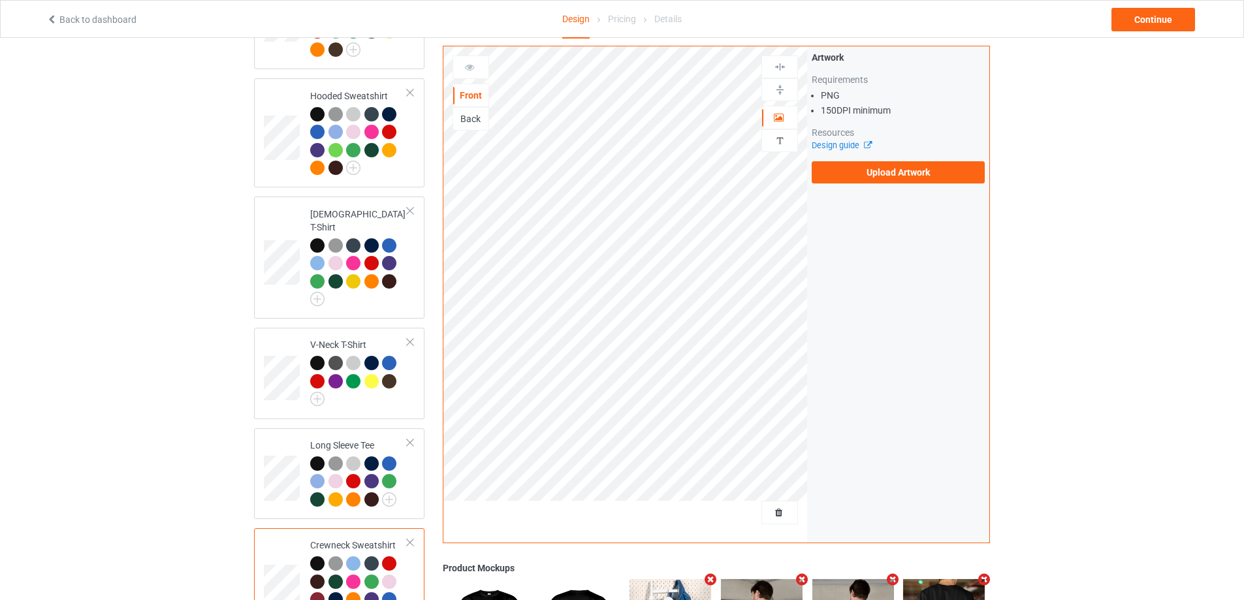
scroll to position [284, 0]
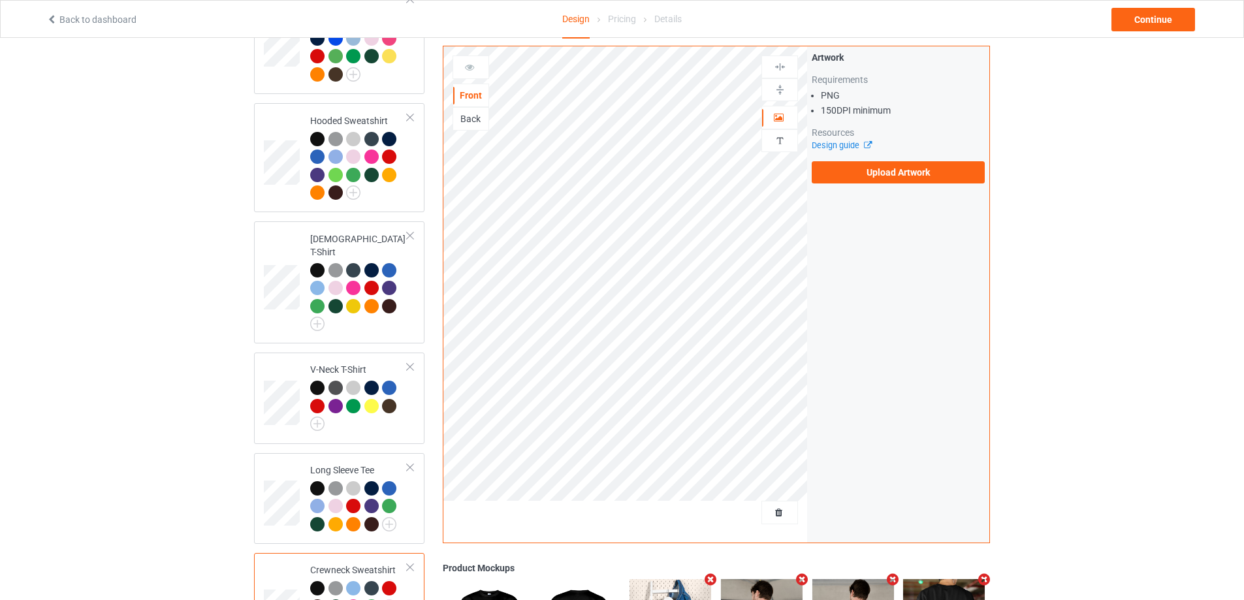
click at [460, 118] on div "Back" at bounding box center [470, 118] width 35 height 13
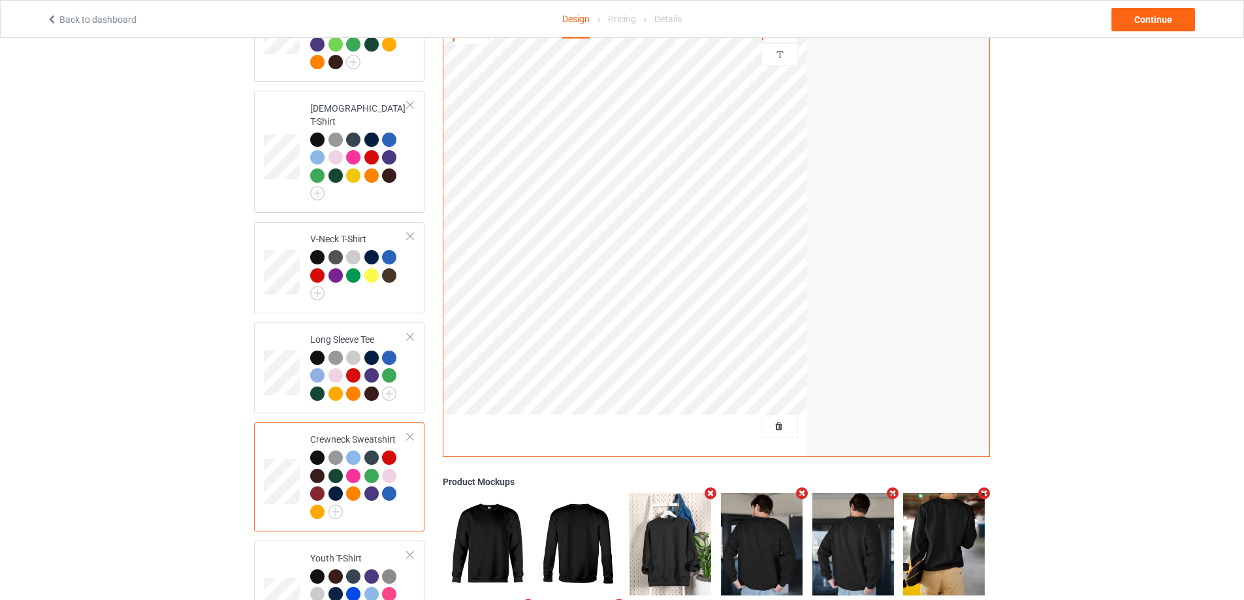
scroll to position [219, 0]
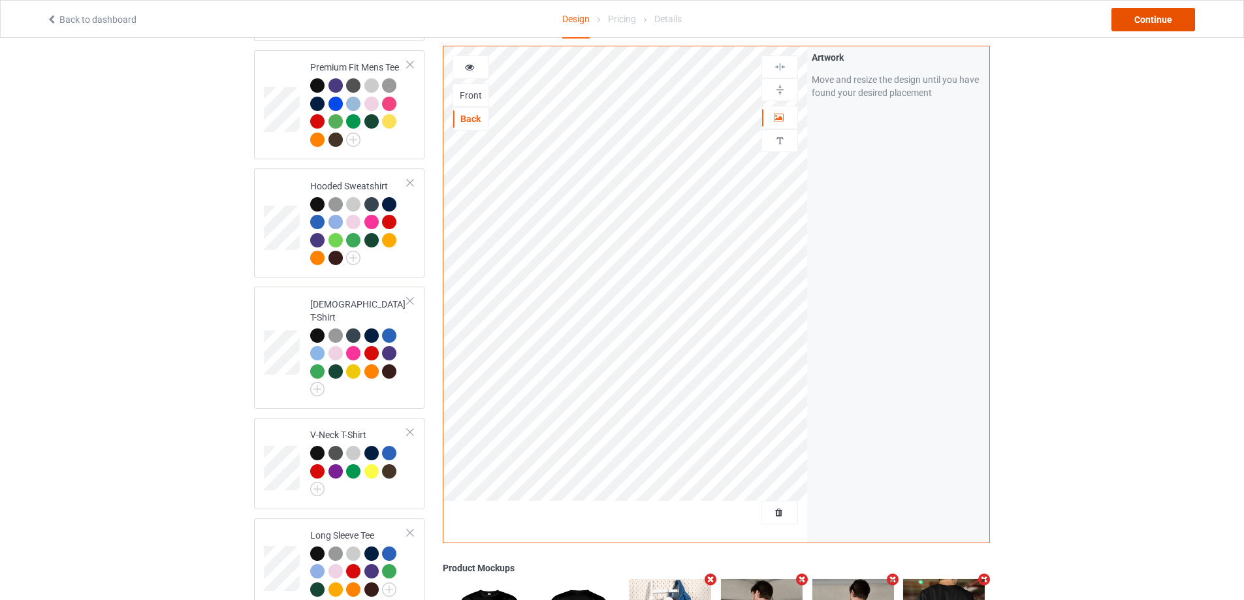
click at [1167, 25] on div "Continue" at bounding box center [1153, 20] width 84 height 24
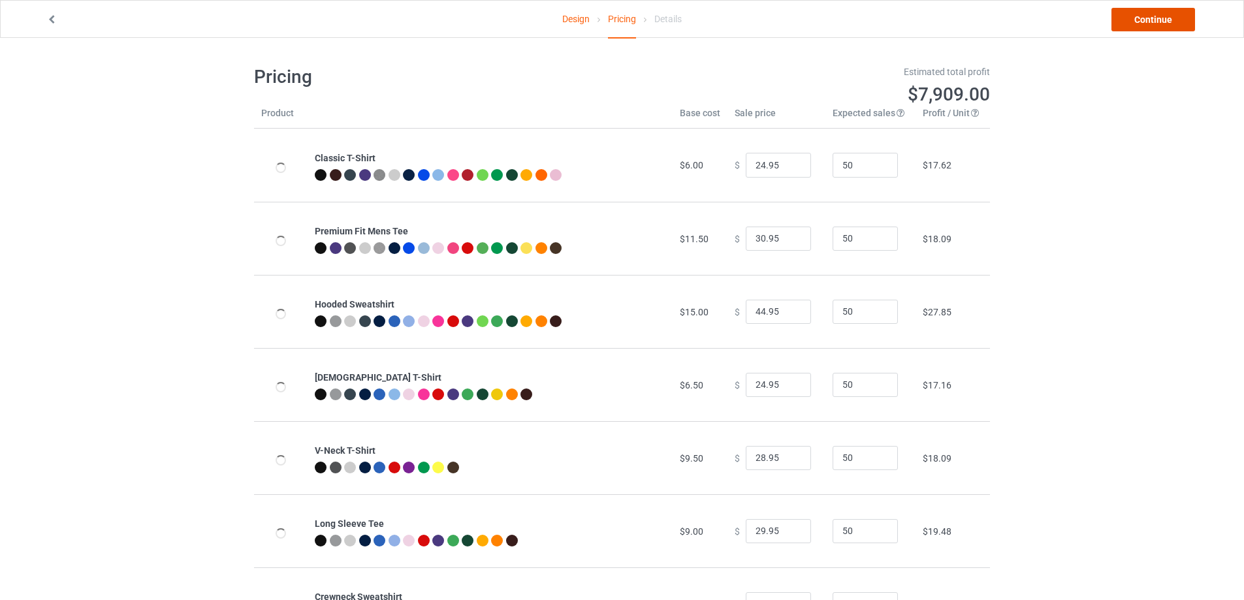
click at [1135, 24] on link "Continue" at bounding box center [1153, 20] width 84 height 24
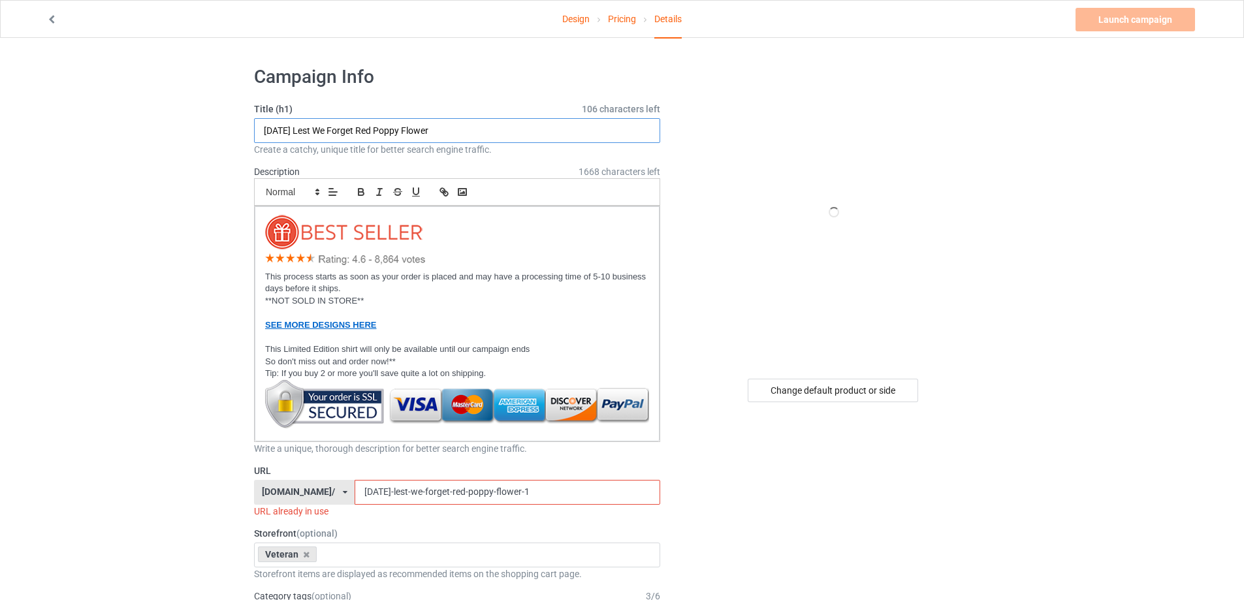
click at [465, 133] on input "[DATE] Lest We Forget Red Poppy Flower" at bounding box center [457, 130] width 406 height 25
paste input "I Once Took A Solemn"
type input "I Once Took A Solemn"
click at [468, 496] on input "[DATE]-lest-we-forget-red-poppy-flower-1" at bounding box center [507, 492] width 305 height 25
paste input "I Once Took A Solemn"
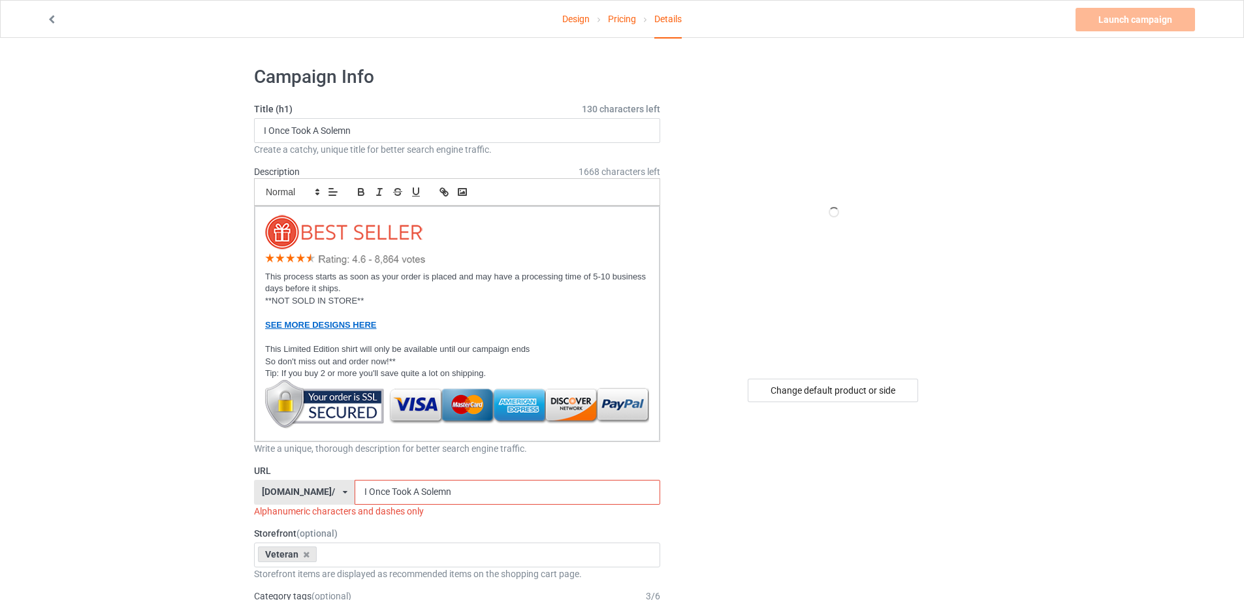
click at [406, 492] on input "I Once Took A Solemn" at bounding box center [507, 492] width 305 height 25
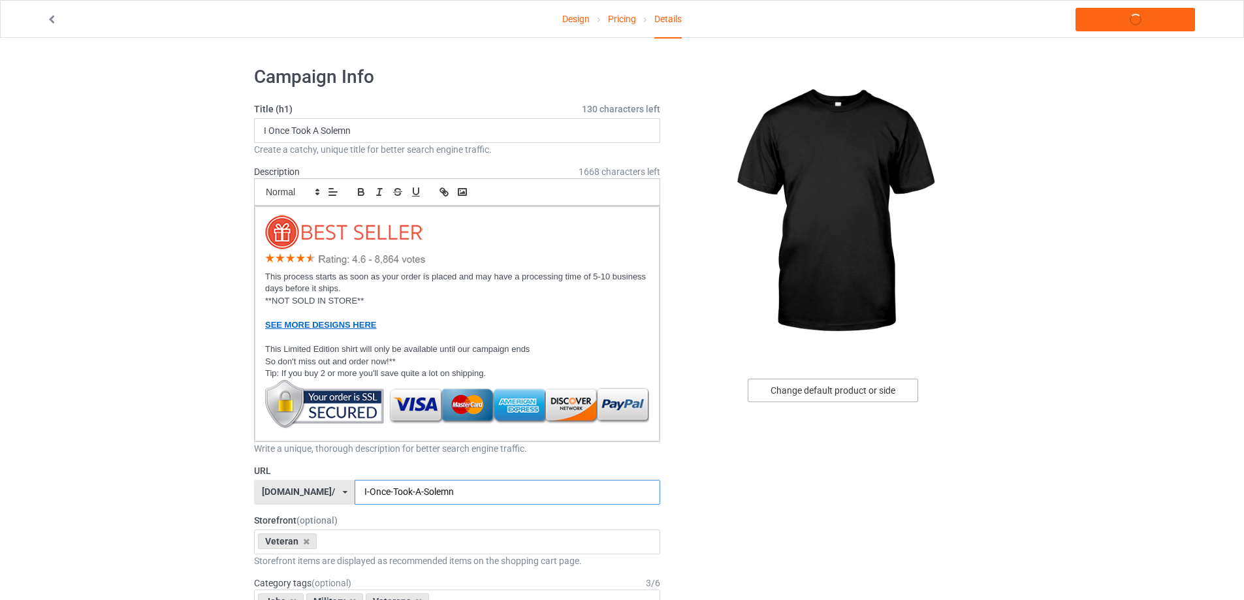
type input "I-Once-Took-A-Solemn"
click at [889, 391] on div "Change default product or side" at bounding box center [833, 391] width 170 height 24
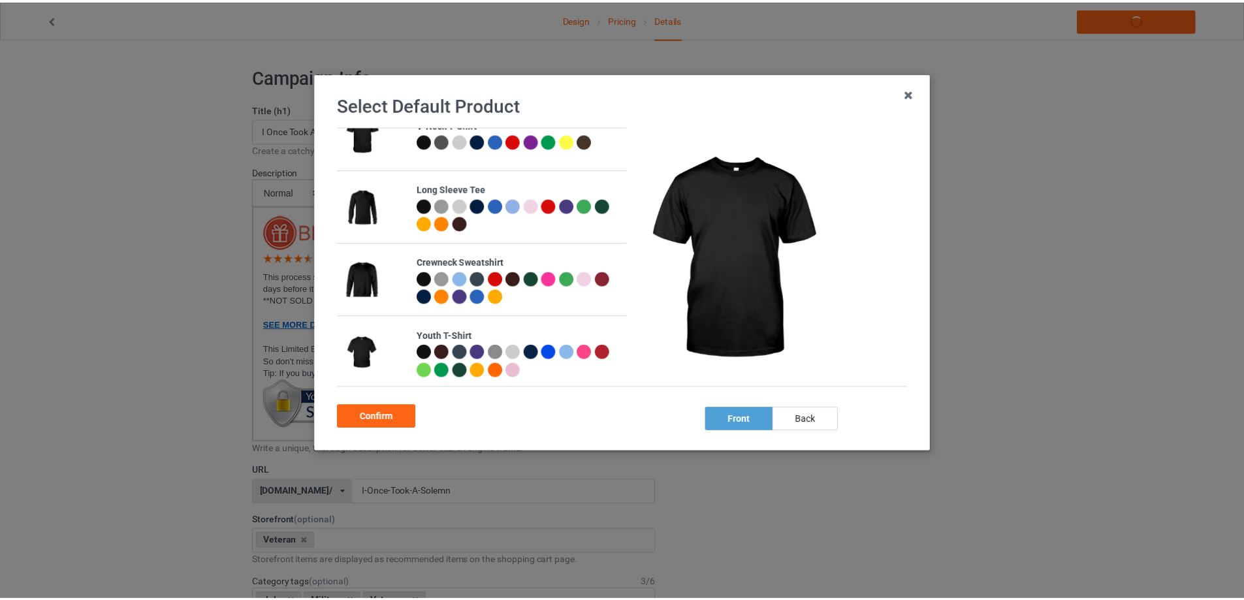
scroll to position [329, 0]
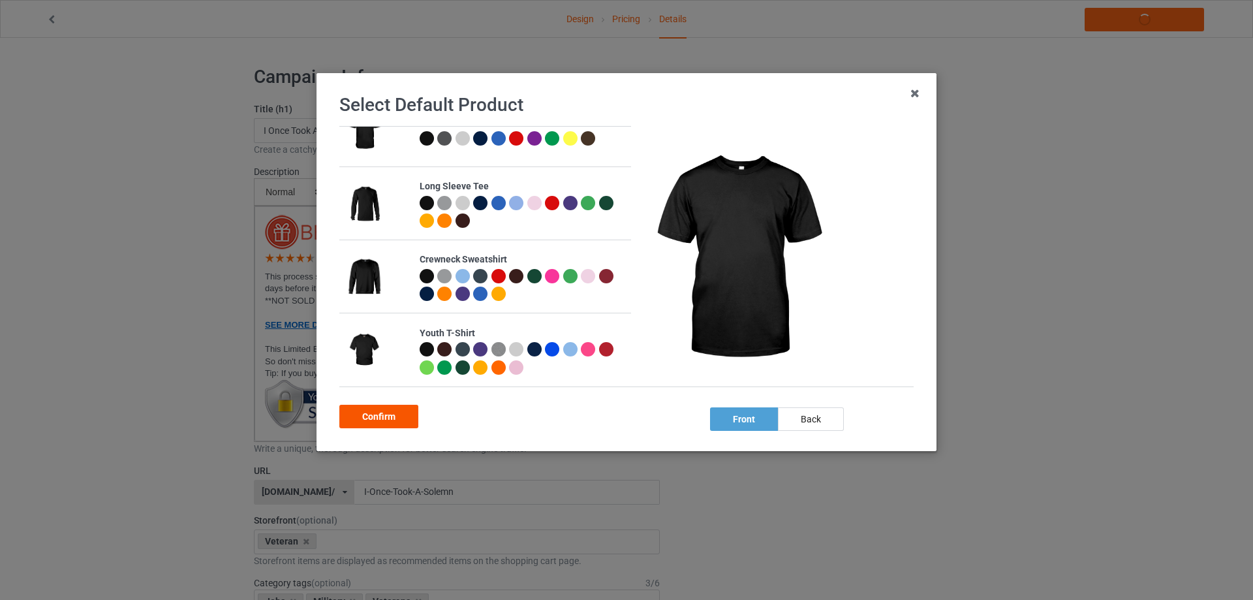
click at [390, 412] on div "Confirm" at bounding box center [378, 417] width 79 height 24
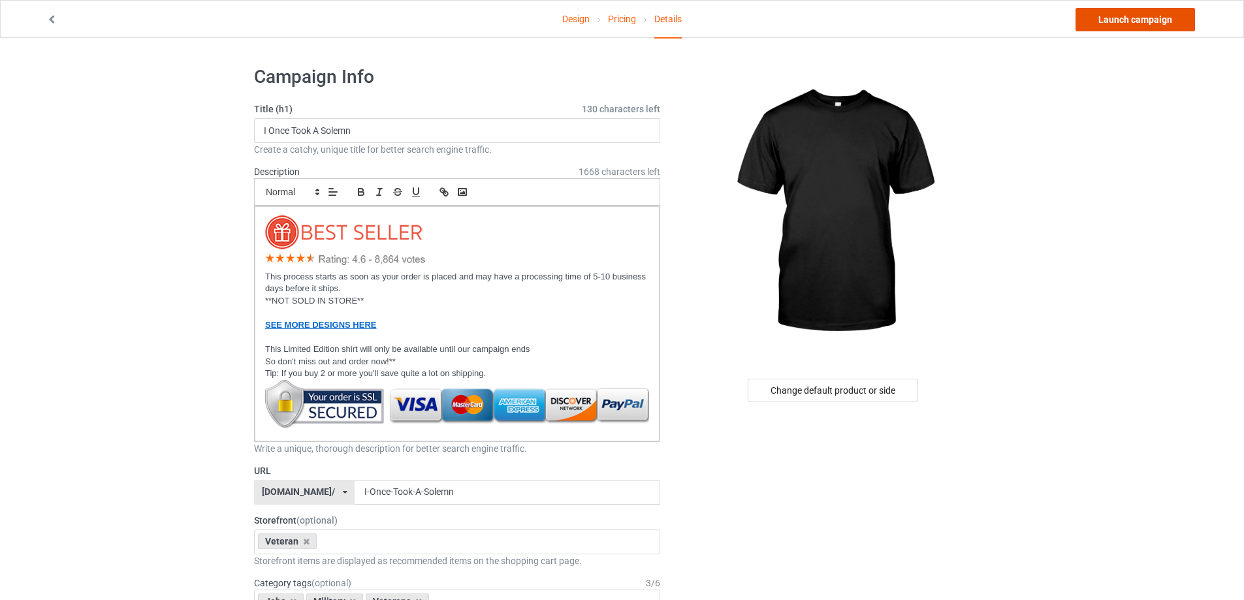
click at [1137, 19] on link "Launch campaign" at bounding box center [1134, 20] width 119 height 24
